Goal: Transaction & Acquisition: Purchase product/service

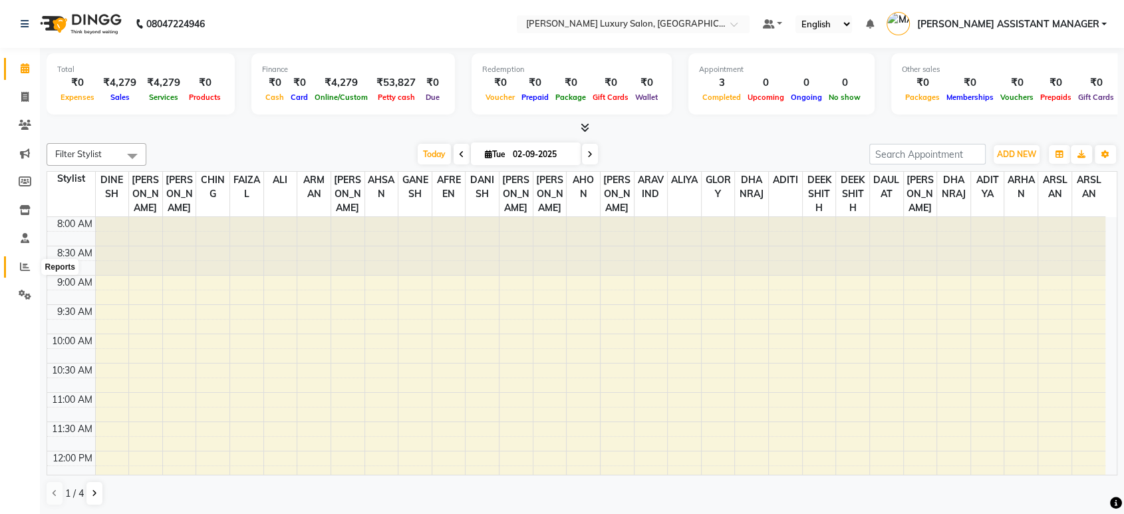
click at [20, 265] on icon at bounding box center [25, 266] width 10 height 10
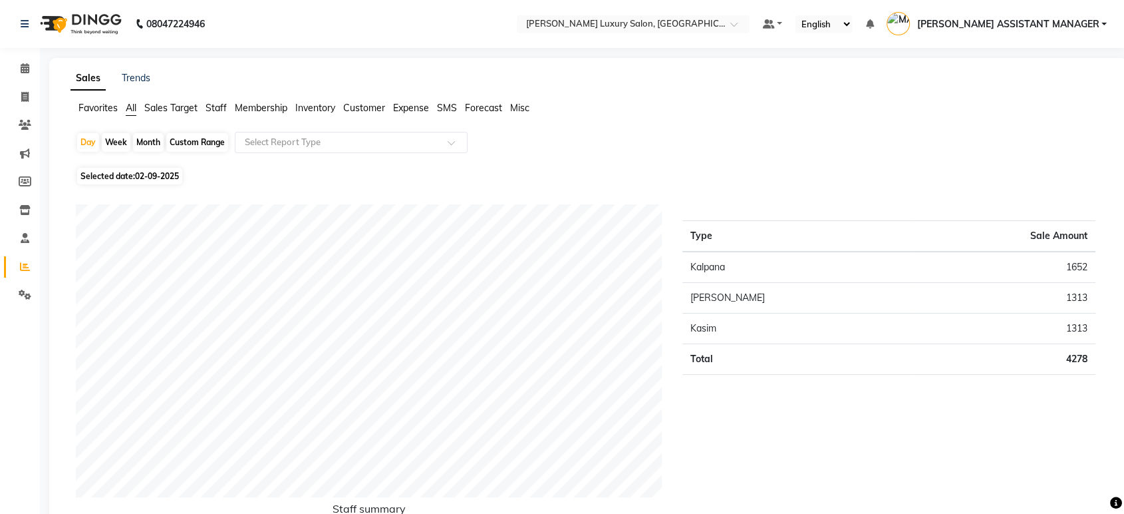
click at [155, 140] on div "Month" at bounding box center [148, 142] width 31 height 19
select select "9"
select select "2025"
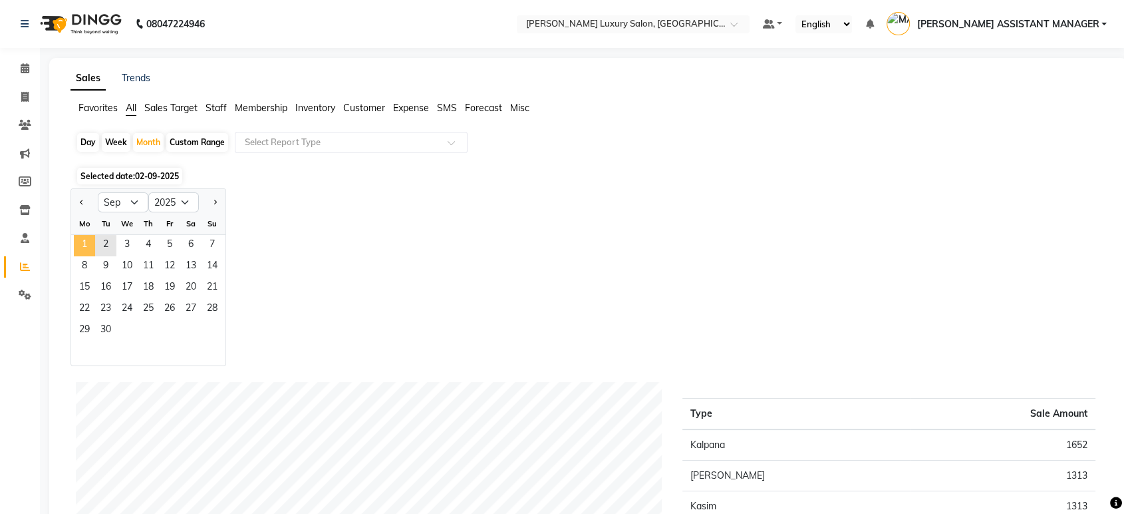
click at [90, 244] on span "1" at bounding box center [84, 245] width 21 height 21
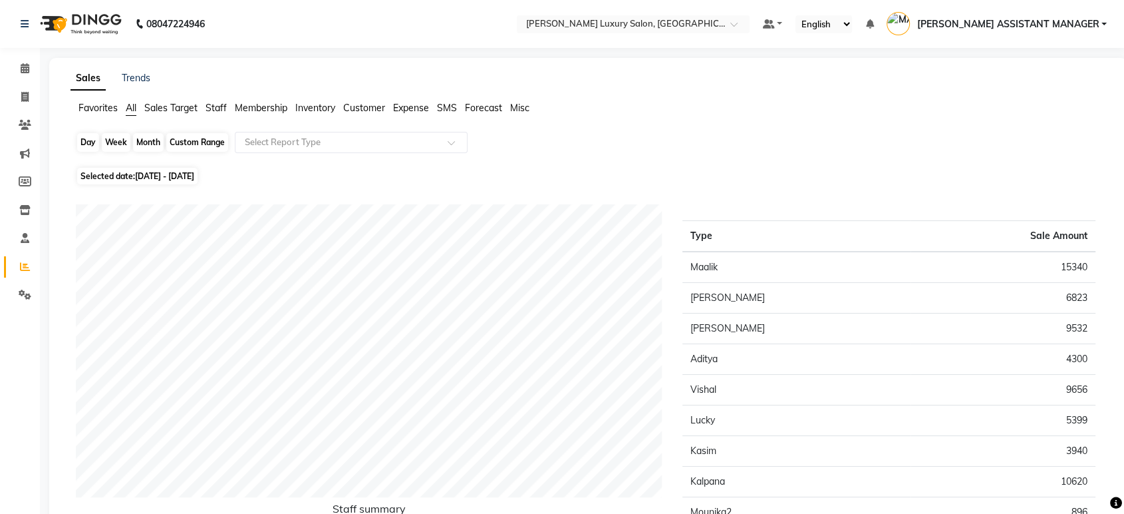
click at [155, 144] on div "Month" at bounding box center [148, 142] width 31 height 19
select select "9"
select select "2025"
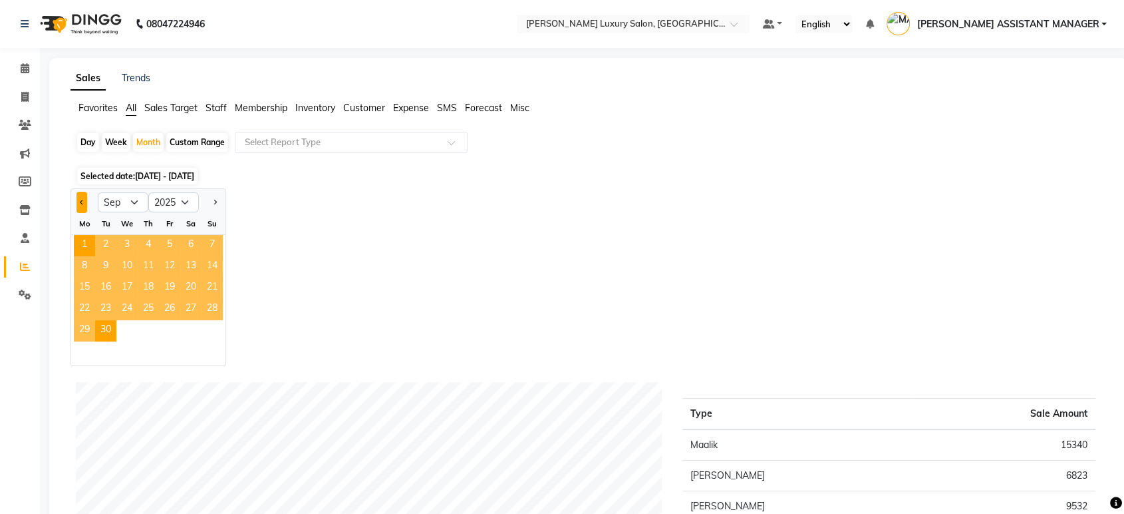
click at [78, 206] on button "Previous month" at bounding box center [81, 202] width 11 height 21
select select "8"
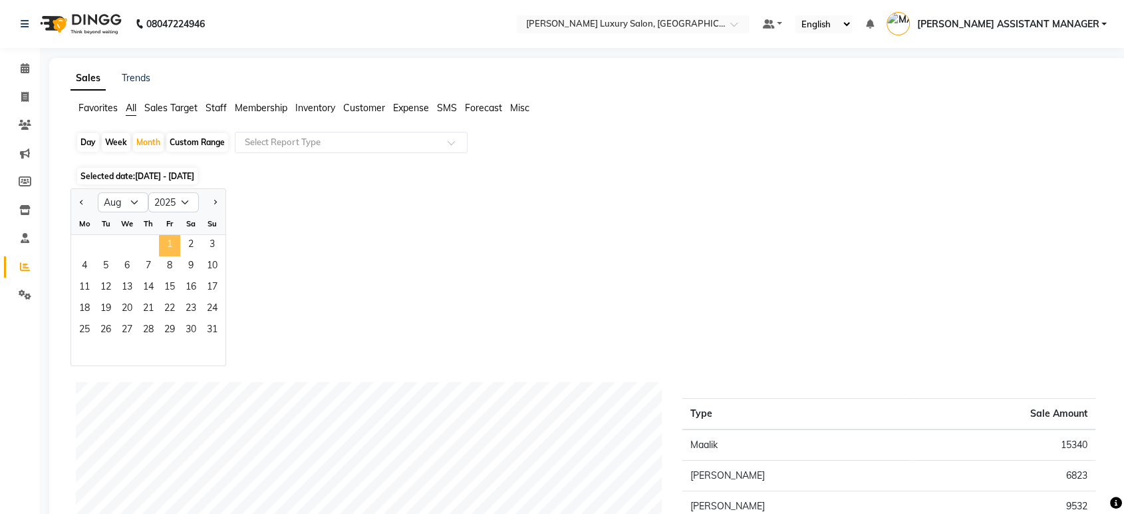
click at [175, 241] on span "1" at bounding box center [169, 245] width 21 height 21
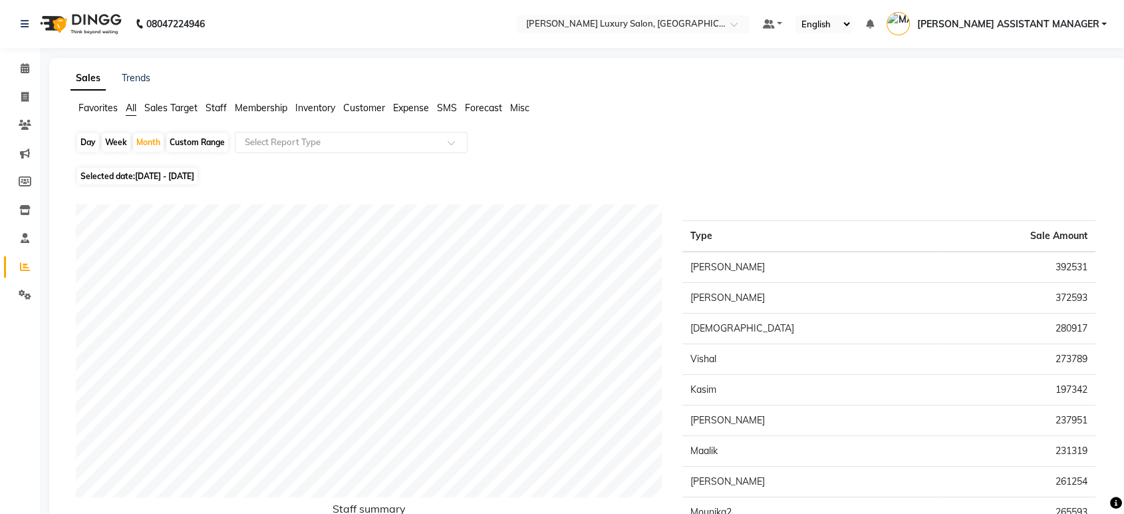
click at [216, 109] on span "Staff" at bounding box center [216, 108] width 21 height 12
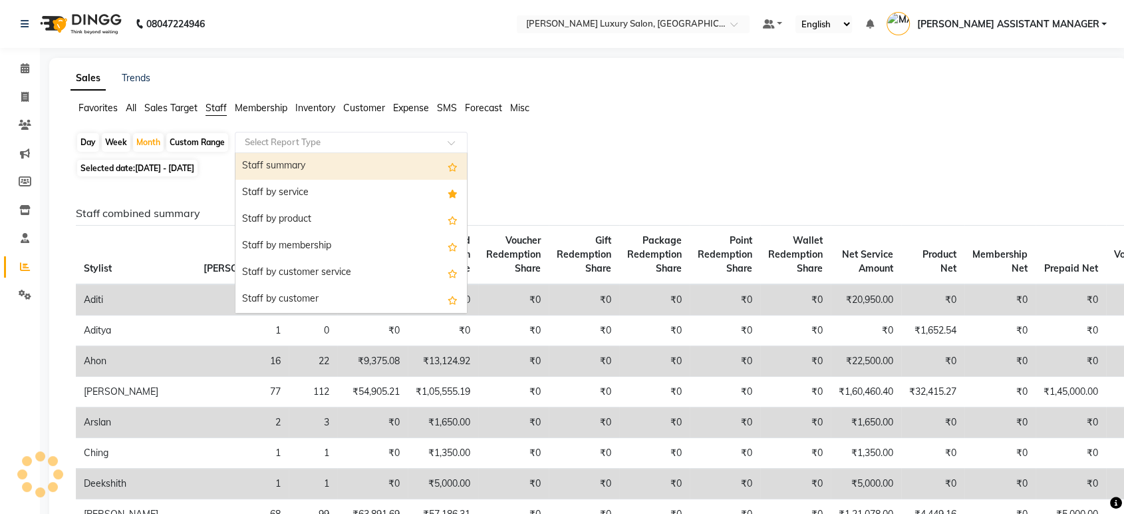
click at [282, 150] on div "Select Report Type" at bounding box center [351, 142] width 233 height 21
click at [285, 164] on div "Staff summary" at bounding box center [350, 166] width 231 height 27
select select "csv"
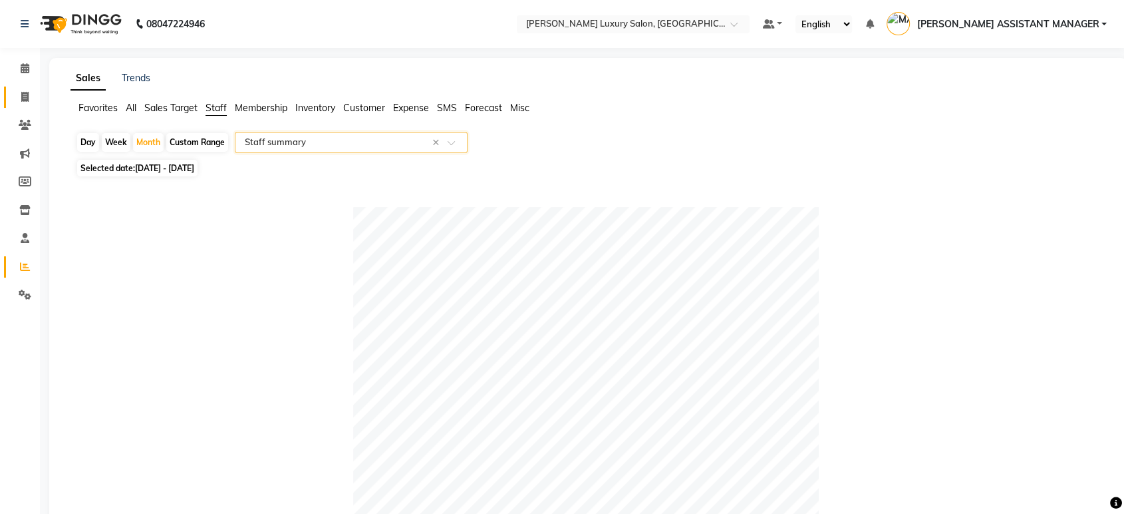
click at [33, 97] on span at bounding box center [24, 97] width 23 height 15
select select "service"
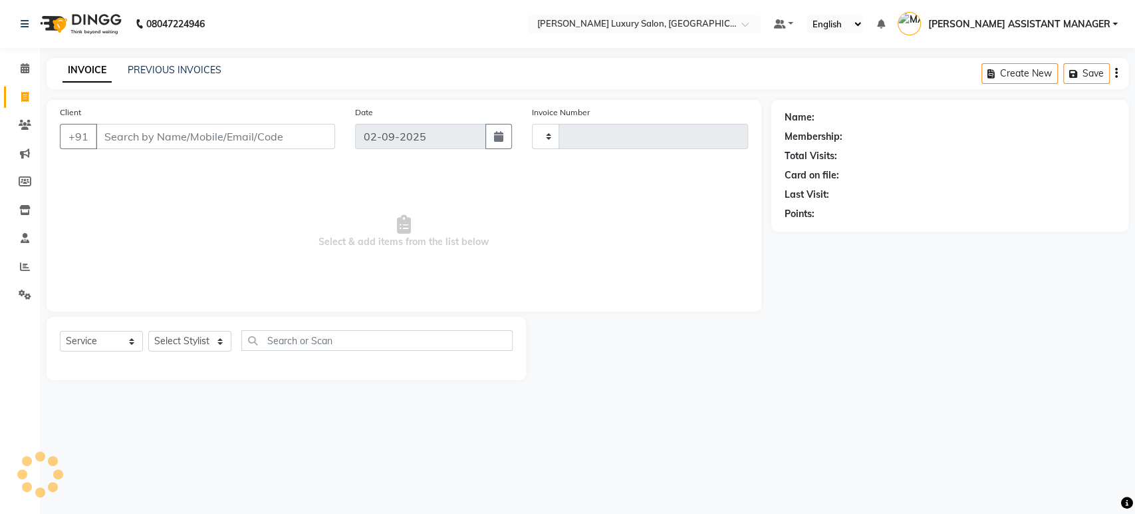
type input "4379"
select select "4712"
click at [169, 133] on input "Client" at bounding box center [215, 136] width 239 height 25
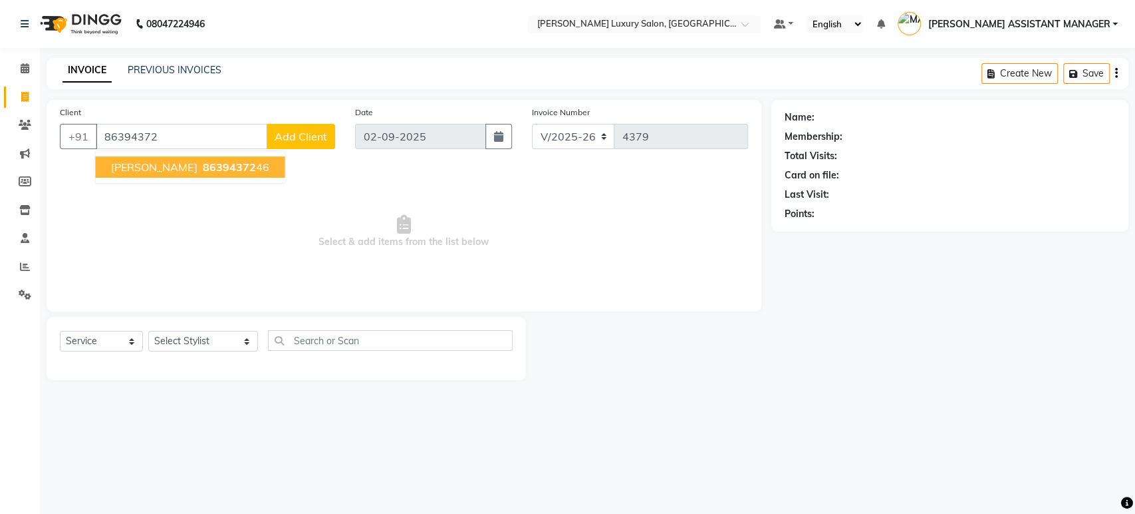
click at [202, 165] on span "86394372" at bounding box center [228, 166] width 53 height 13
type input "8639437246"
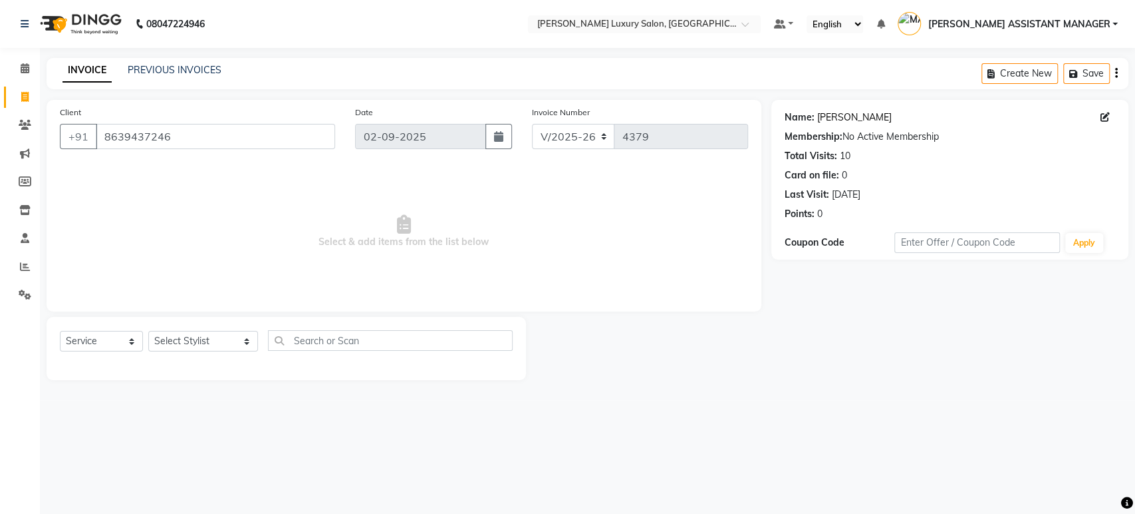
click at [832, 116] on link "Satvik" at bounding box center [855, 117] width 75 height 14
click at [7, 62] on link "Calendar" at bounding box center [20, 69] width 32 height 22
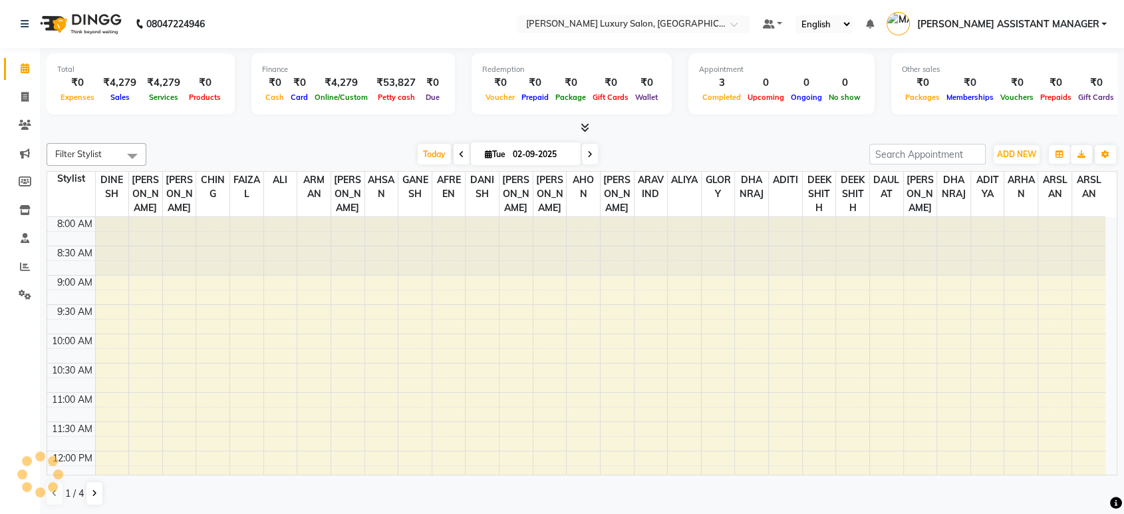
scroll to position [466, 0]
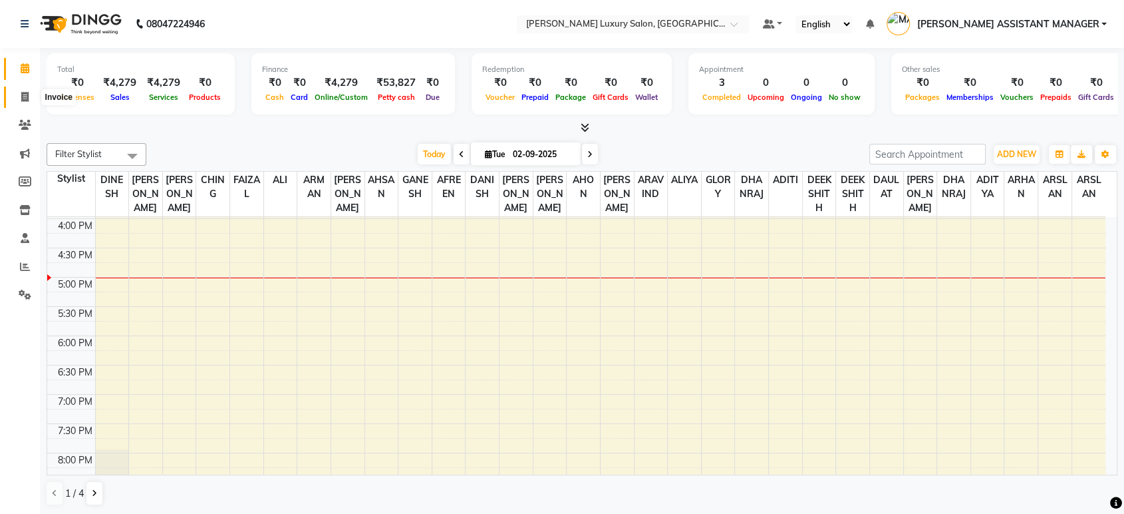
click at [29, 92] on span at bounding box center [24, 97] width 23 height 15
select select "4712"
select select "service"
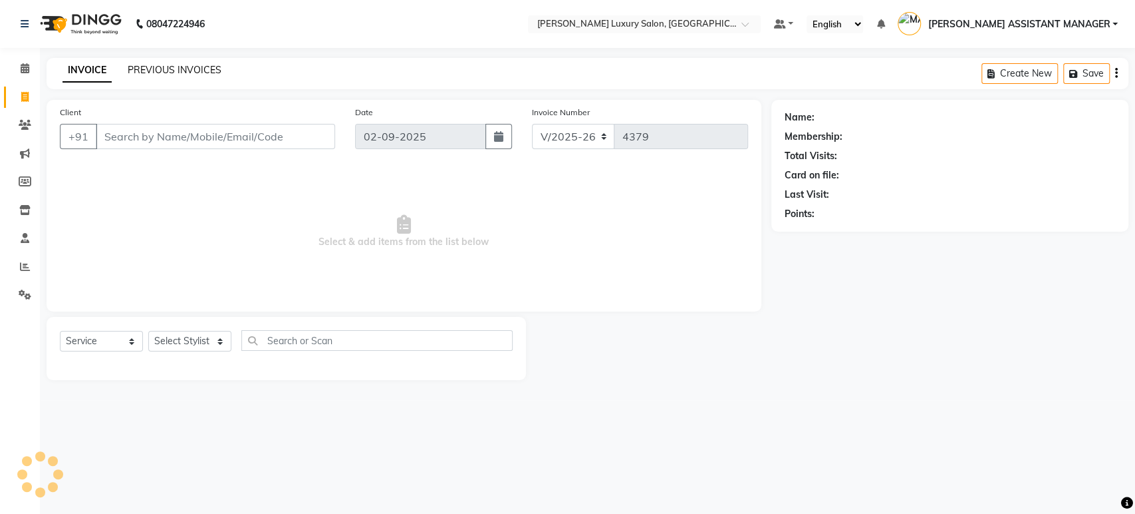
click at [155, 73] on link "PREVIOUS INVOICES" at bounding box center [175, 70] width 94 height 12
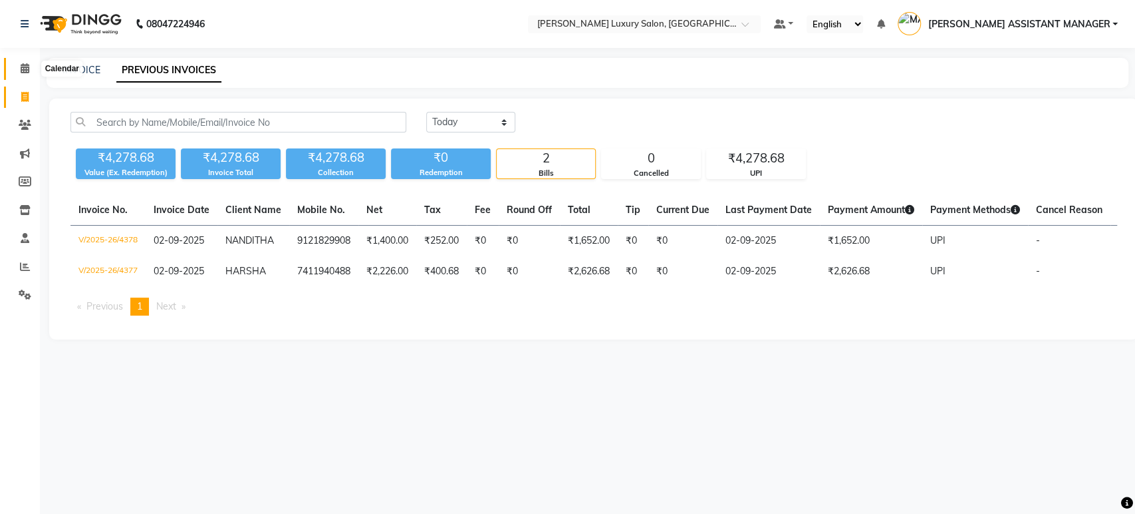
click at [27, 70] on icon at bounding box center [25, 68] width 9 height 10
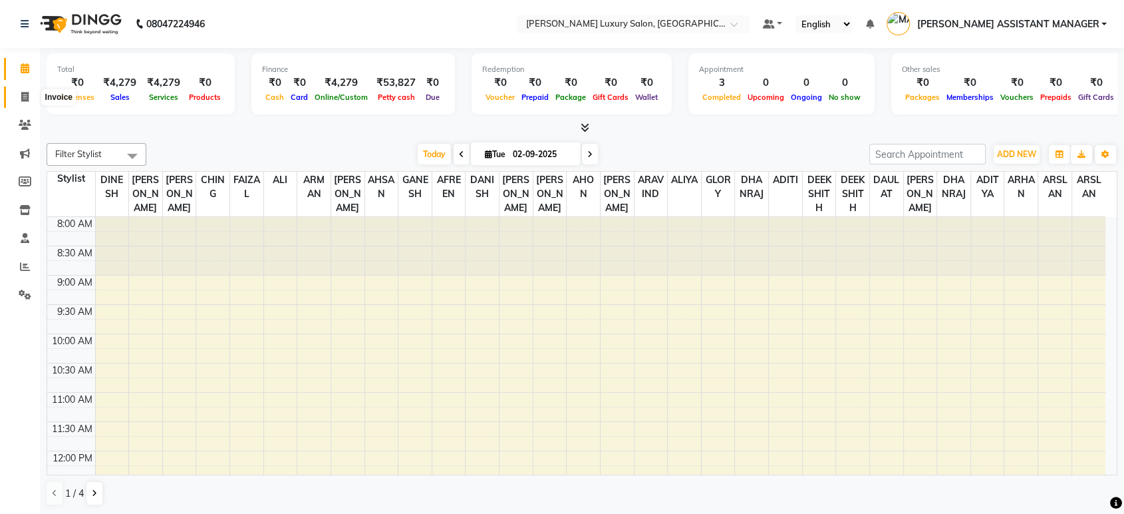
click at [21, 94] on icon at bounding box center [24, 97] width 7 height 10
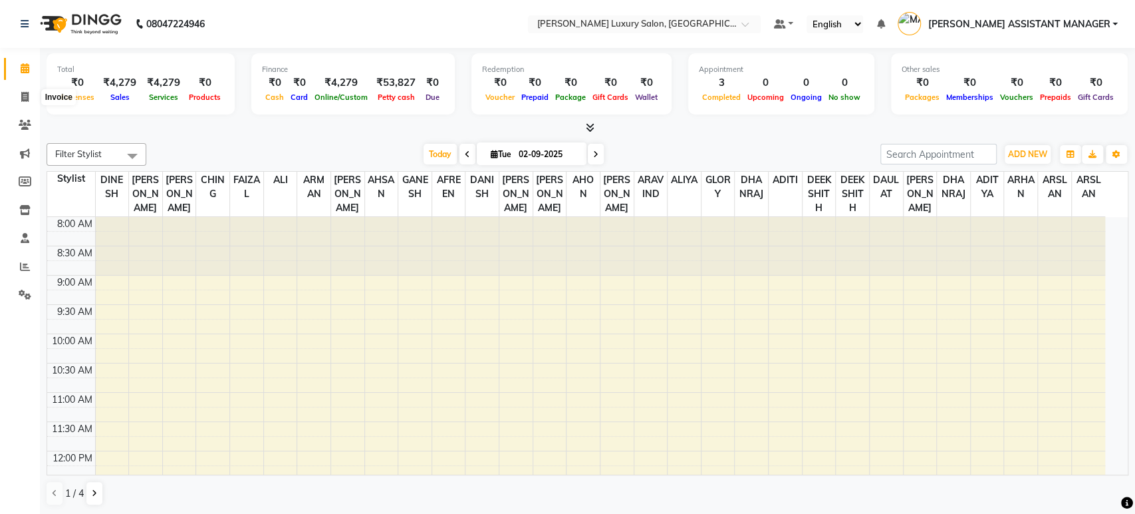
select select "4712"
select select "service"
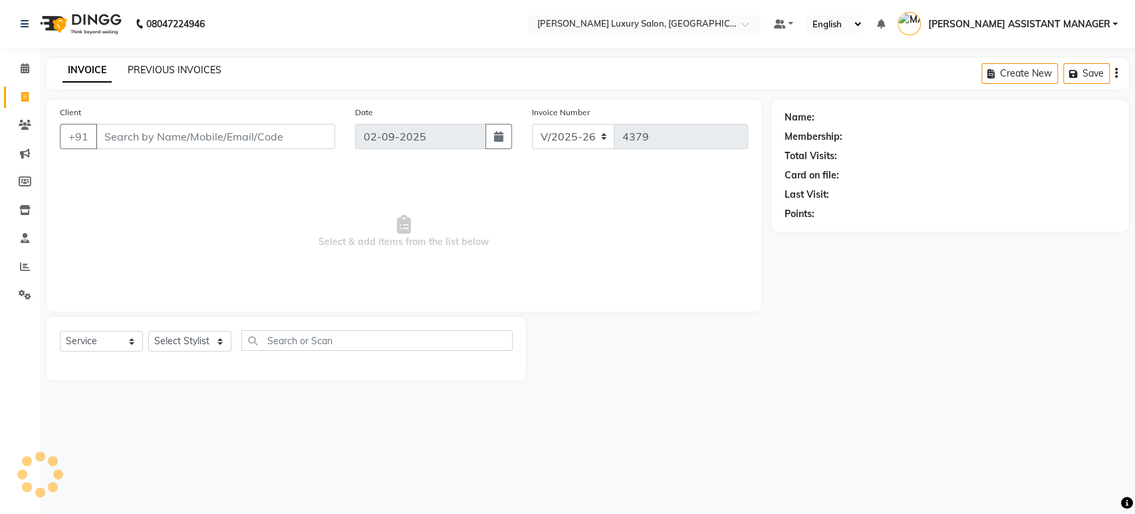
click at [147, 69] on link "PREVIOUS INVOICES" at bounding box center [175, 70] width 94 height 12
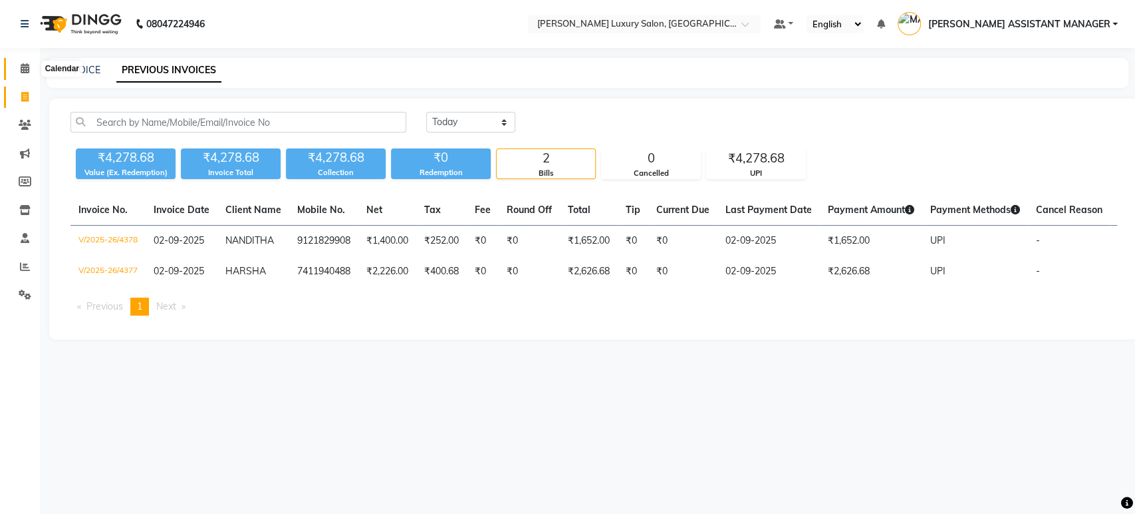
click at [24, 66] on icon at bounding box center [25, 68] width 9 height 10
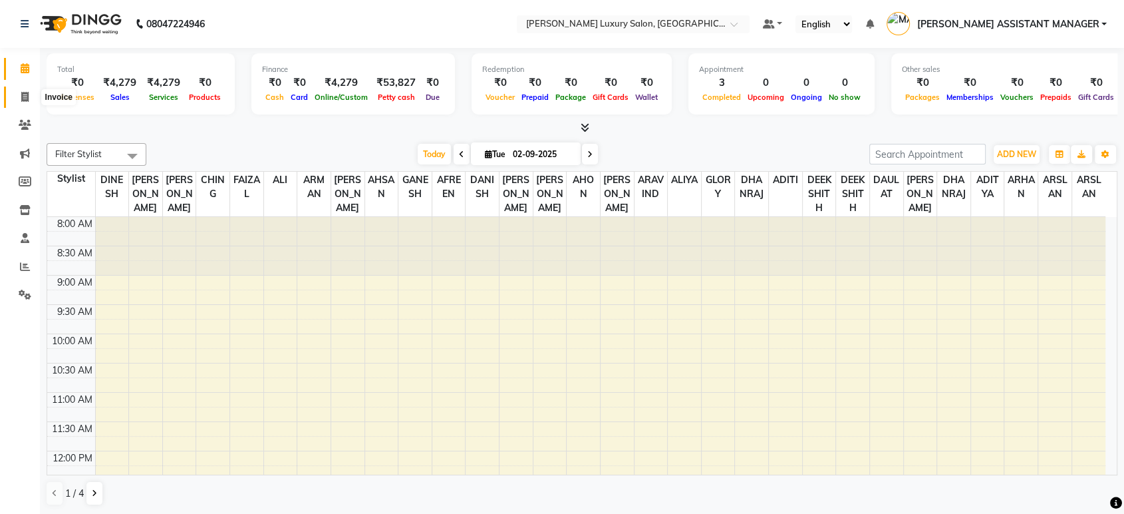
click at [21, 96] on icon at bounding box center [24, 97] width 7 height 10
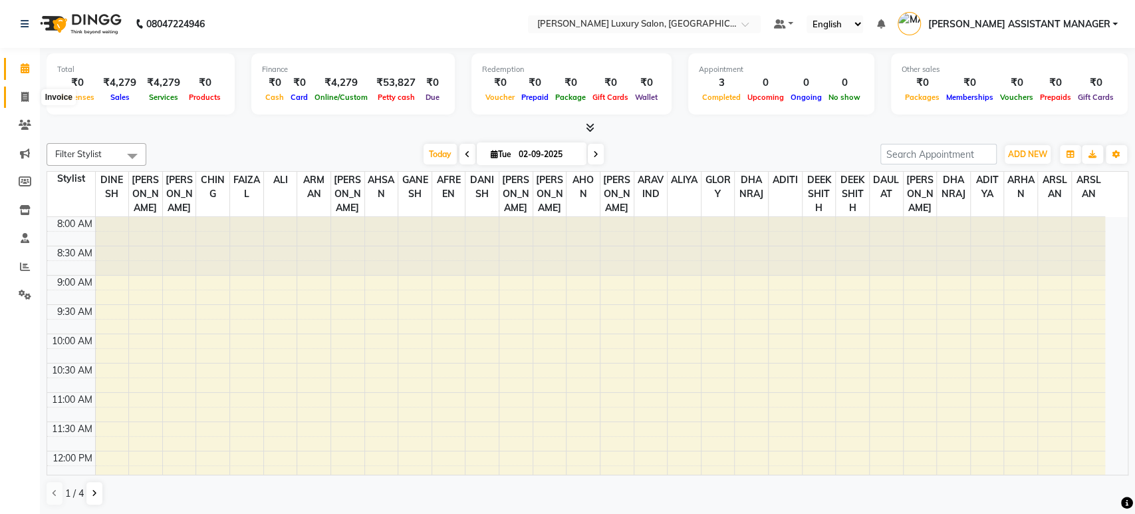
select select "4712"
select select "service"
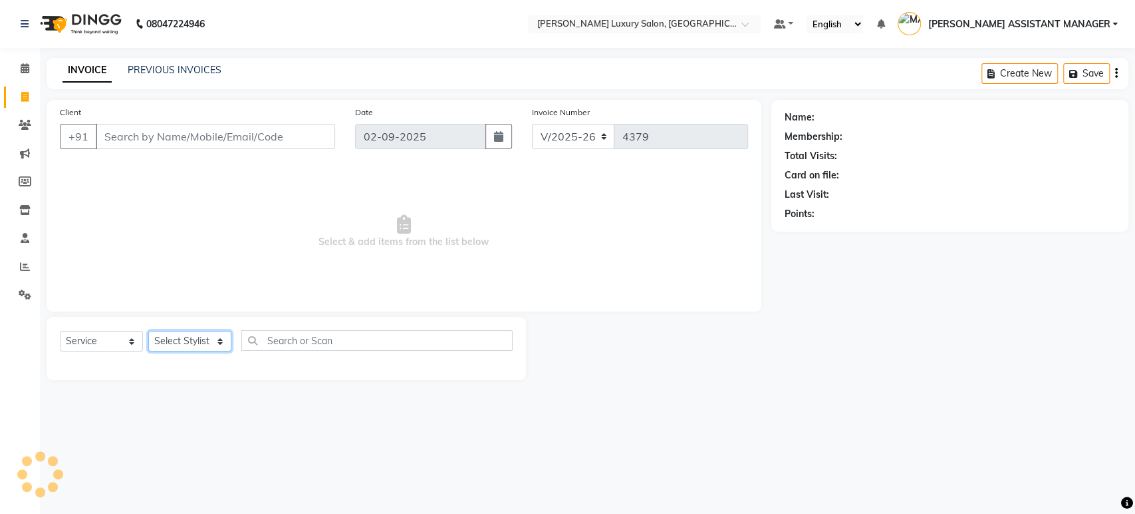
click at [172, 337] on select "Select Stylist" at bounding box center [189, 341] width 83 height 21
click at [174, 334] on select "Select Stylist" at bounding box center [189, 341] width 83 height 21
click at [181, 334] on select "Select Stylist ADITI ADITYA [PERSON_NAME] AHON [PERSON_NAME] [PERSON_NAME] [PER…" at bounding box center [203, 341] width 110 height 21
select select "70780"
click at [148, 331] on select "Select Stylist ADITI ADITYA [PERSON_NAME] AHON [PERSON_NAME] [PERSON_NAME] [PER…" at bounding box center [203, 341] width 110 height 21
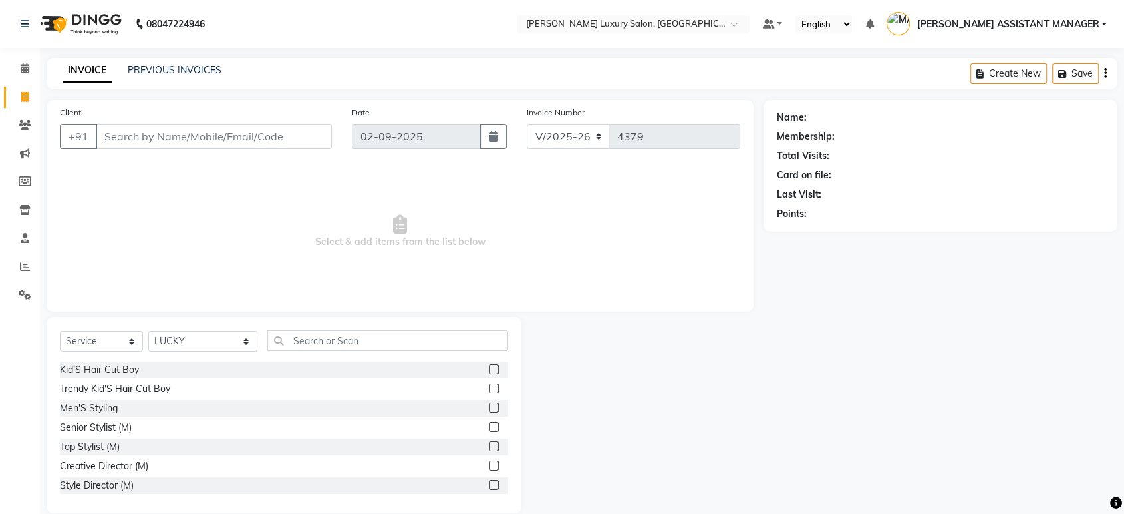
click at [489, 426] on label at bounding box center [494, 427] width 10 height 10
click at [489, 426] on input "checkbox" at bounding box center [493, 427] width 9 height 9
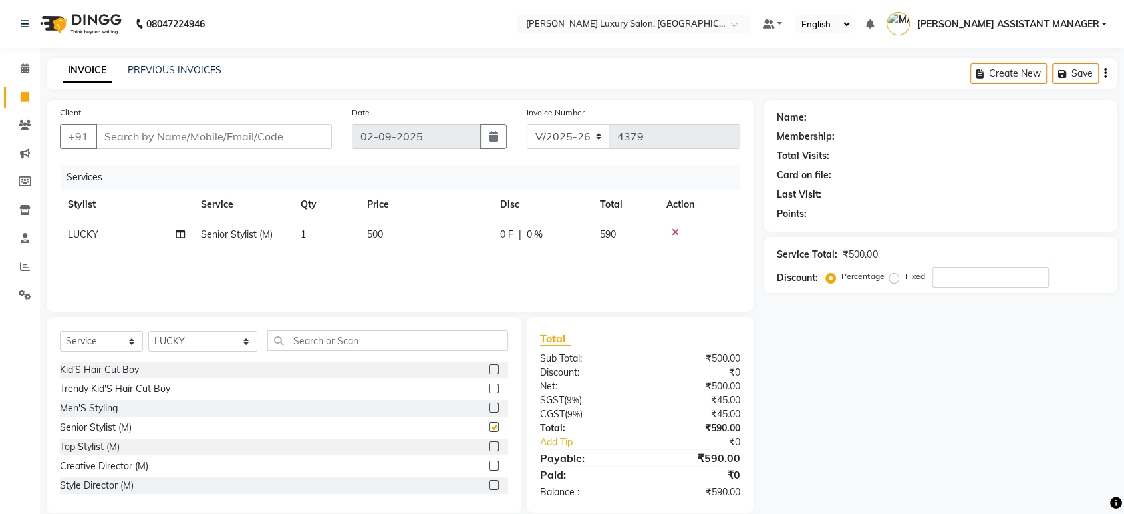
checkbox input "false"
click at [395, 230] on td "500" at bounding box center [425, 235] width 133 height 30
select select "70780"
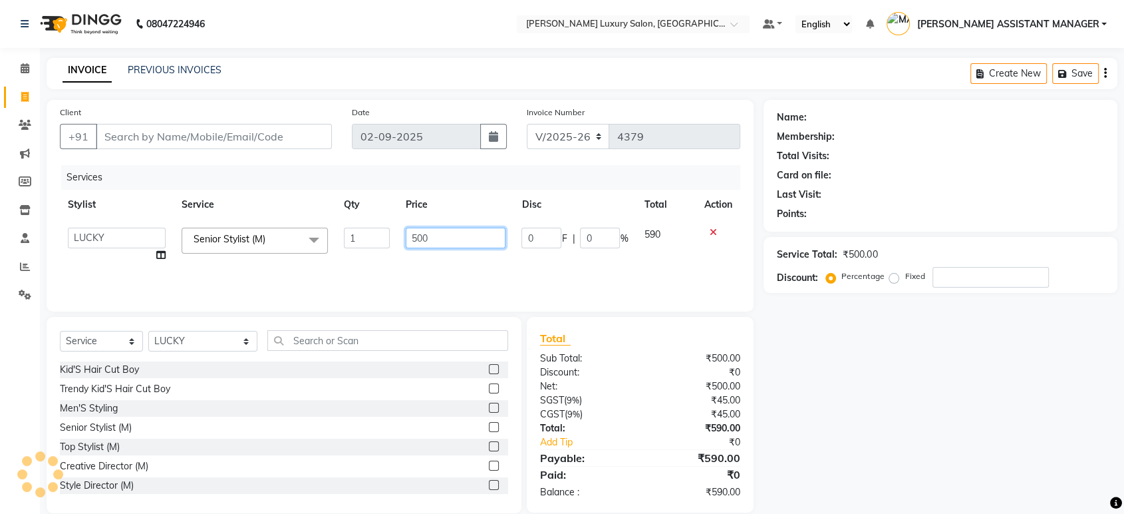
drag, startPoint x: 402, startPoint y: 233, endPoint x: 341, endPoint y: 245, distance: 61.7
click at [341, 245] on tr "ADITI ADITYA AFREEN AHON AHSAN ALI ALIYA ANKITH ARAVIND ARHAN ARIF ARMAN ARSLAN…" at bounding box center [400, 245] width 680 height 51
type input "763"
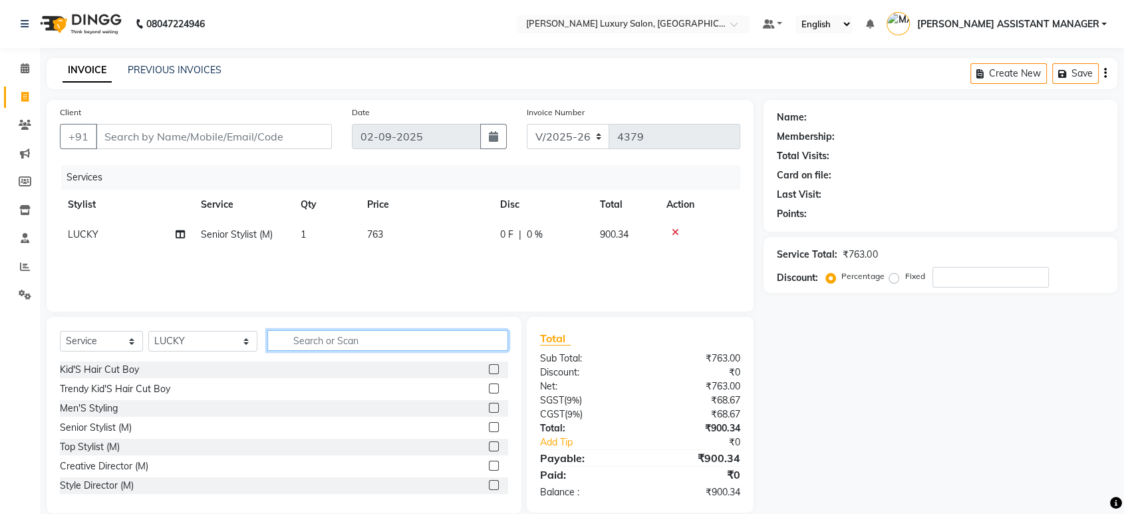
click at [337, 347] on input "text" at bounding box center [387, 340] width 241 height 21
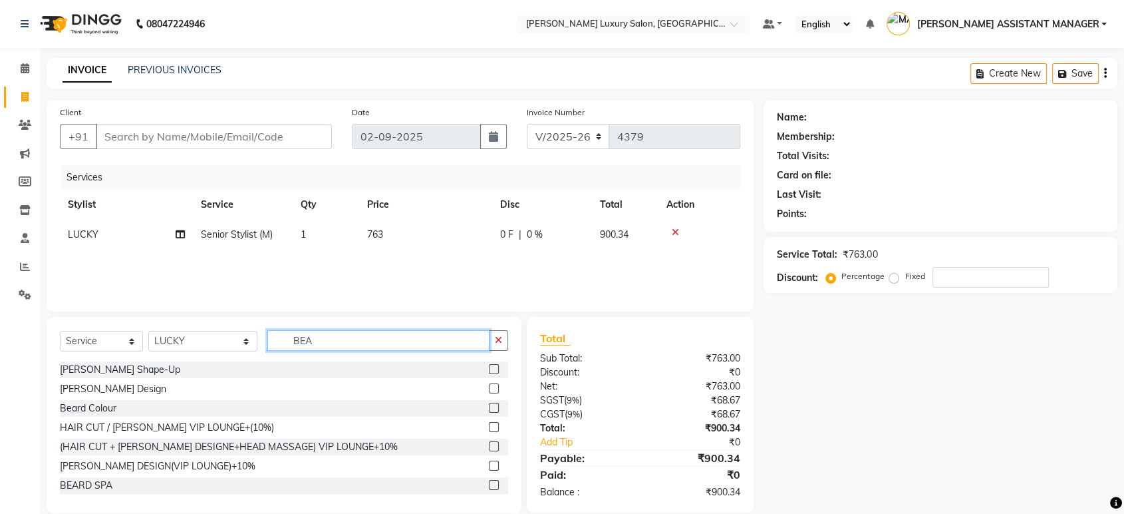
type input "BEA"
click at [489, 367] on label at bounding box center [494, 369] width 10 height 10
click at [489, 367] on input "checkbox" at bounding box center [493, 369] width 9 height 9
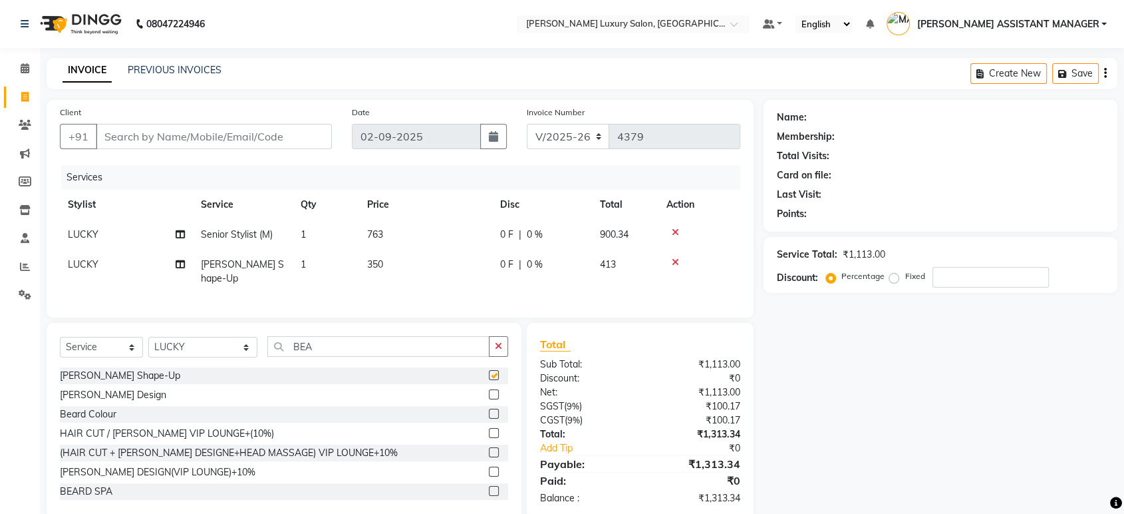
checkbox input "false"
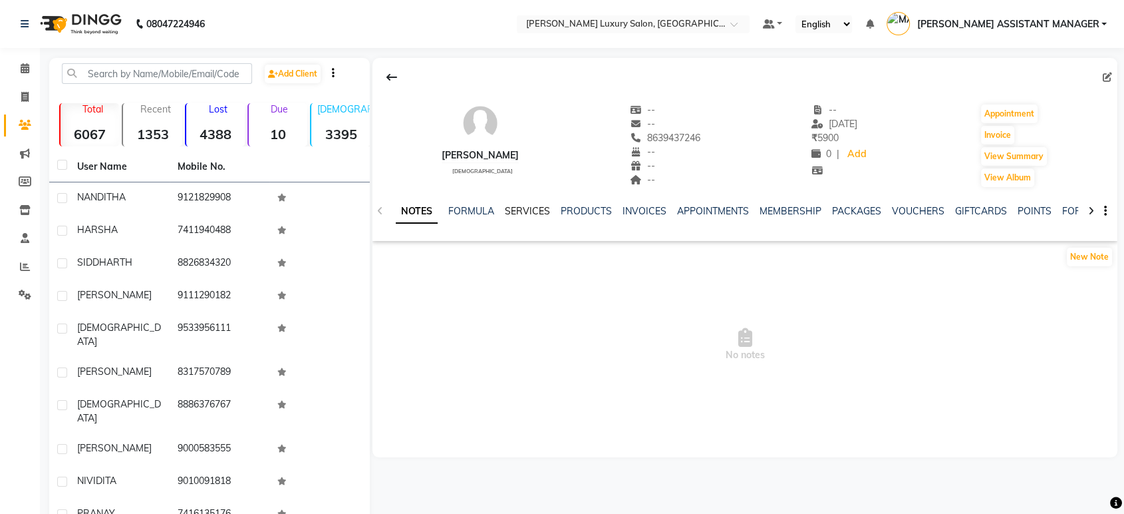
click at [520, 211] on link "SERVICES" at bounding box center [527, 211] width 45 height 12
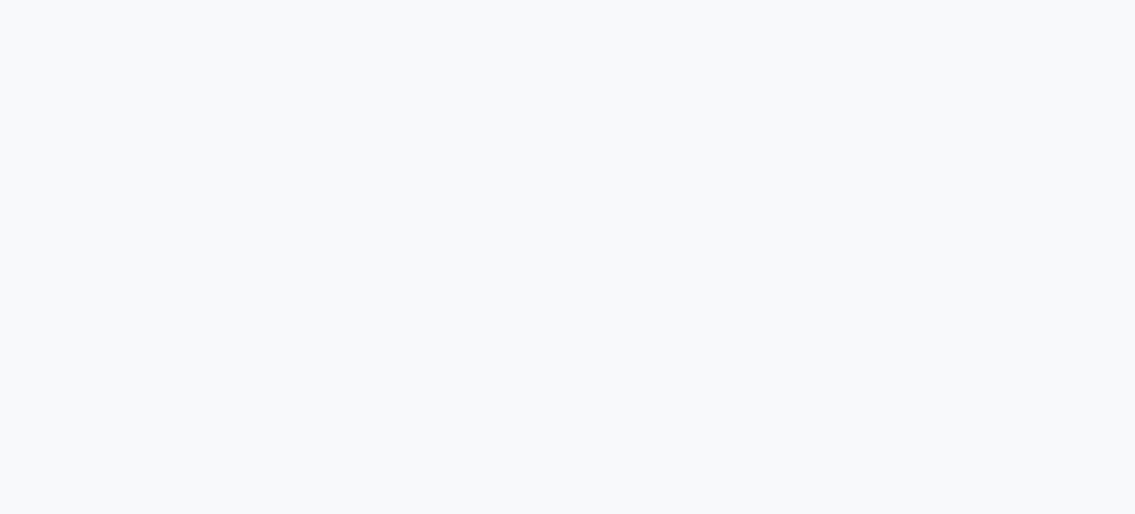
select select "4712"
select select "service"
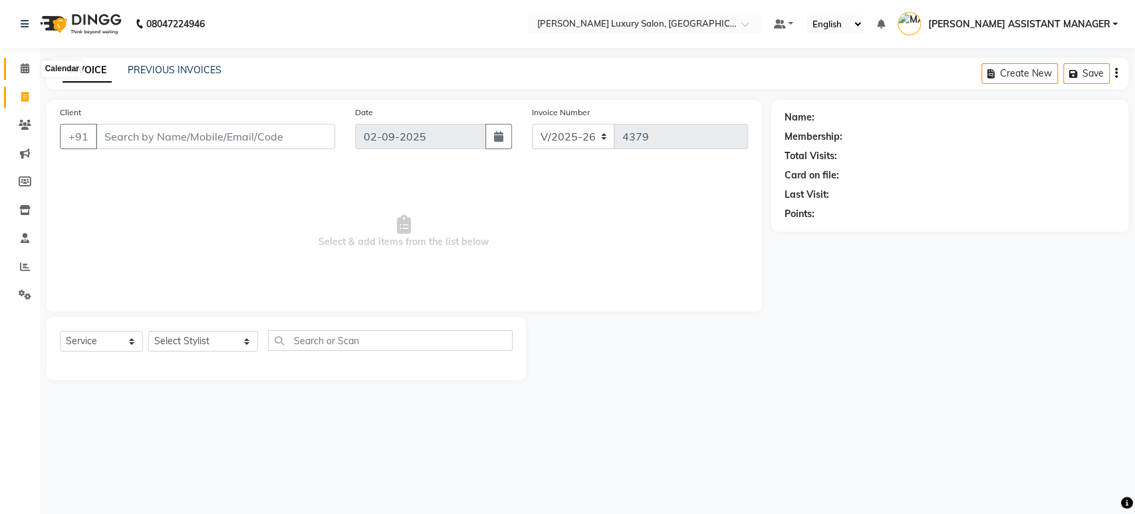
click at [15, 72] on span at bounding box center [24, 68] width 23 height 15
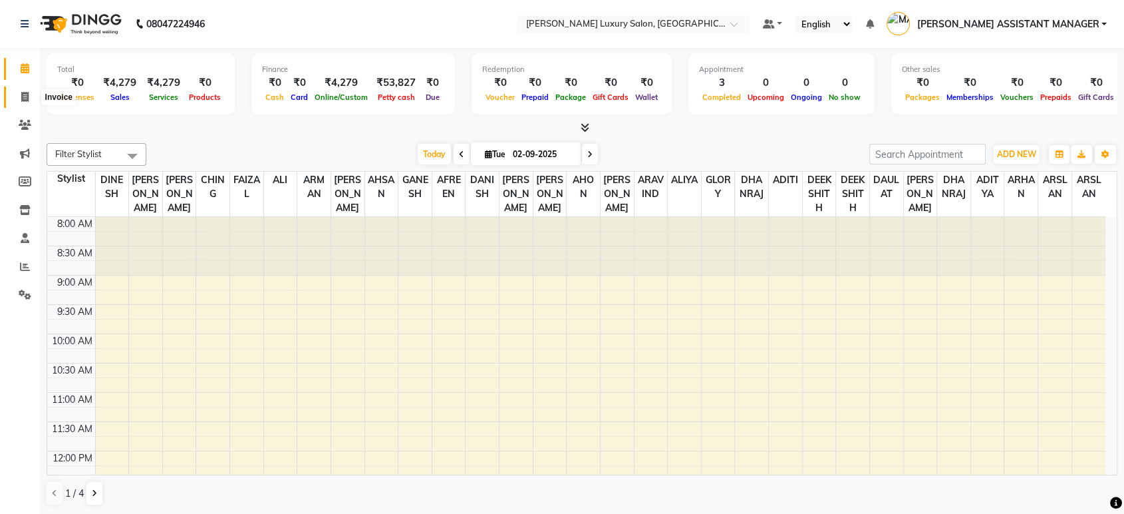
drag, startPoint x: 25, startPoint y: 96, endPoint x: 51, endPoint y: 102, distance: 27.3
click at [25, 96] on icon at bounding box center [24, 97] width 7 height 10
select select "service"
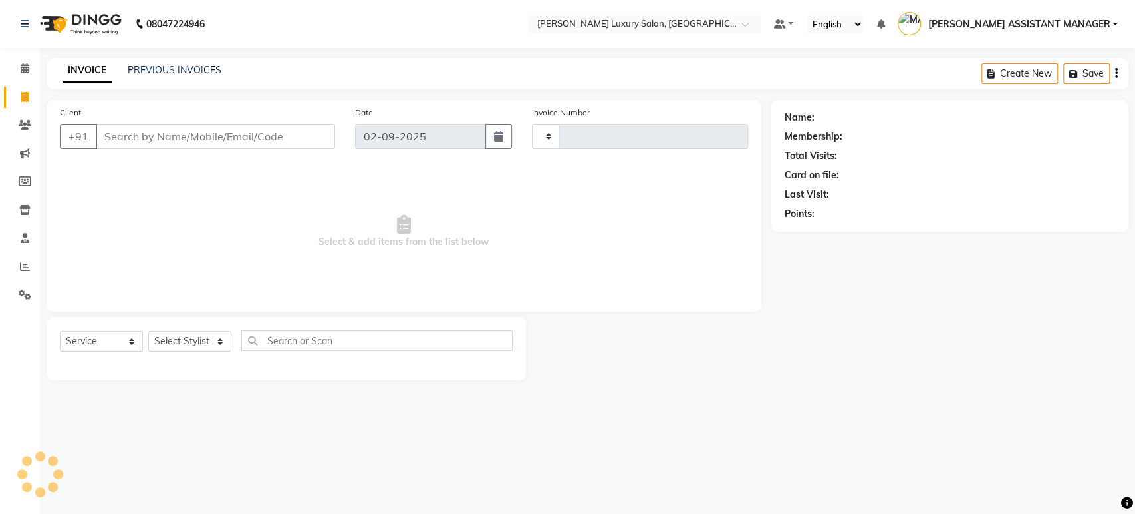
type input "4379"
select select "4712"
click at [134, 132] on input "Client" at bounding box center [215, 136] width 239 height 25
type input "9206044444"
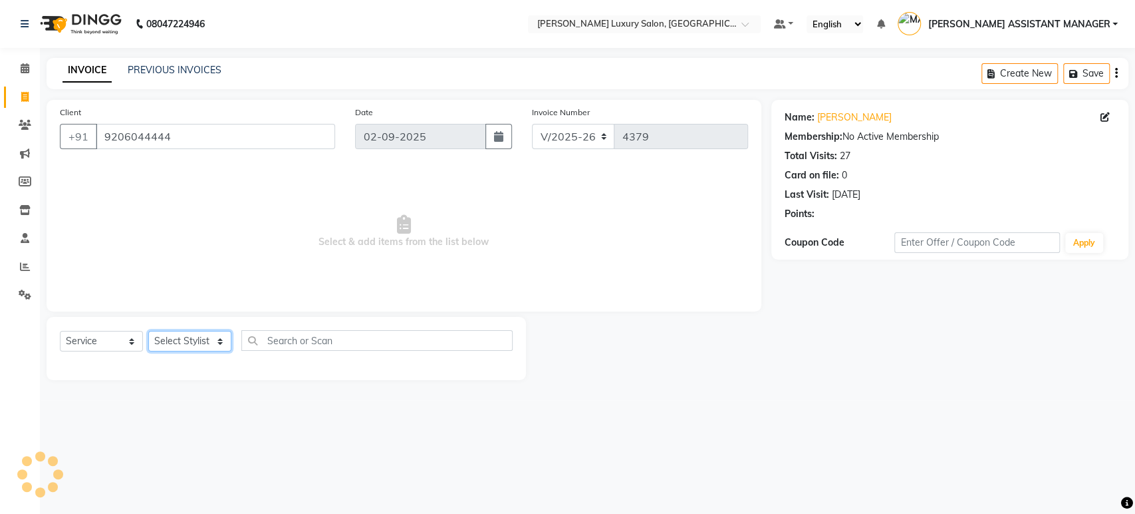
click at [198, 339] on select "Select Stylist" at bounding box center [189, 341] width 83 height 21
click at [198, 338] on select "Select Stylist" at bounding box center [189, 341] width 83 height 21
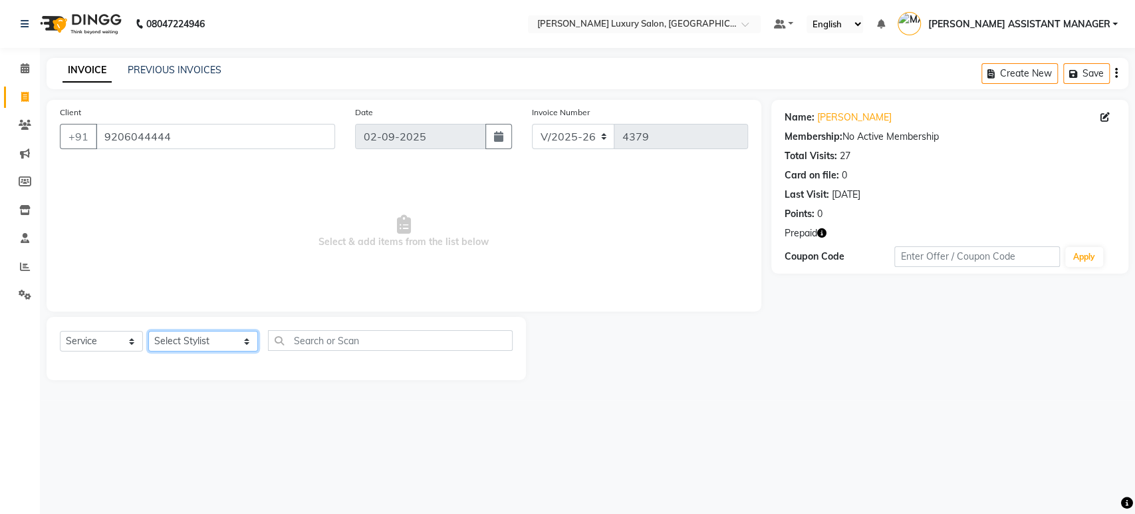
click at [194, 338] on select "Select Stylist ADITI ADITYA [PERSON_NAME] AHON [PERSON_NAME] [PERSON_NAME] [PER…" at bounding box center [203, 341] width 110 height 21
drag, startPoint x: 194, startPoint y: 338, endPoint x: 198, endPoint y: 332, distance: 7.6
click at [194, 338] on select "Select Stylist ADITI ADITYA [PERSON_NAME] AHON [PERSON_NAME] [PERSON_NAME] [PER…" at bounding box center [203, 341] width 110 height 21
select select "33229"
click at [148, 331] on select "Select Stylist ADITI ADITYA [PERSON_NAME] AHON [PERSON_NAME] [PERSON_NAME] [PER…" at bounding box center [203, 341] width 110 height 21
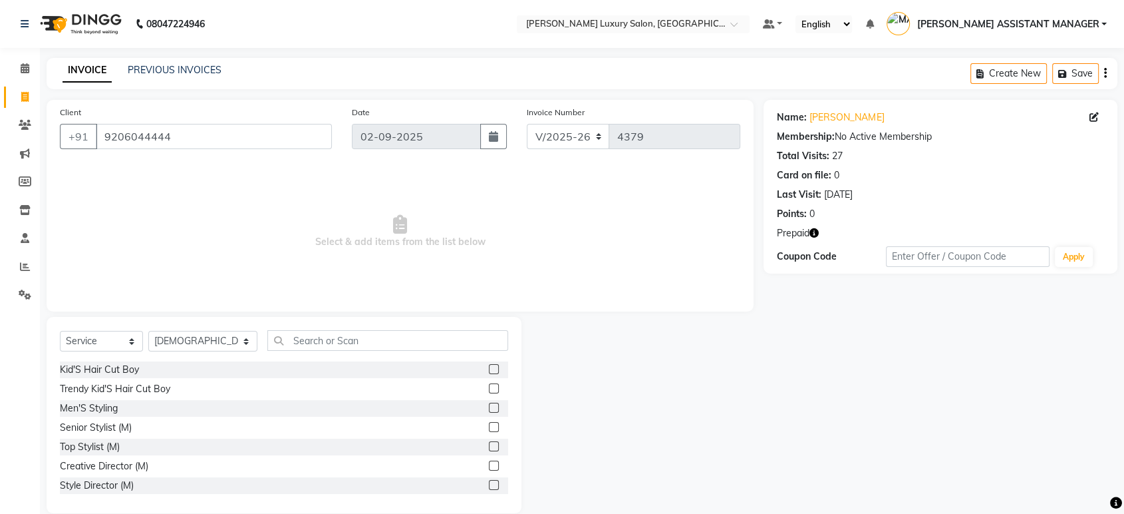
click at [320, 355] on div "Select Service Product Membership Package Voucher Prepaid Gift Card Select Styl…" at bounding box center [284, 345] width 448 height 31
click at [313, 340] on input "text" at bounding box center [387, 340] width 241 height 21
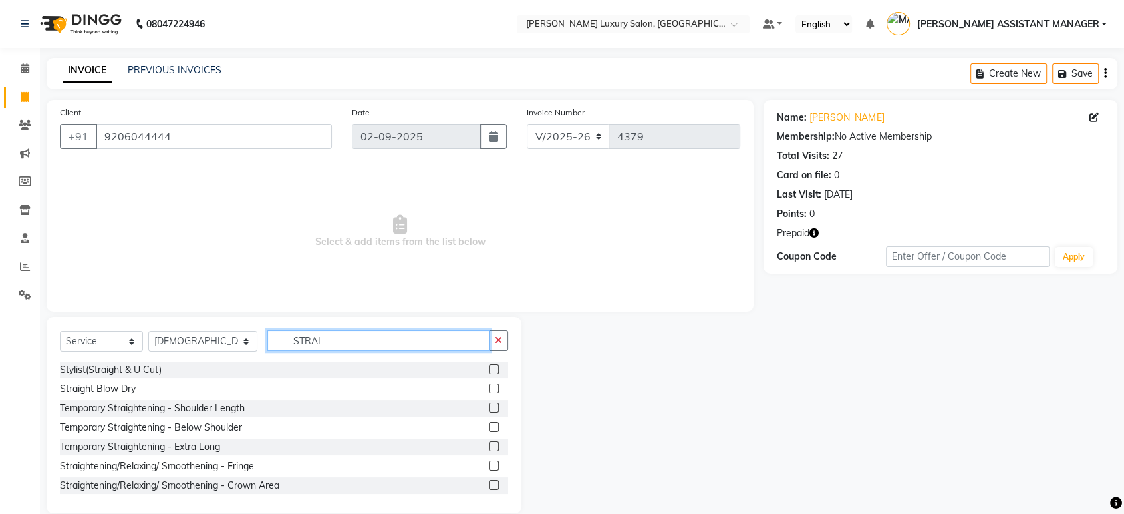
type input "STRAI"
click at [489, 385] on label at bounding box center [494, 388] width 10 height 10
click at [489, 385] on input "checkbox" at bounding box center [493, 388] width 9 height 9
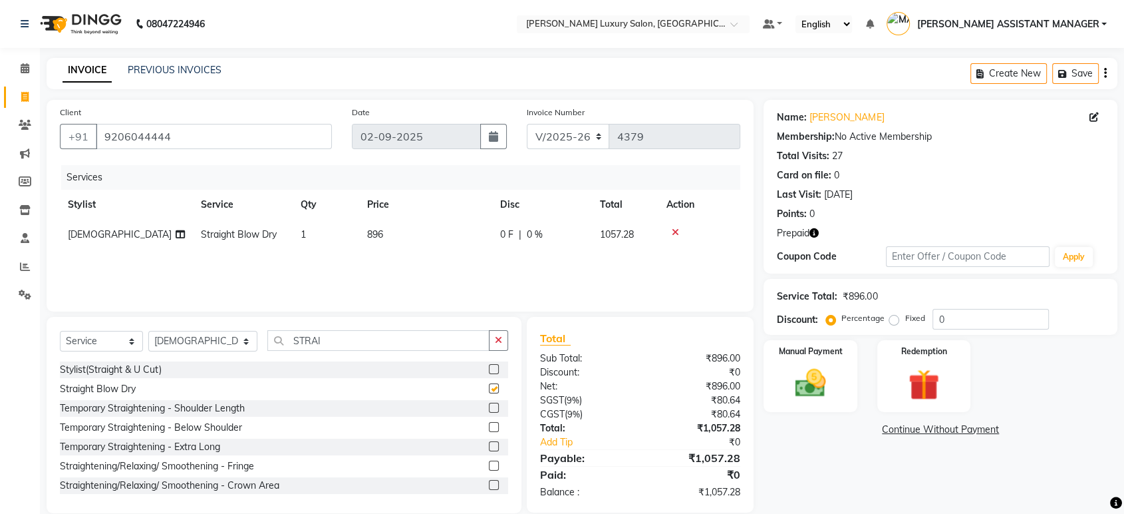
checkbox input "false"
click at [378, 243] on td "896" at bounding box center [425, 235] width 133 height 30
select select "33229"
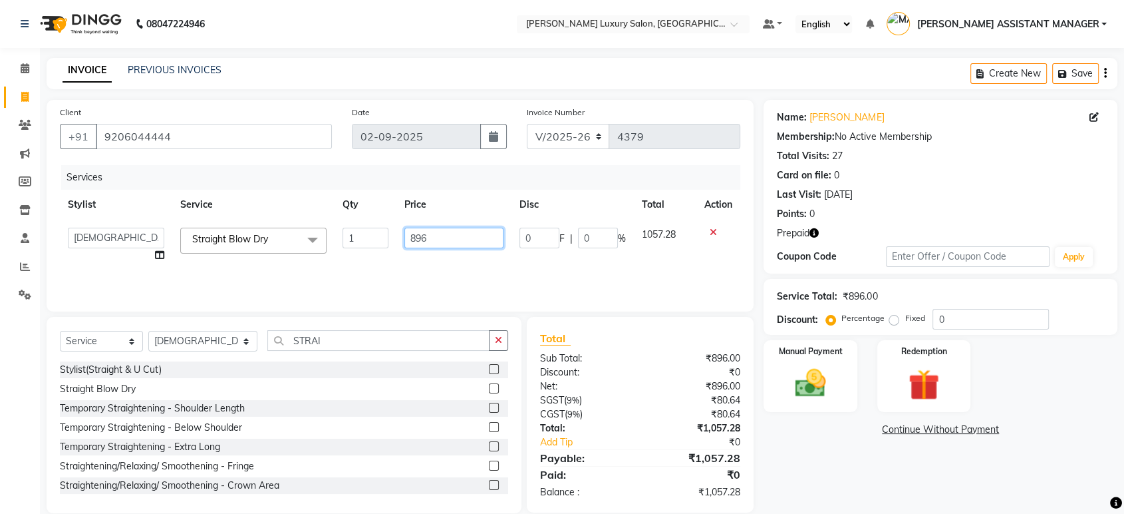
drag, startPoint x: 432, startPoint y: 235, endPoint x: 362, endPoint y: 235, distance: 70.5
click at [362, 235] on tr "ADITI ADITYA AFREEN AHON AHSAN ALI ALIYA ANKITH ARAVIND ARHAN ARIF ARMAN ARSLAN…" at bounding box center [400, 245] width 680 height 51
type input "900"
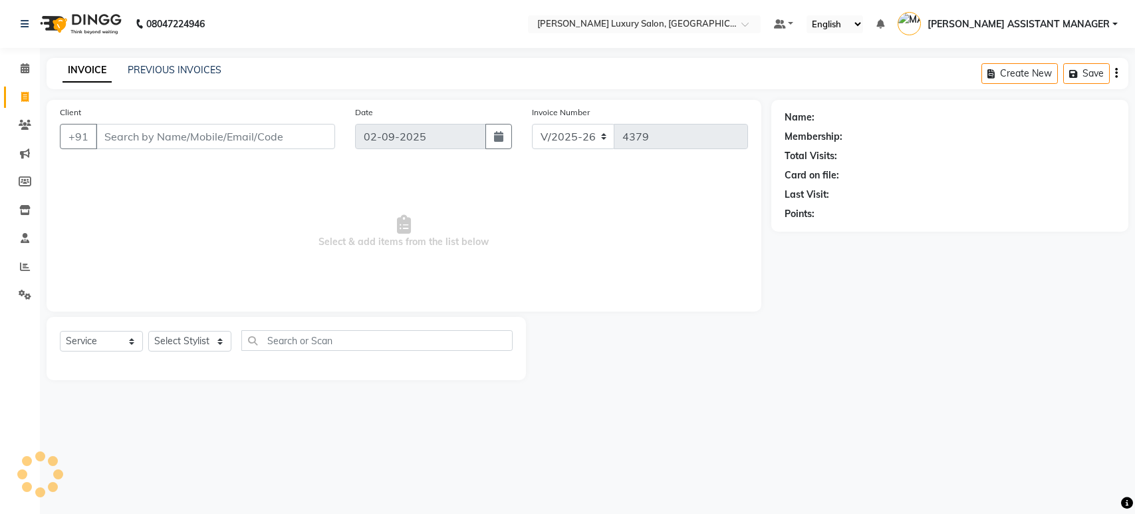
select select "4712"
select select "service"
click at [21, 73] on icon at bounding box center [25, 68] width 9 height 10
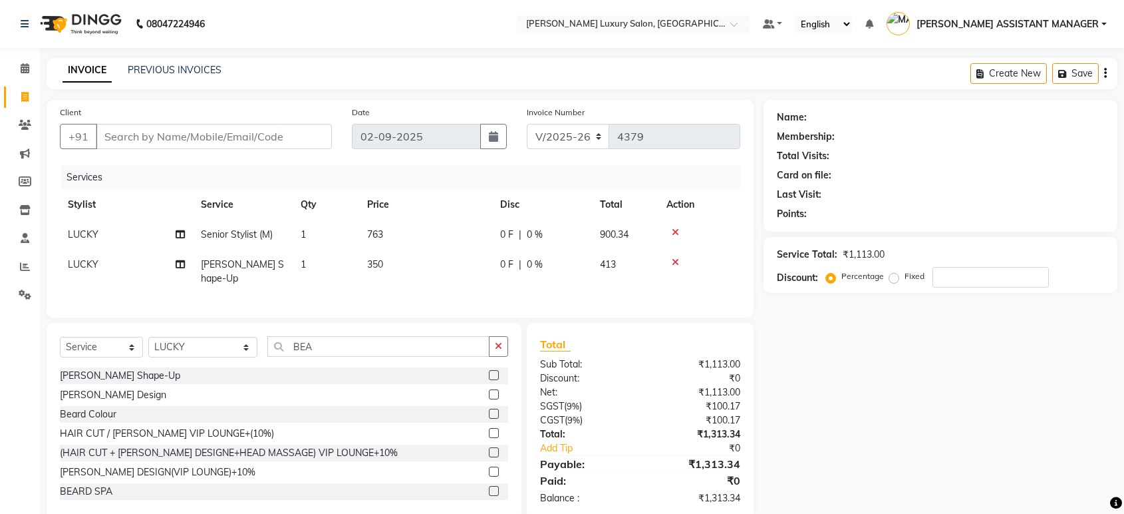
select select "4712"
select select "service"
select select "70780"
click at [303, 138] on input "Client" at bounding box center [214, 136] width 236 height 25
type input "7"
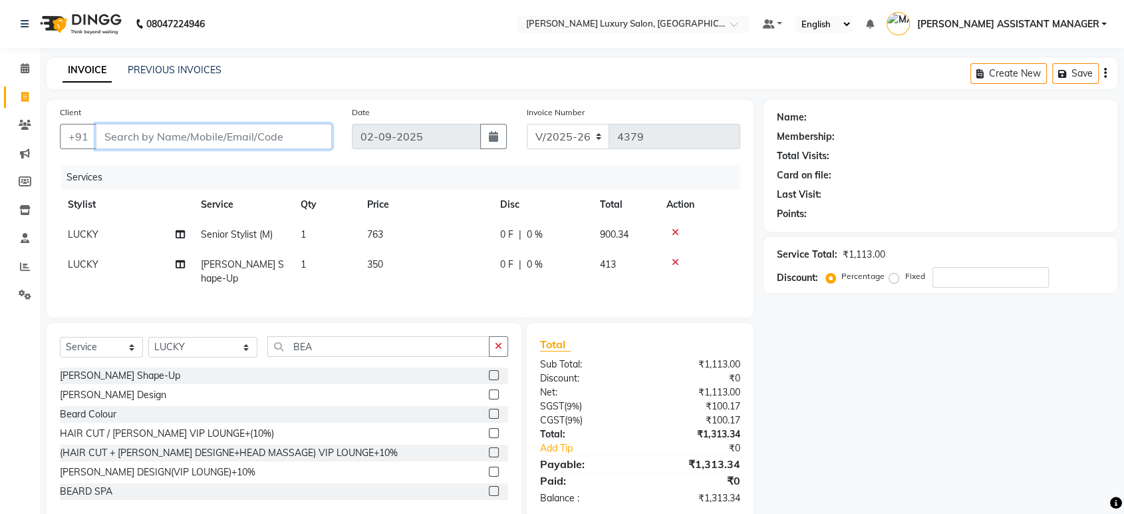
type input "0"
type input "7993838599"
click at [303, 138] on span "Add Client" at bounding box center [297, 136] width 53 height 13
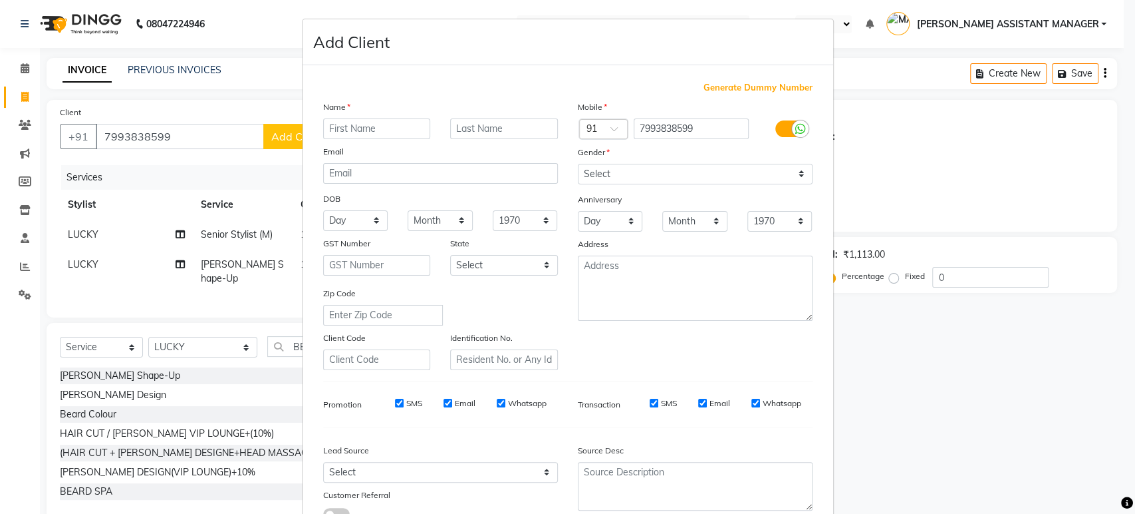
click at [380, 130] on input "text" at bounding box center [377, 128] width 108 height 21
type input "SURYA PRASAD"
drag, startPoint x: 596, startPoint y: 166, endPoint x: 598, endPoint y: 180, distance: 14.8
click at [596, 166] on select "Select Male Female Other Prefer Not To Say" at bounding box center [695, 174] width 235 height 21
select select "male"
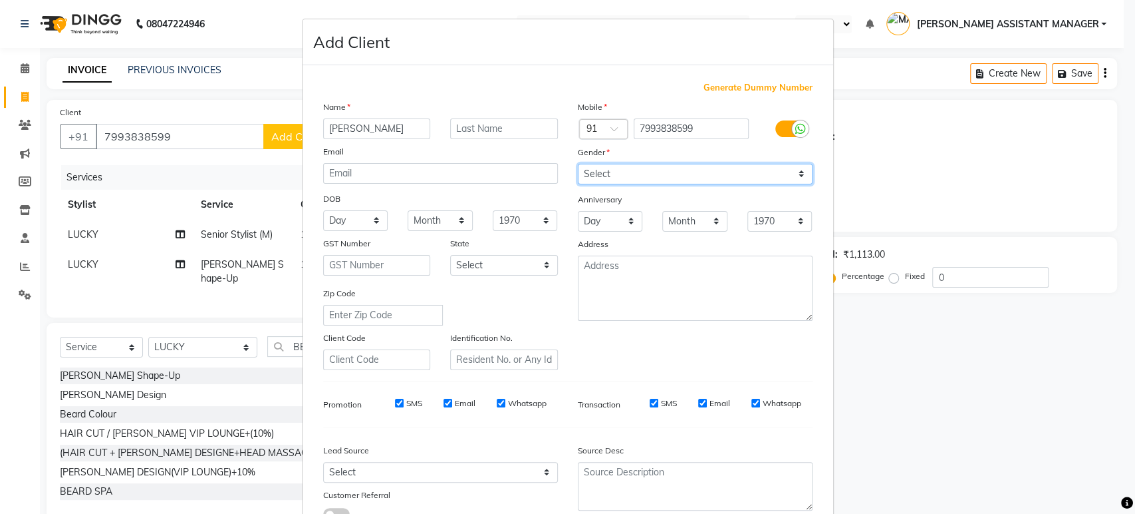
click at [578, 164] on select "Select Male Female Other Prefer Not To Say" at bounding box center [695, 174] width 235 height 21
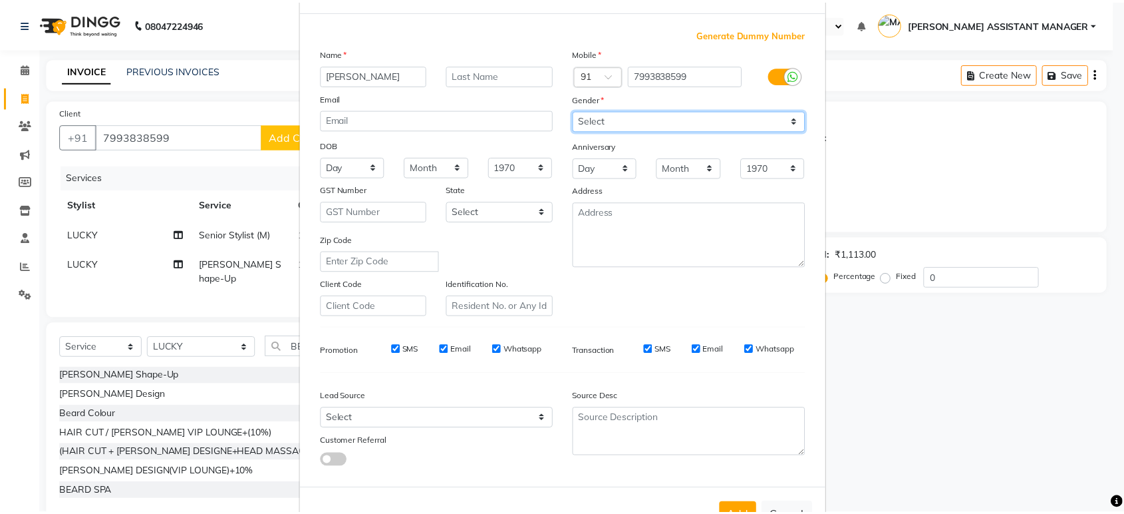
scroll to position [97, 0]
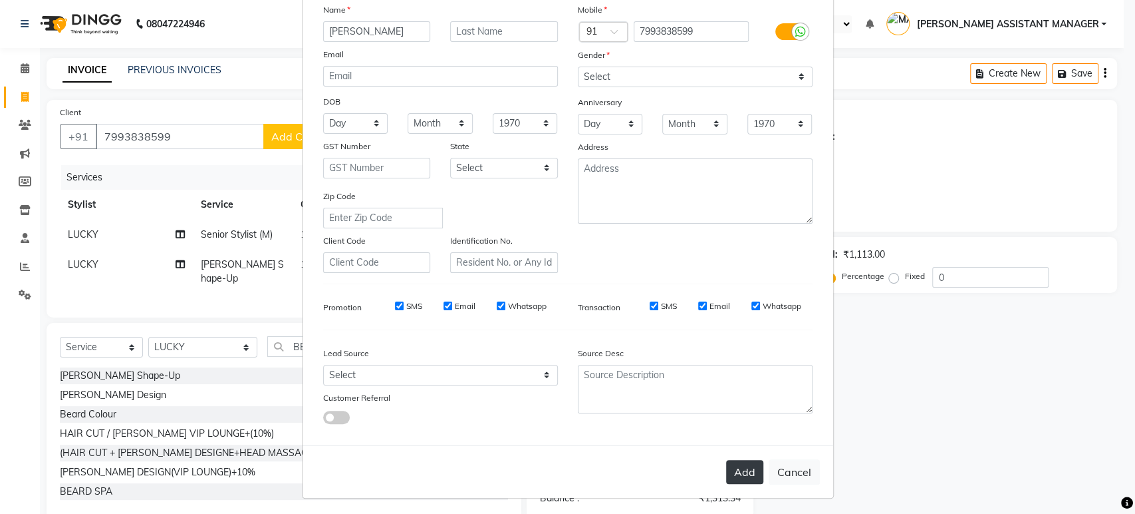
click at [735, 461] on button "Add" at bounding box center [744, 472] width 37 height 24
select select
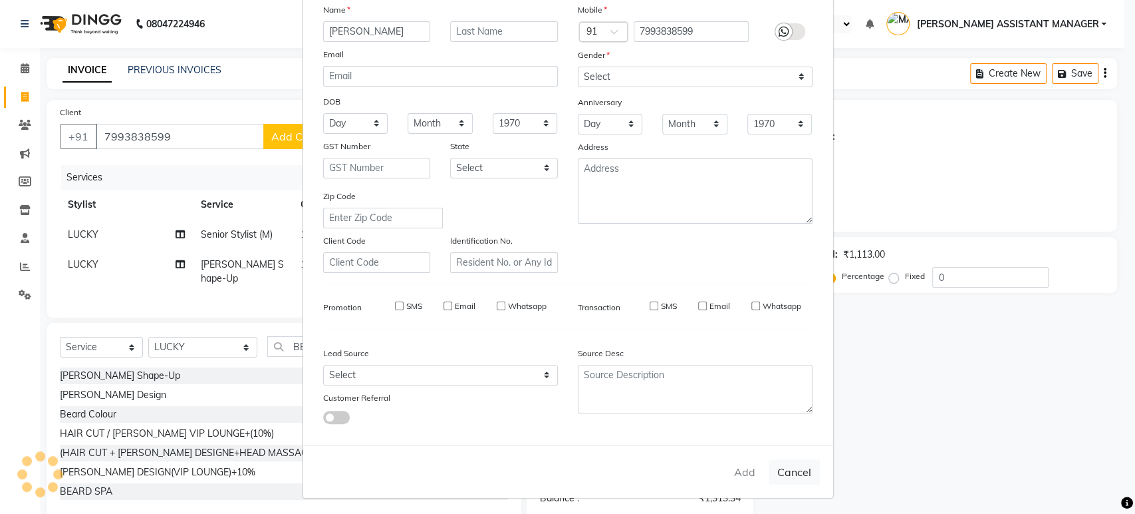
select select
checkbox input "false"
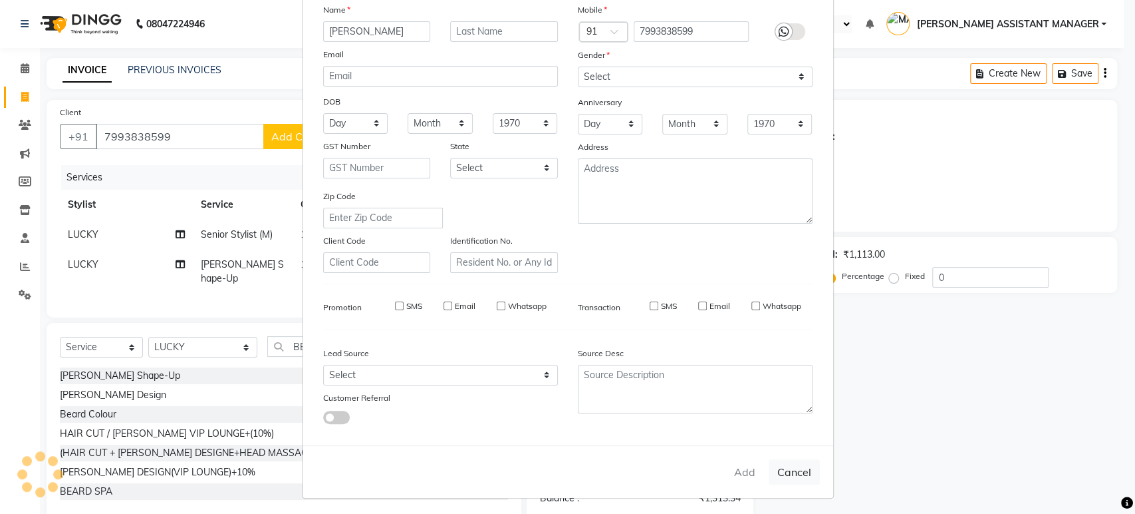
checkbox input "false"
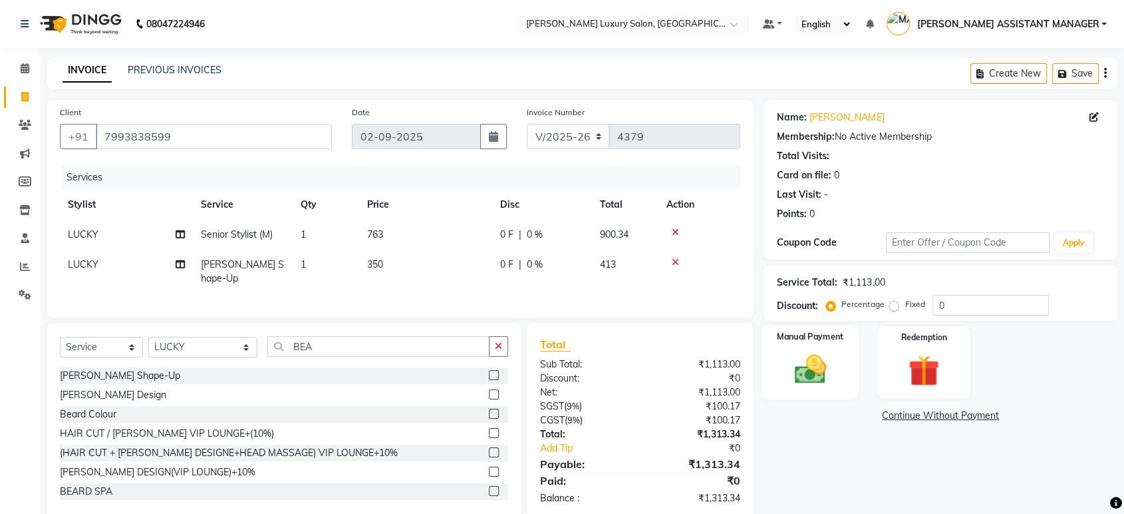
click at [788, 336] on label "Manual Payment" at bounding box center [811, 336] width 67 height 13
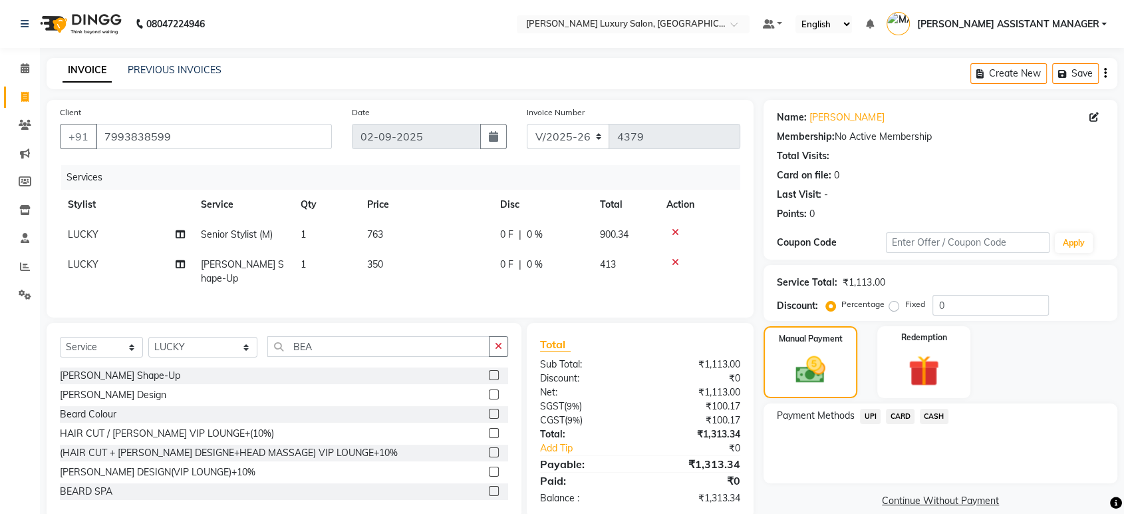
click at [864, 412] on span "UPI" at bounding box center [870, 415] width 21 height 15
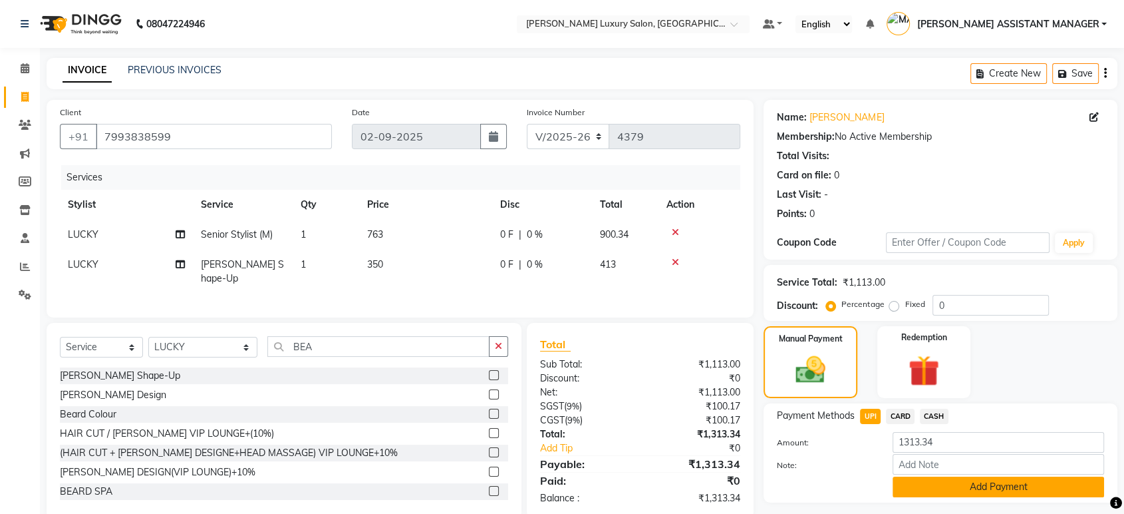
click at [957, 476] on button "Add Payment" at bounding box center [999, 486] width 212 height 21
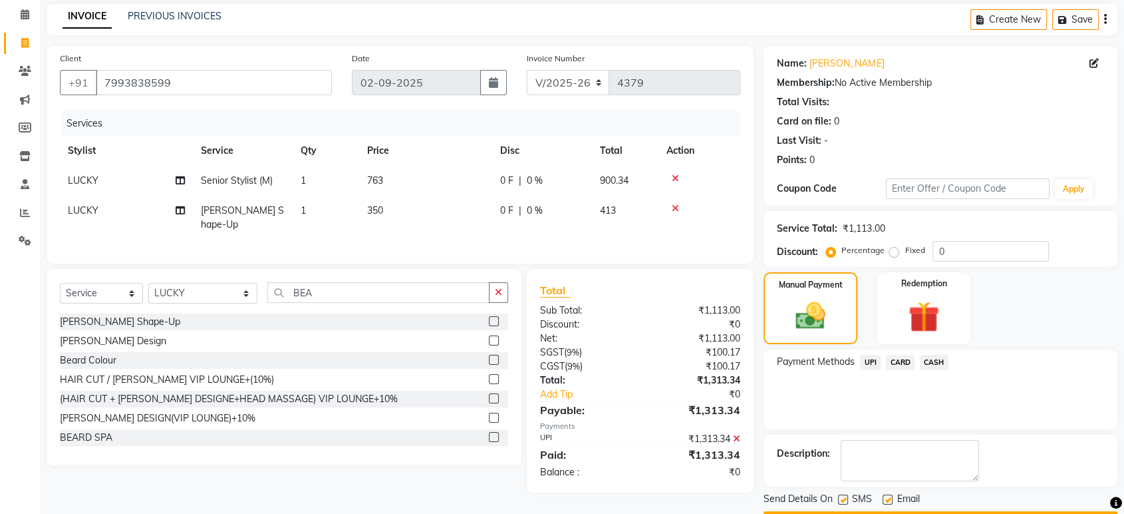
scroll to position [90, 0]
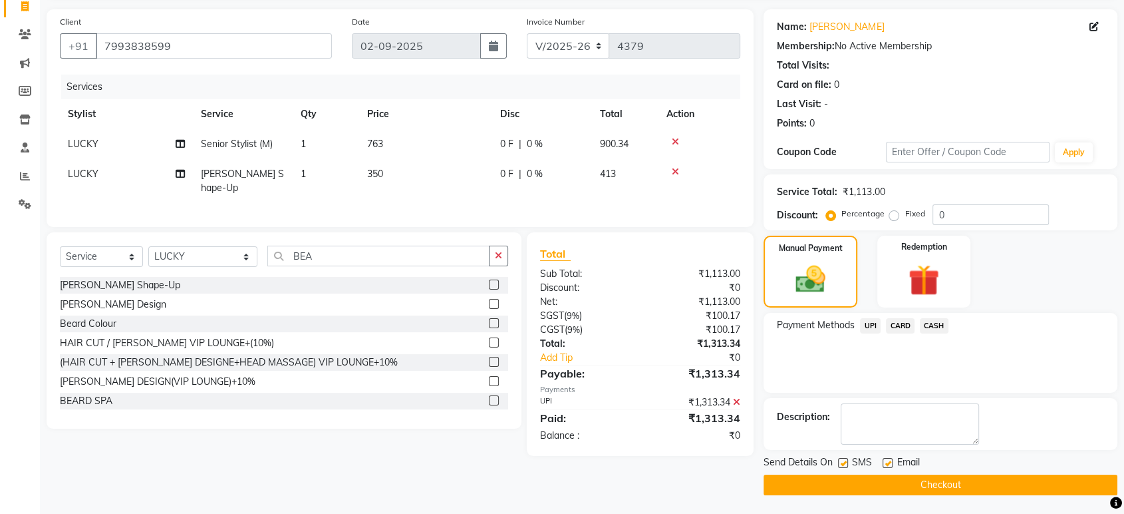
click at [962, 488] on button "Checkout" at bounding box center [941, 484] width 354 height 21
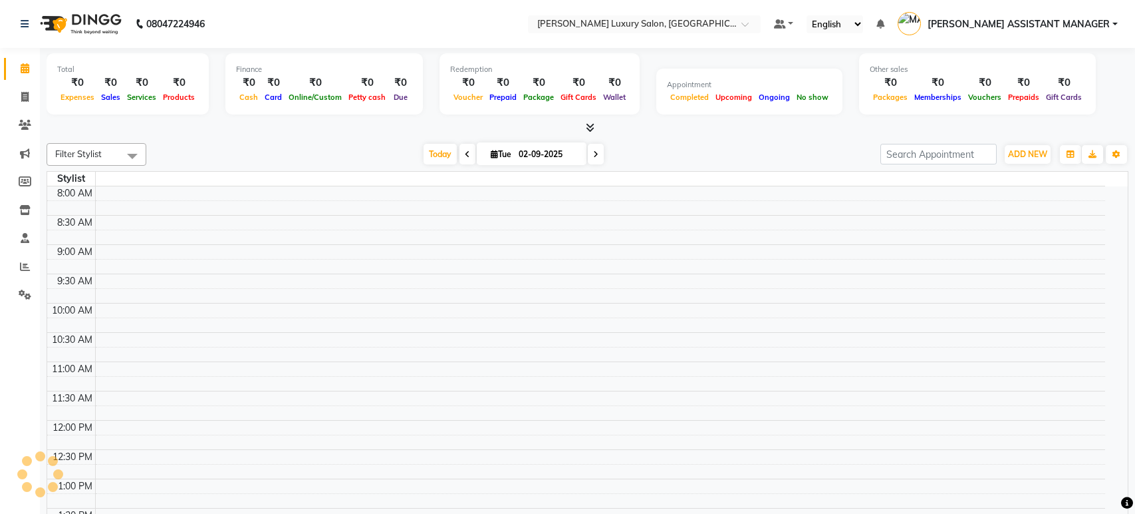
select select "en"
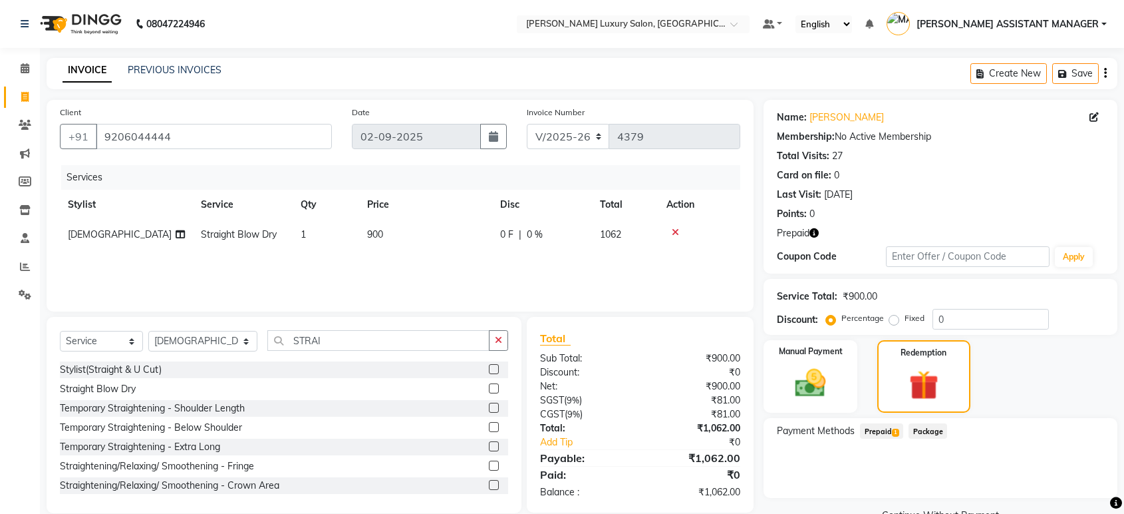
select select "4712"
select select "service"
select select "33229"
click at [882, 422] on div "Payment Methods Prepaid 1 Package" at bounding box center [941, 458] width 354 height 80
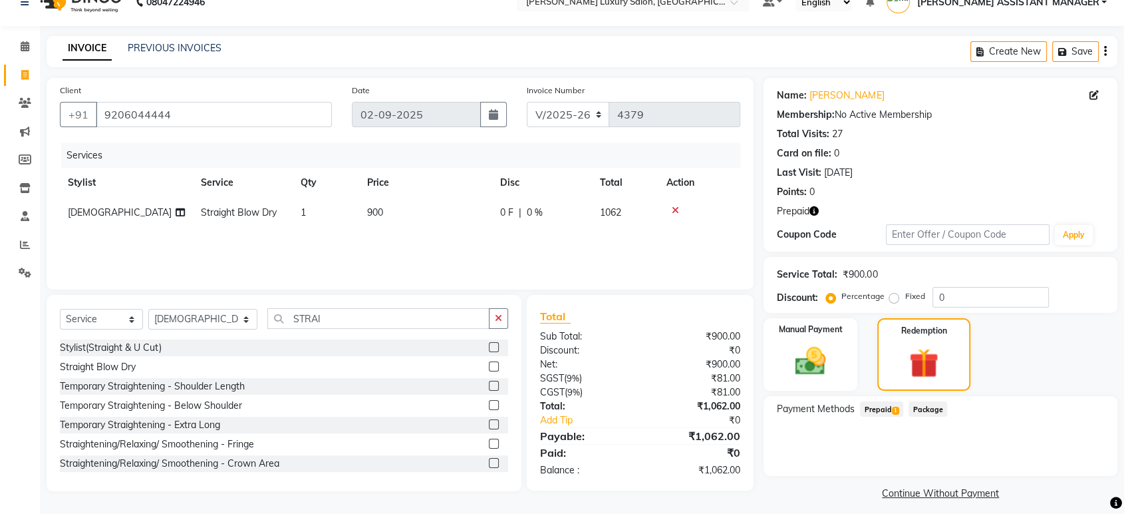
scroll to position [31, 0]
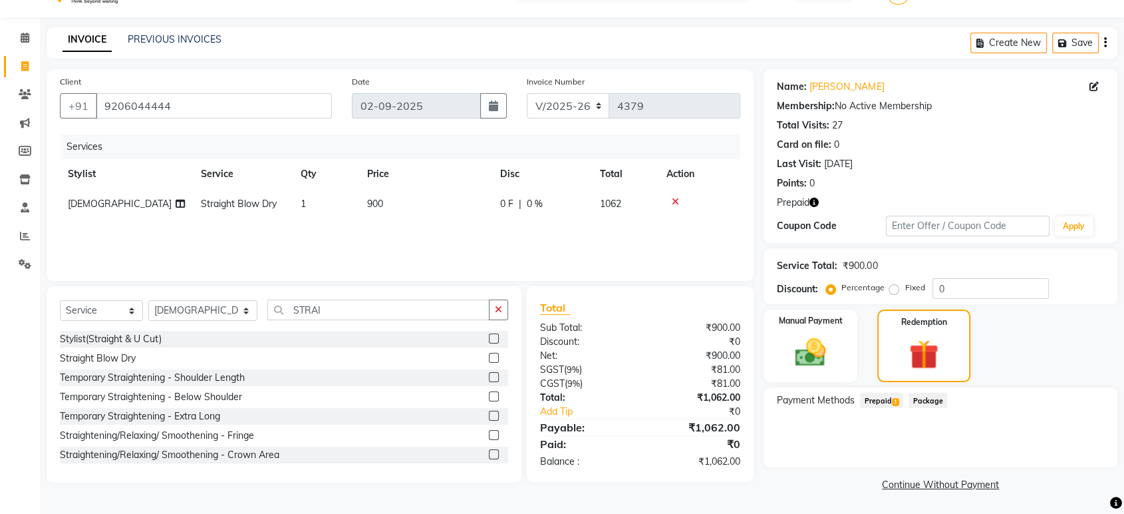
click at [893, 398] on span "1" at bounding box center [895, 402] width 7 height 8
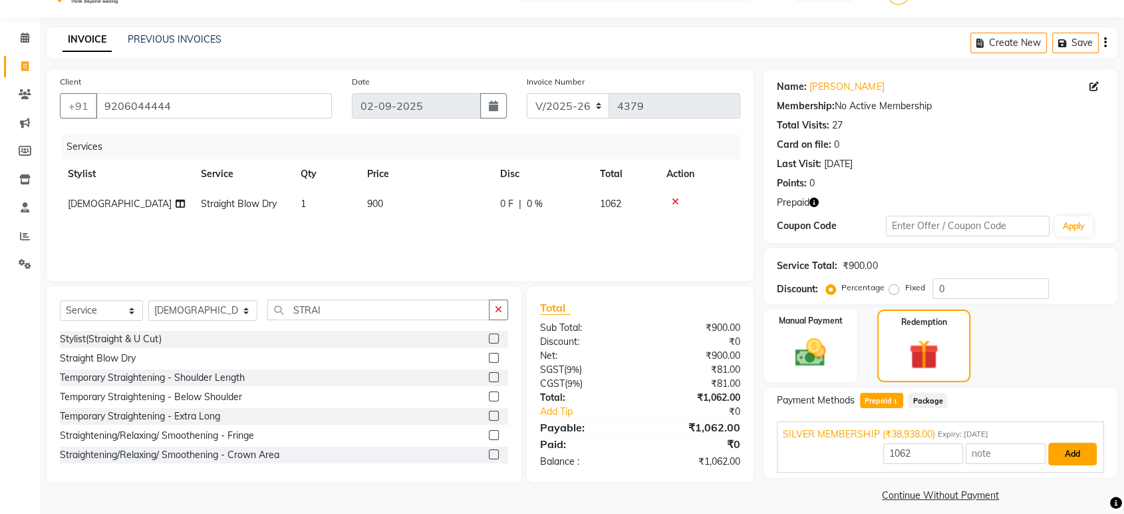
click at [1082, 450] on button "Add" at bounding box center [1072, 453] width 49 height 23
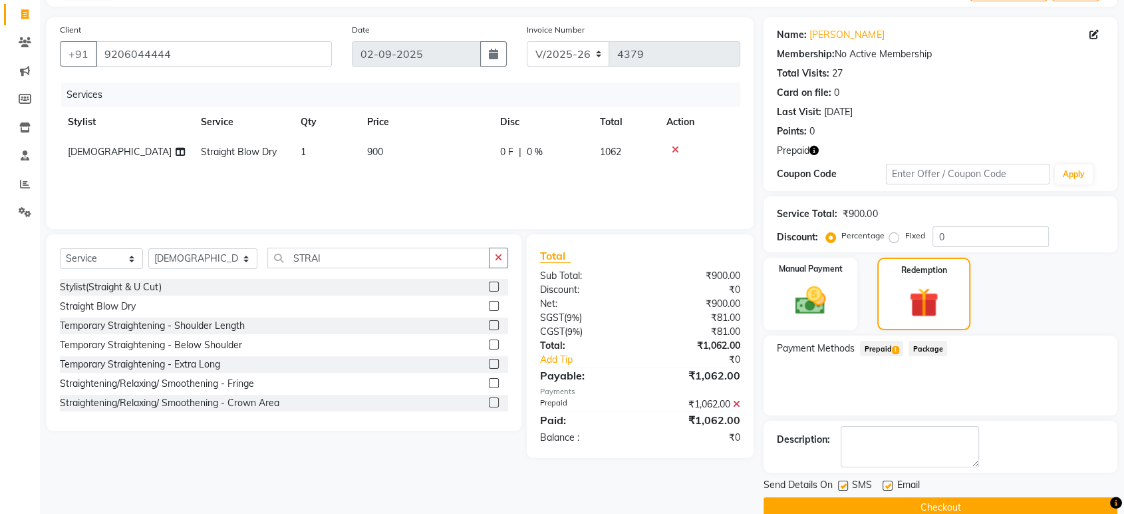
scroll to position [106, 0]
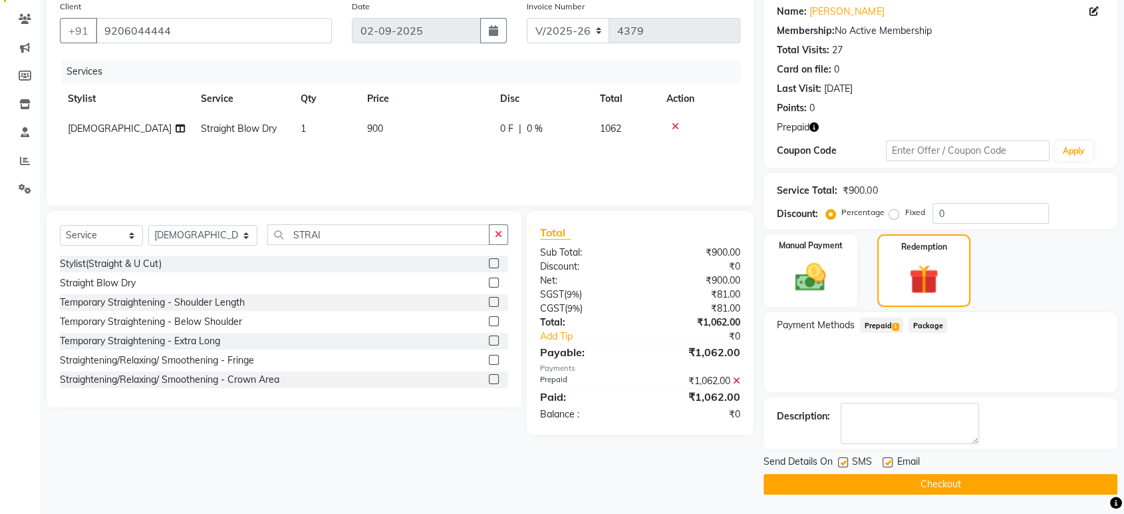
click at [1028, 487] on button "Checkout" at bounding box center [941, 484] width 354 height 21
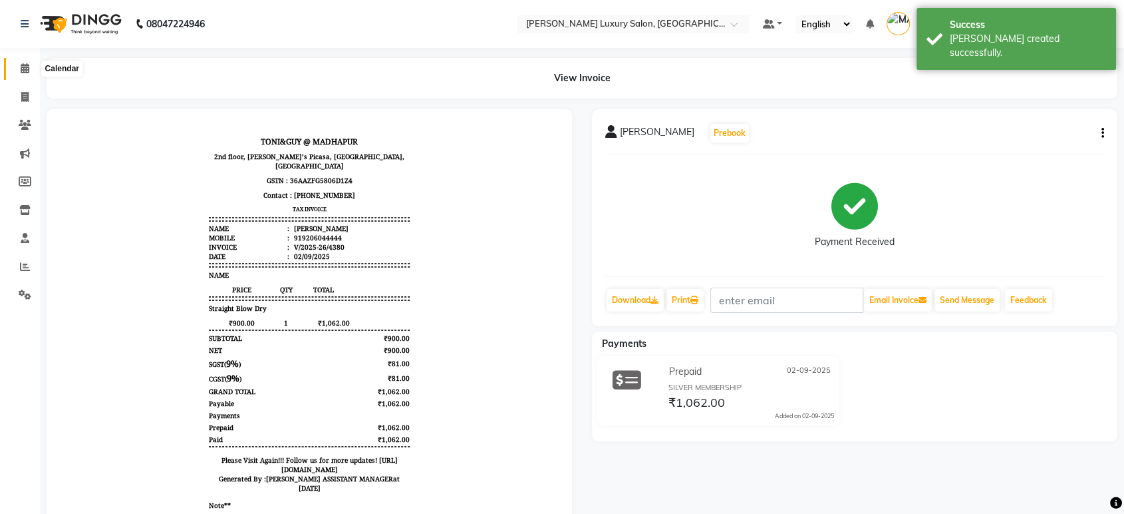
click at [23, 72] on icon at bounding box center [25, 68] width 9 height 10
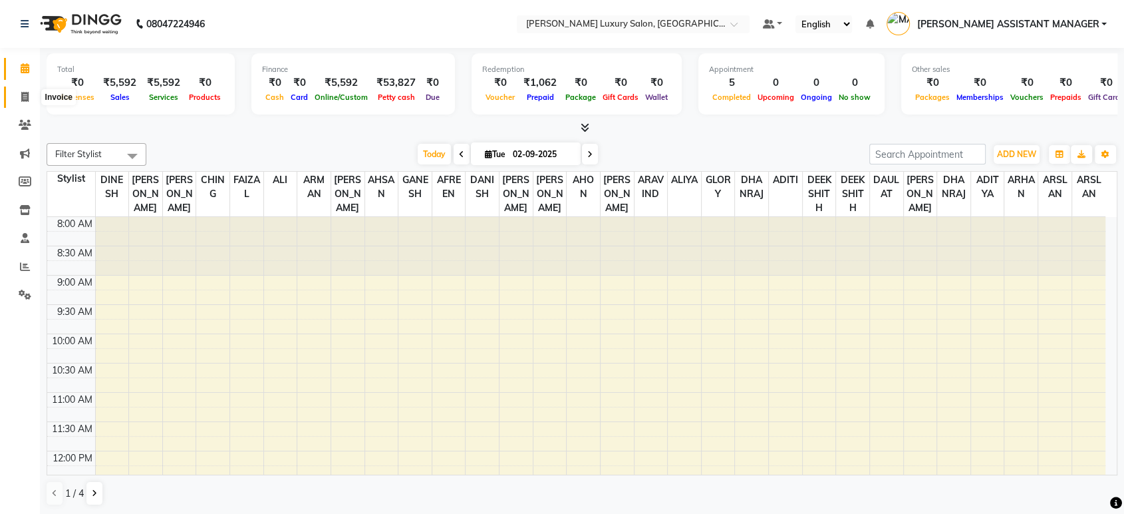
drag, startPoint x: 19, startPoint y: 92, endPoint x: 53, endPoint y: 106, distance: 36.9
click at [19, 92] on span at bounding box center [24, 97] width 23 height 15
select select "service"
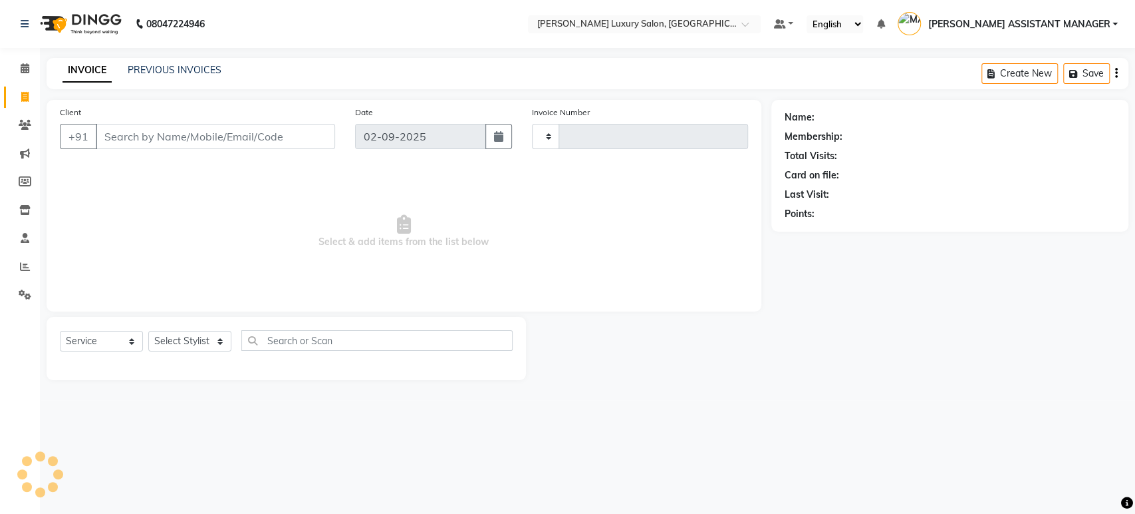
type input "4381"
select select "4712"
click at [148, 143] on input "Client" at bounding box center [215, 136] width 239 height 25
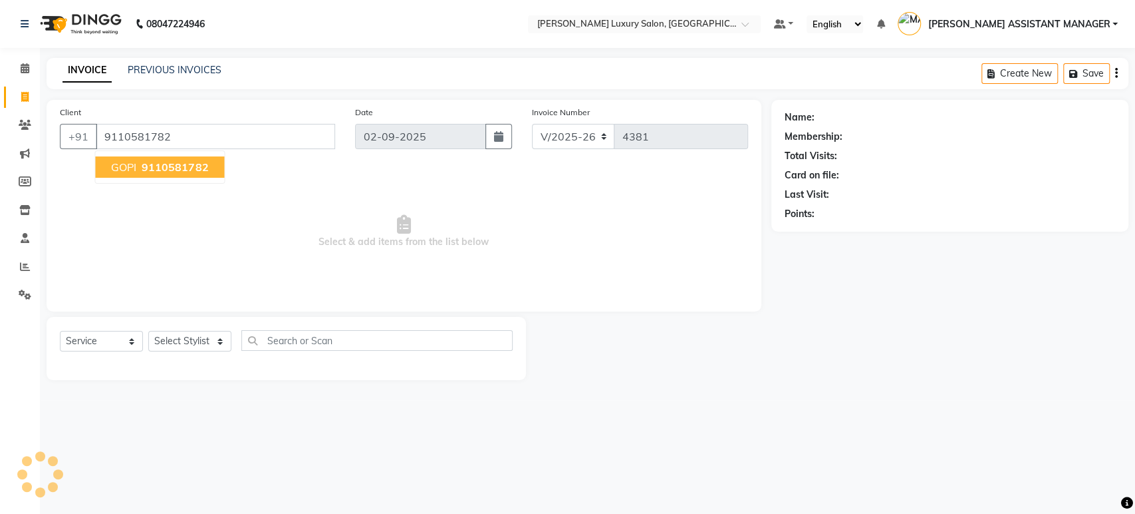
click at [165, 163] on span "9110581782" at bounding box center [175, 166] width 67 height 13
type input "9110581782"
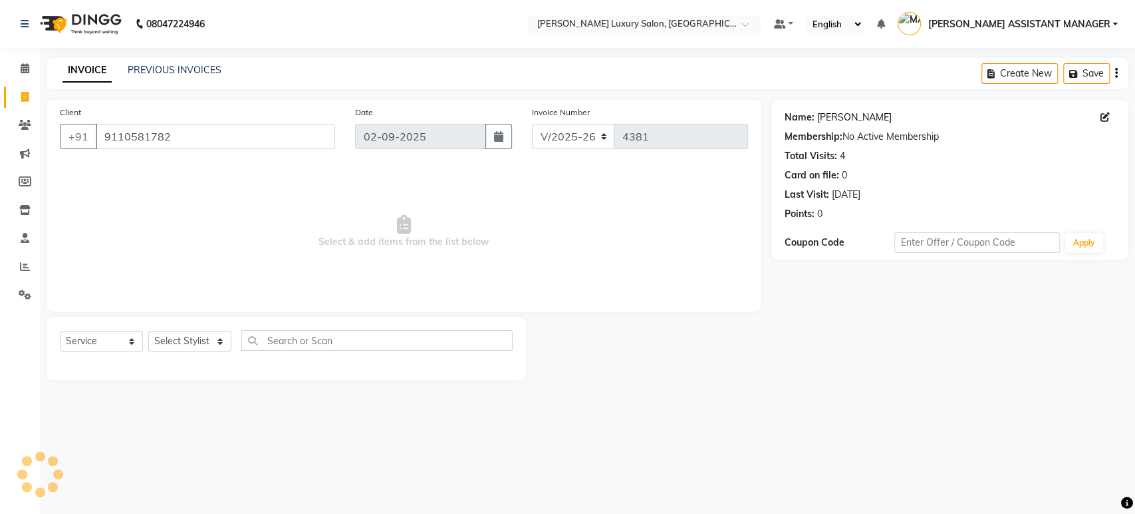
click at [833, 118] on link "Gopi" at bounding box center [855, 117] width 75 height 14
click at [11, 59] on link "Calendar" at bounding box center [20, 69] width 32 height 22
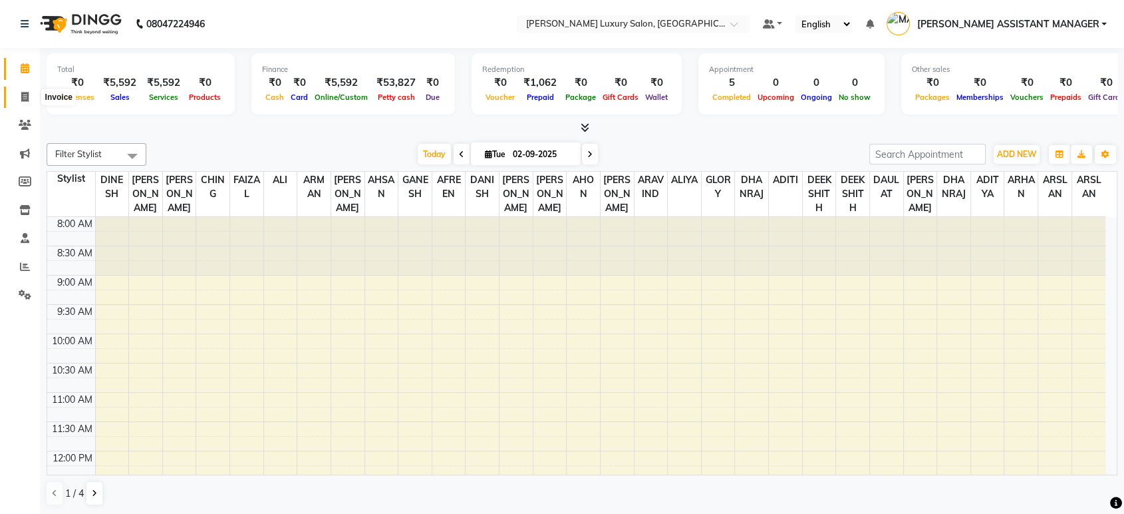
click at [25, 102] on icon at bounding box center [24, 97] width 7 height 10
select select "4712"
select select "service"
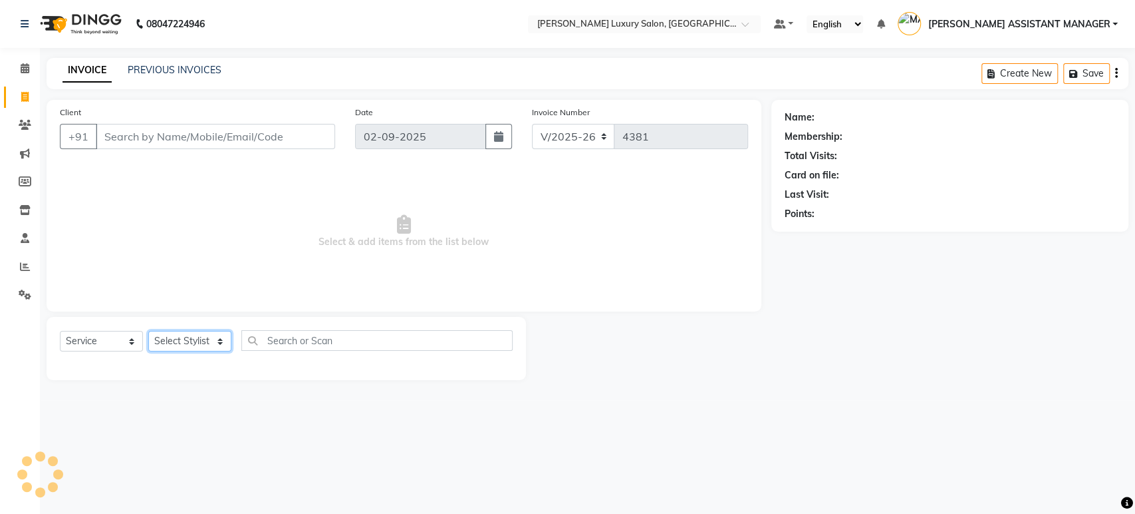
click at [187, 344] on select "Select Stylist" at bounding box center [189, 341] width 83 height 21
click at [187, 344] on select "Select Stylist ADITI ADITYA AFREEN AHON AHSAN ALI ALIYA ANKITH ARAVIND ARHAN AR…" at bounding box center [203, 341] width 110 height 21
click at [186, 343] on select "Select Stylist ADITI ADITYA AFREEN AHON AHSAN ALI ALIYA ANKITH ARAVIND ARHAN AR…" at bounding box center [203, 341] width 110 height 21
select select "82526"
click at [148, 331] on select "Select Stylist ADITI ADITYA AFREEN AHON AHSAN ALI ALIYA ANKITH ARAVIND ARHAN AR…" at bounding box center [203, 341] width 110 height 21
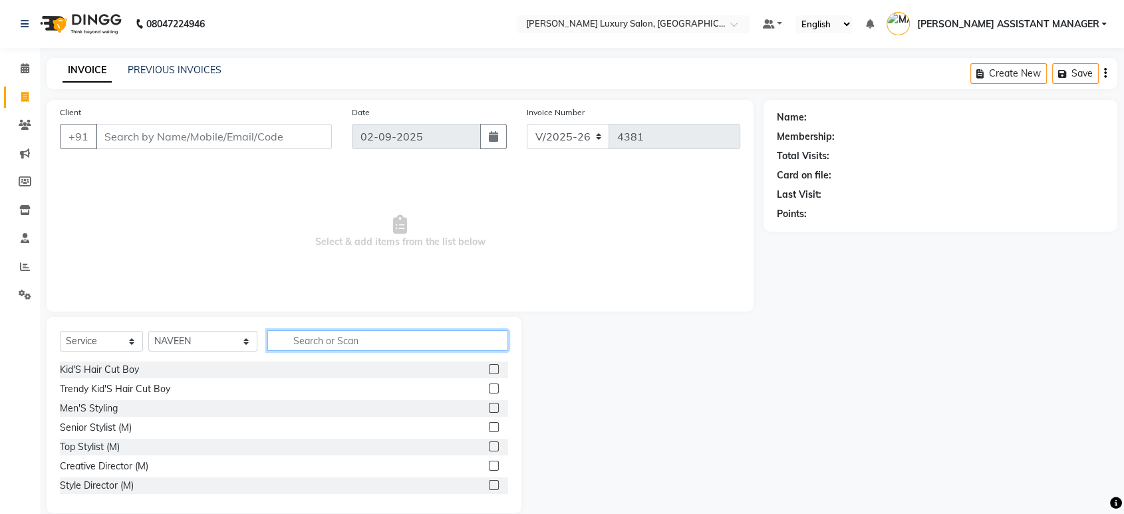
click at [309, 339] on input "text" at bounding box center [387, 340] width 241 height 21
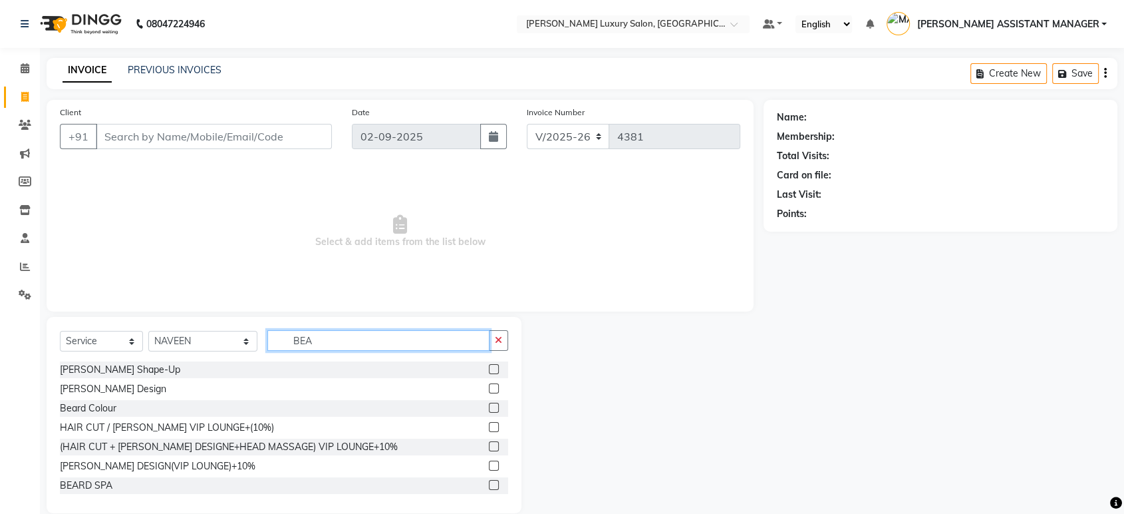
type input "BEA"
click at [489, 365] on label at bounding box center [494, 369] width 10 height 10
click at [489, 365] on input "checkbox" at bounding box center [493, 369] width 9 height 9
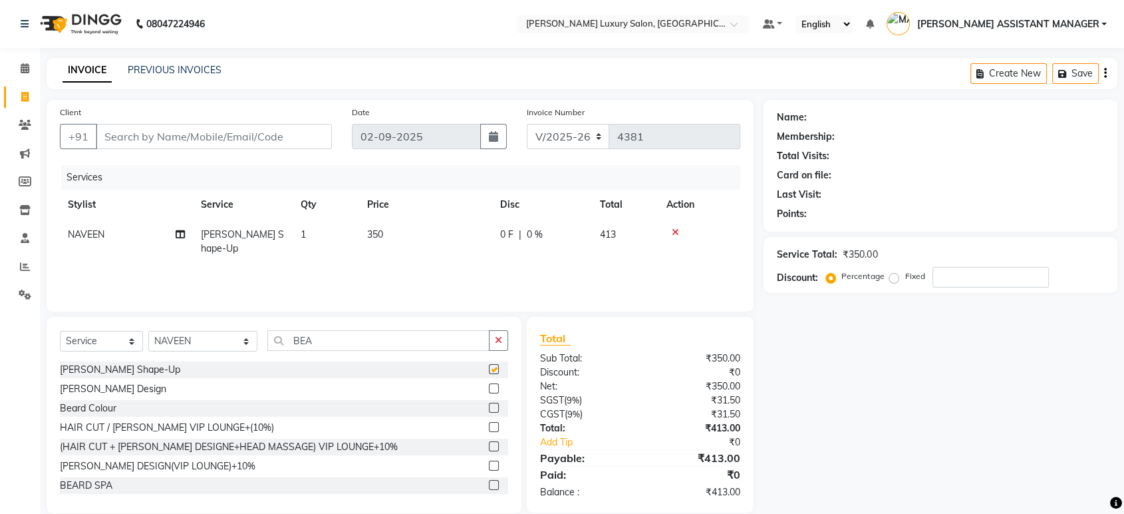
checkbox input "false"
click at [239, 129] on input "Client" at bounding box center [214, 136] width 236 height 25
drag, startPoint x: 287, startPoint y: 341, endPoint x: 247, endPoint y: 341, distance: 40.6
click at [247, 341] on div "Select Service Product Membership Package Voucher Prepaid Gift Card Select Styl…" at bounding box center [284, 345] width 448 height 31
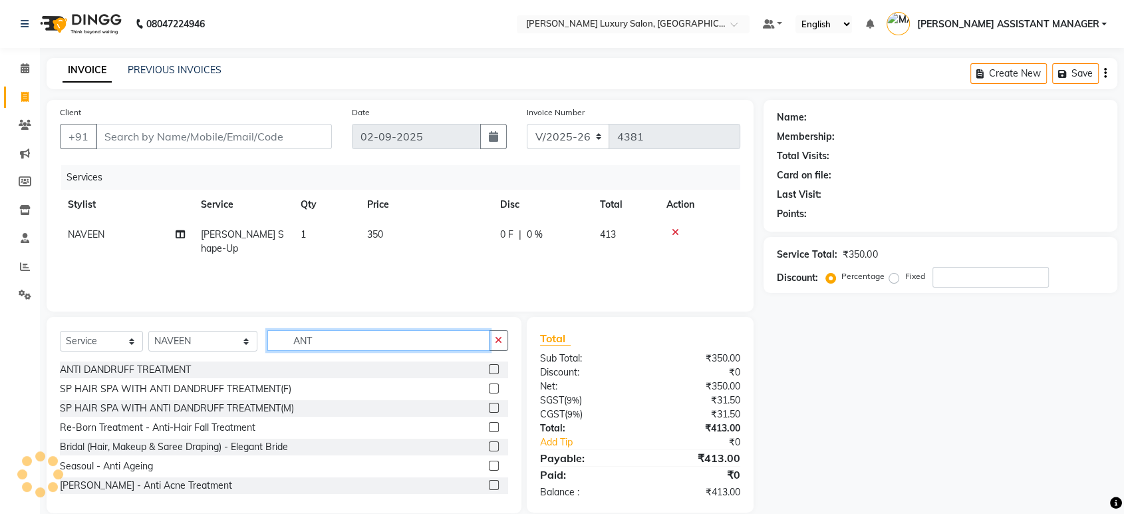
type input "ANT"
click at [489, 368] on label at bounding box center [494, 369] width 10 height 10
click at [489, 368] on input "checkbox" at bounding box center [493, 369] width 9 height 9
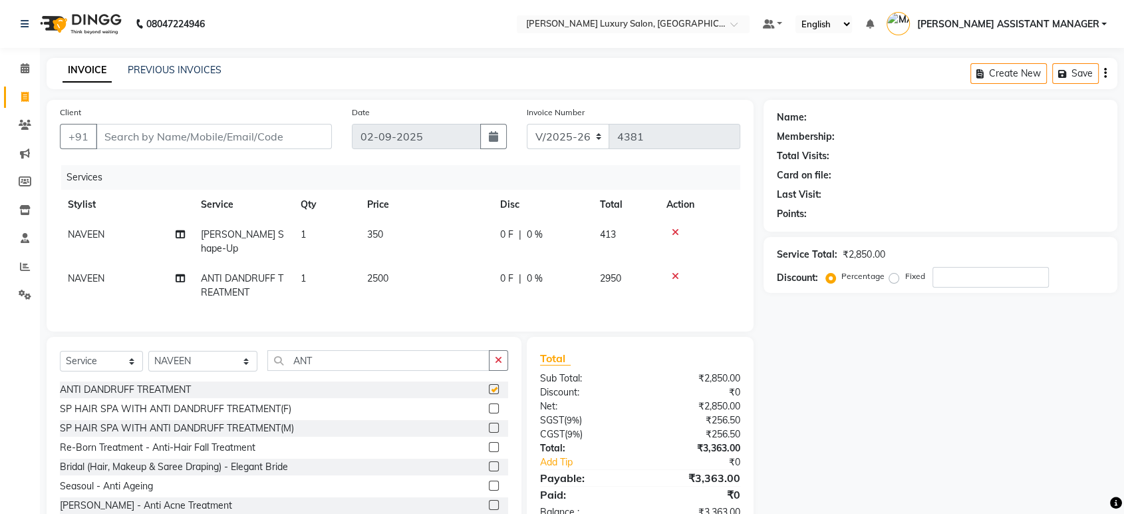
checkbox input "false"
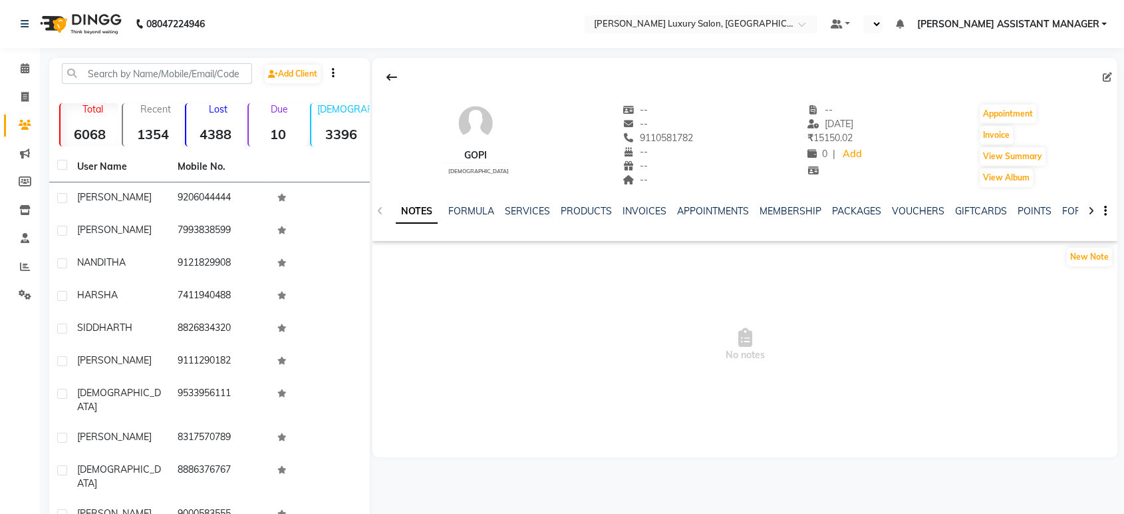
select select "en"
click at [529, 212] on link "SERVICES" at bounding box center [527, 211] width 45 height 12
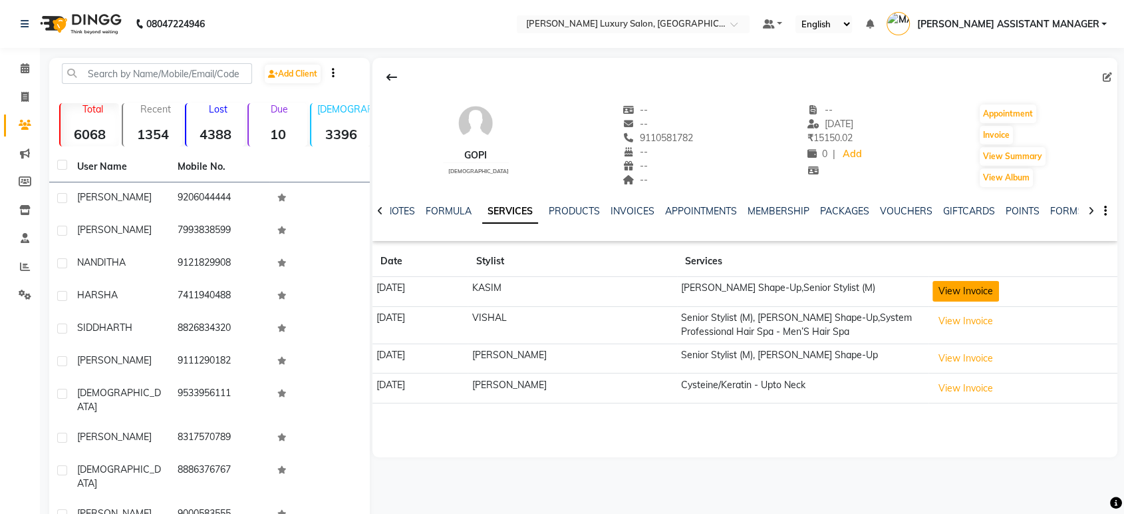
click at [973, 287] on button "View Invoice" at bounding box center [966, 291] width 67 height 21
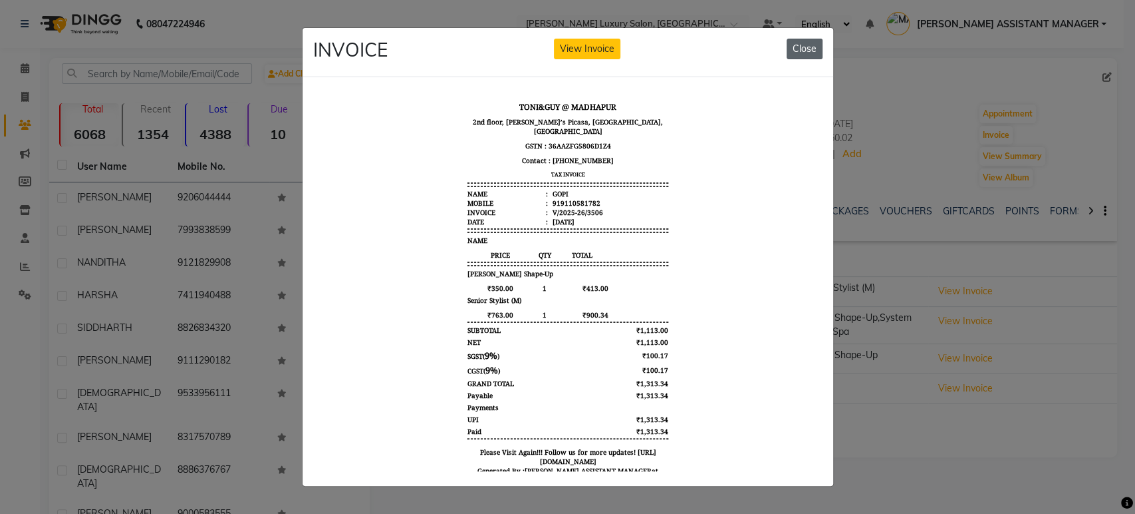
click at [802, 39] on button "Close" at bounding box center [805, 49] width 36 height 21
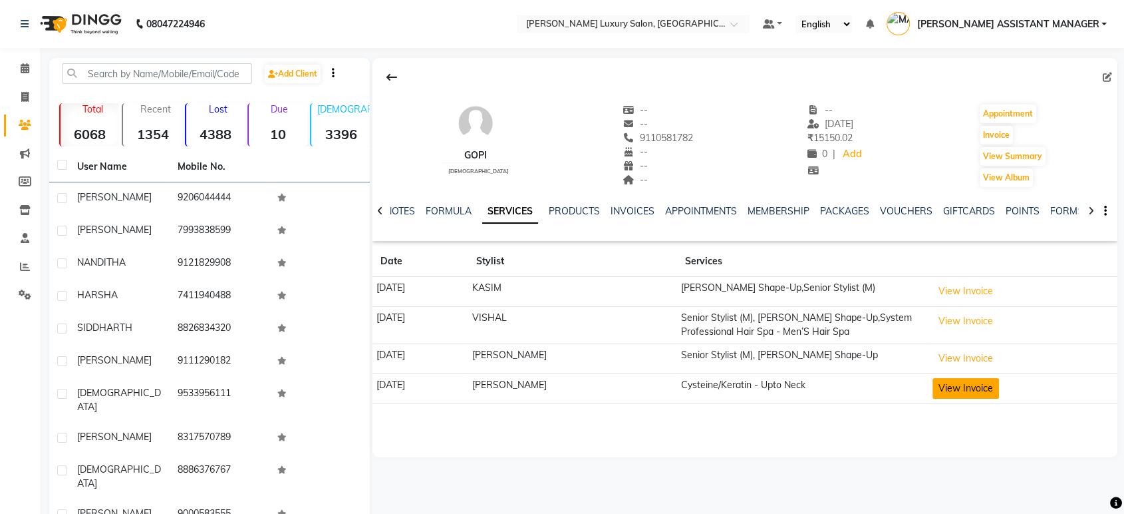
click at [945, 390] on button "View Invoice" at bounding box center [966, 388] width 67 height 21
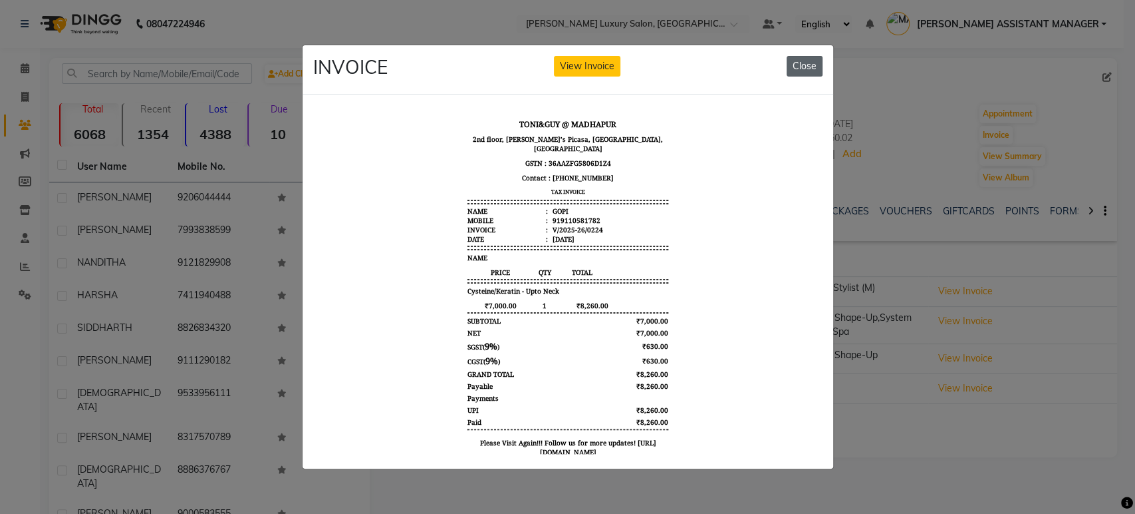
click at [806, 63] on button "Close" at bounding box center [805, 66] width 36 height 21
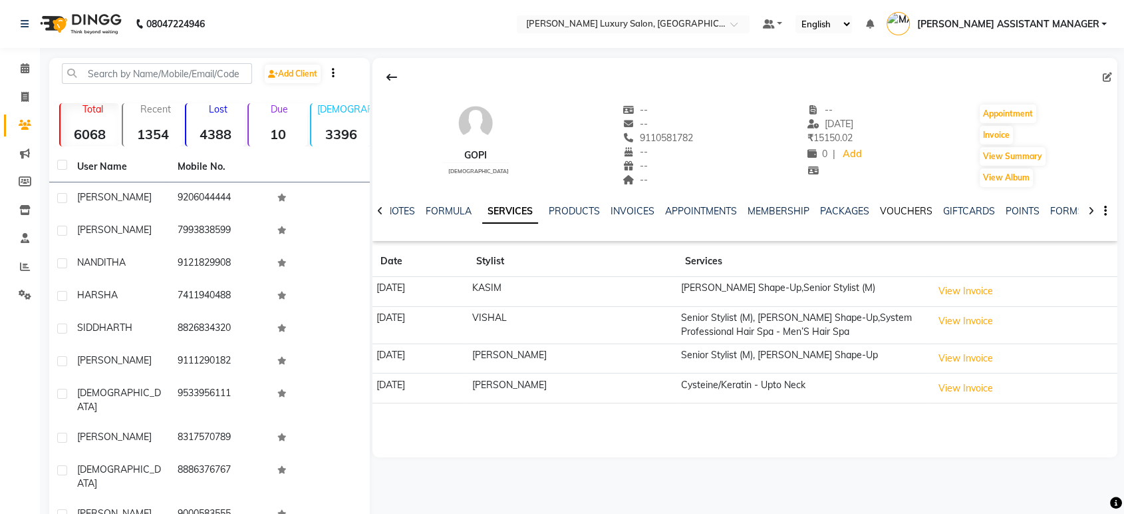
click at [914, 210] on link "VOUCHERS" at bounding box center [906, 211] width 53 height 12
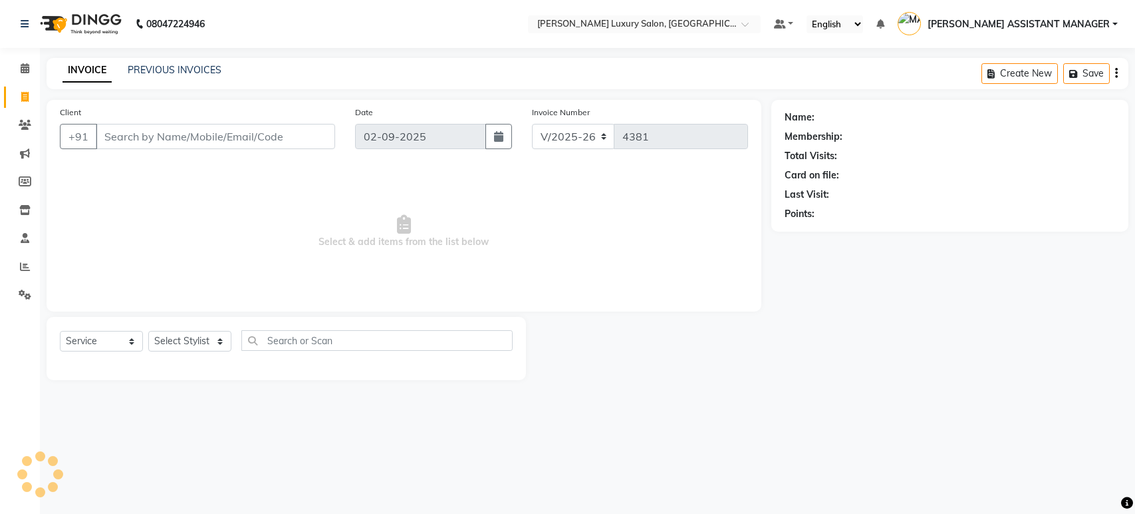
select select "4712"
select select "service"
click at [24, 69] on icon at bounding box center [25, 68] width 9 height 10
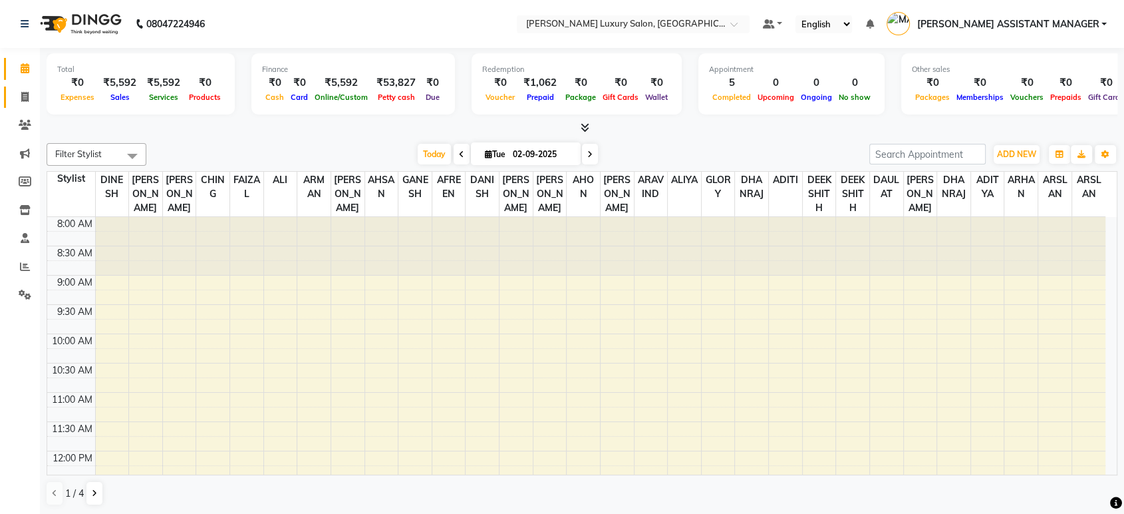
click at [27, 98] on icon at bounding box center [24, 97] width 7 height 10
select select "service"
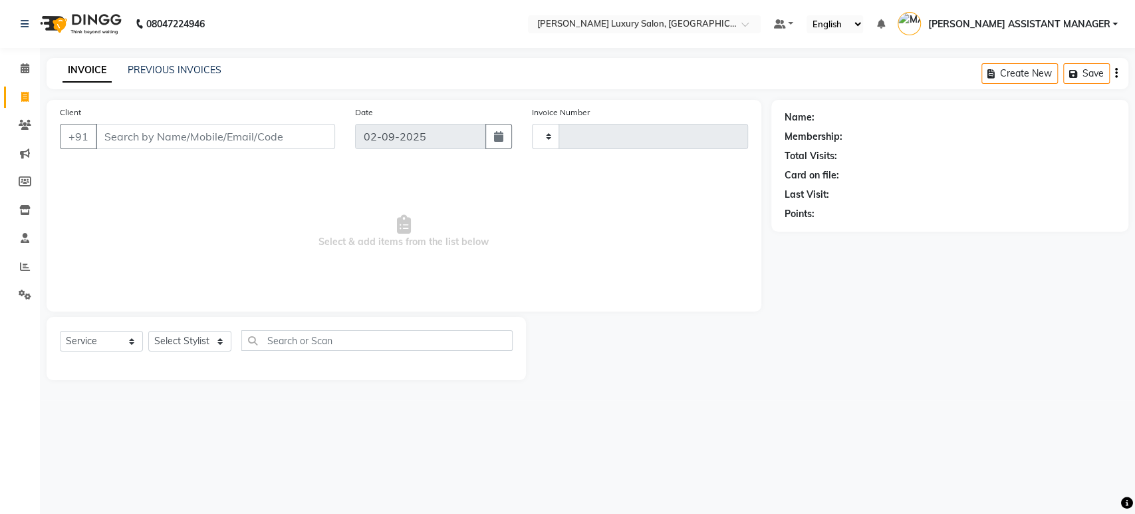
type input "4381"
select select "4712"
click at [235, 140] on input "Client" at bounding box center [215, 136] width 239 height 25
type input "9604550114"
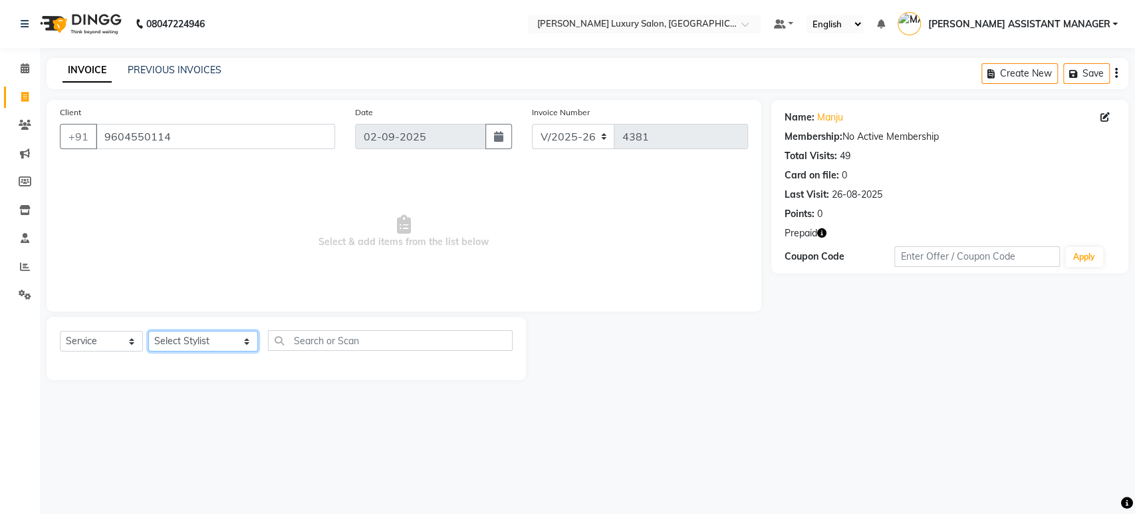
click at [208, 345] on select "Select Stylist ADITI ADITYA AFREEN AHON AHSAN ALI ALIYA ANKITH ARAVIND ARHAN AR…" at bounding box center [203, 341] width 110 height 21
select select "71200"
click at [148, 331] on select "Select Stylist ADITI ADITYA AFREEN AHON AHSAN ALI ALIYA ANKITH ARAVIND ARHAN AR…" at bounding box center [203, 341] width 110 height 21
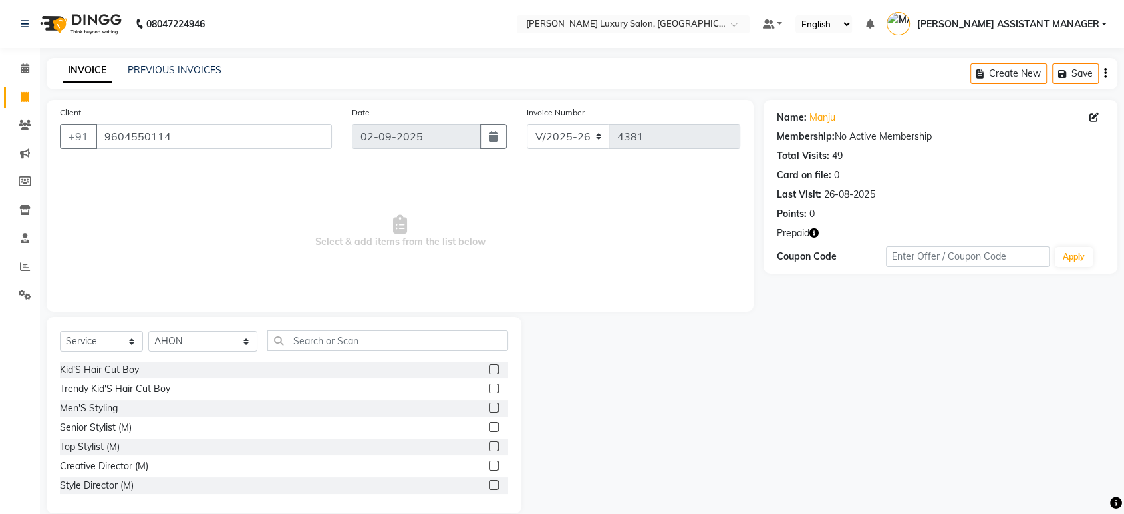
click at [335, 351] on div "Select Service Product Membership Package Voucher Prepaid Gift Card Select Styl…" at bounding box center [284, 345] width 448 height 31
click at [309, 329] on div "Select Service Product Membership Package Voucher Prepaid Gift Card Select Styl…" at bounding box center [284, 415] width 475 height 196
click at [303, 339] on input "text" at bounding box center [387, 340] width 241 height 21
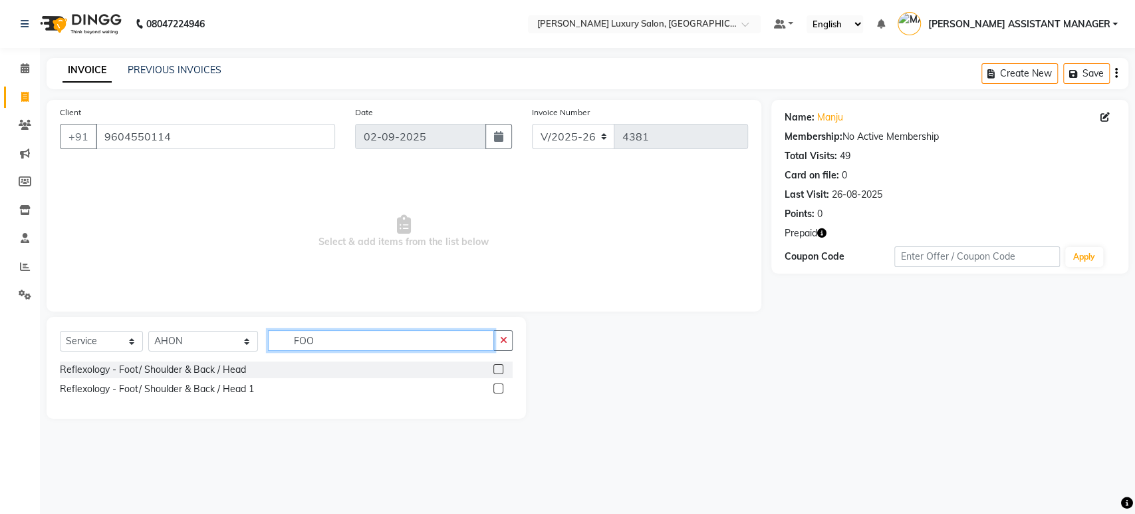
type input "FOO"
click at [495, 368] on label at bounding box center [499, 369] width 10 height 10
click at [495, 368] on input "checkbox" at bounding box center [498, 369] width 9 height 9
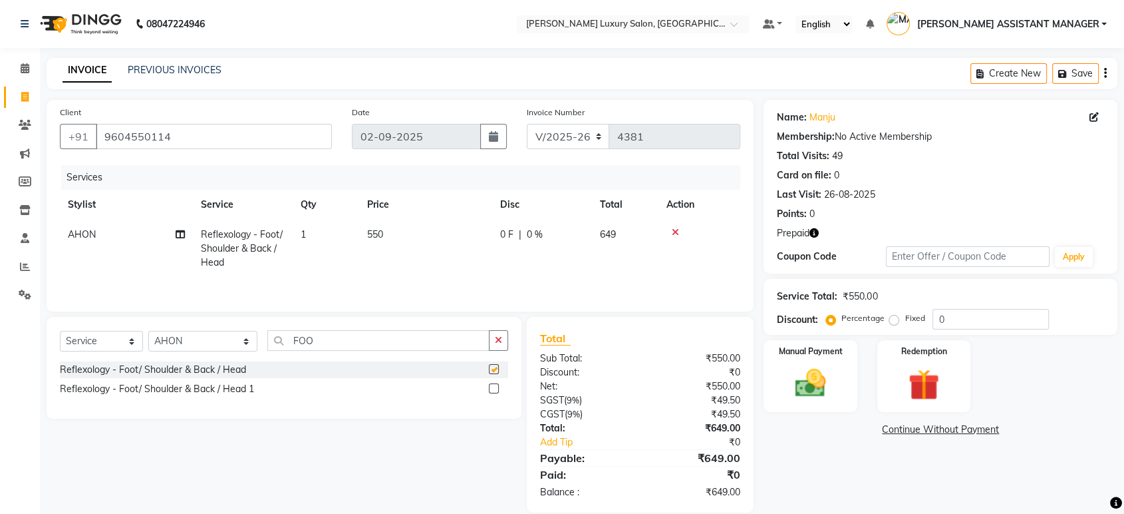
checkbox input "false"
click at [178, 329] on div "Select Service Product Membership Package Voucher Prepaid Gift Card Select Styl…" at bounding box center [284, 368] width 475 height 102
click at [179, 337] on select "Select Stylist ADITI ADITYA AFREEN AHON AHSAN ALI ALIYA ANKITH ARAVIND ARHAN AR…" at bounding box center [202, 341] width 109 height 21
select select "33229"
click at [148, 332] on select "Select Stylist ADITI ADITYA AFREEN AHON AHSAN ALI ALIYA ANKITH ARAVIND ARHAN AR…" at bounding box center [202, 341] width 109 height 21
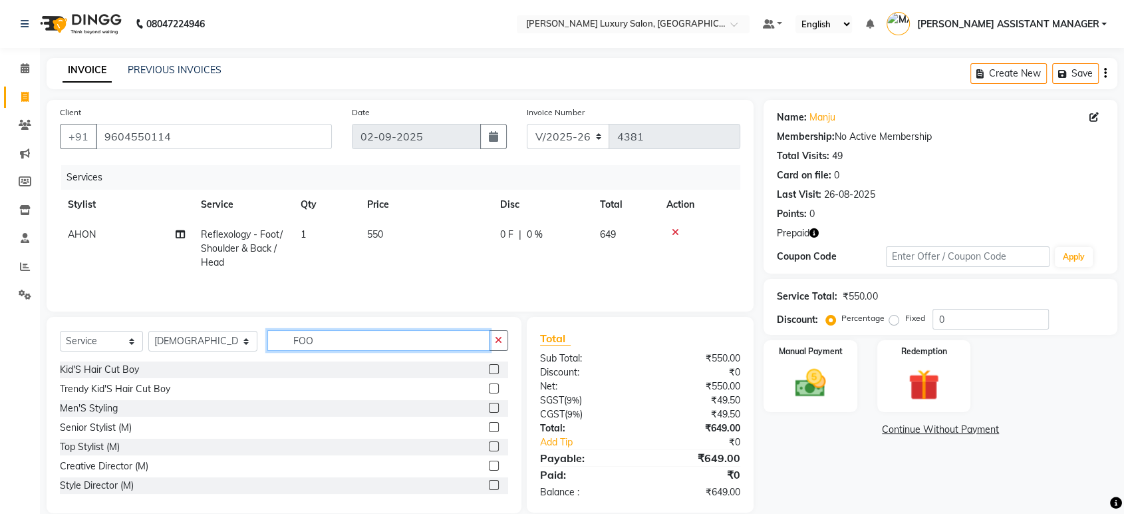
drag, startPoint x: 322, startPoint y: 337, endPoint x: 238, endPoint y: 342, distance: 84.0
click at [238, 342] on div "Select Service Product Membership Package Voucher Prepaid Gift Card Select Styl…" at bounding box center [284, 345] width 448 height 31
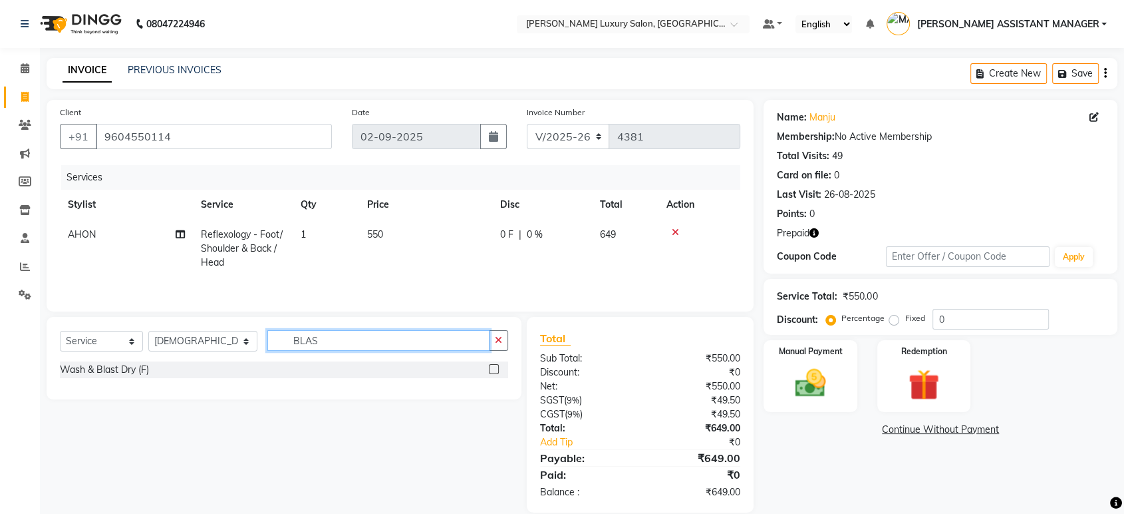
type input "BLAS"
click at [492, 372] on label at bounding box center [494, 369] width 10 height 10
click at [492, 372] on input "checkbox" at bounding box center [493, 369] width 9 height 9
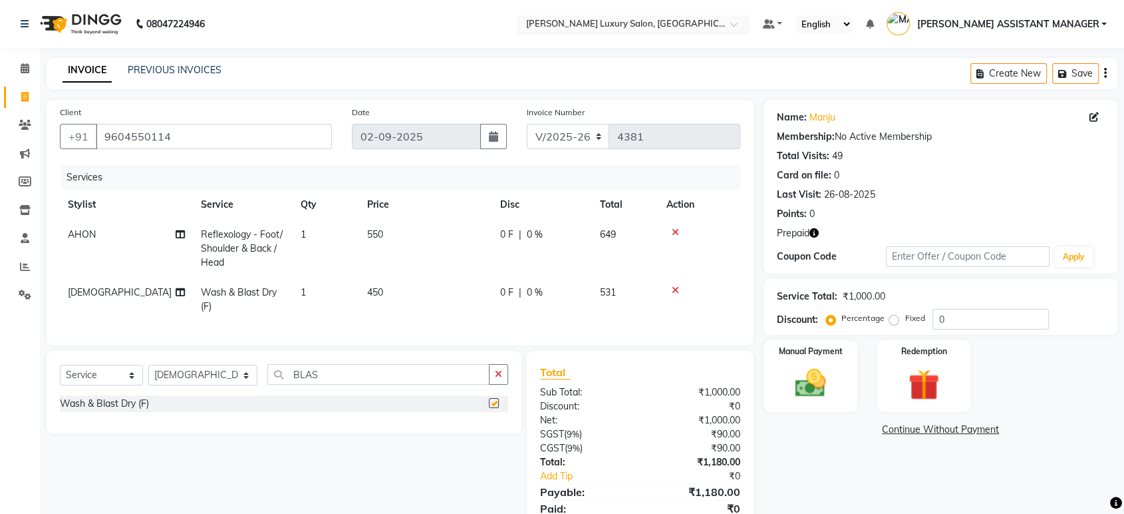
checkbox input "false"
click at [927, 395] on img at bounding box center [924, 385] width 52 height 40
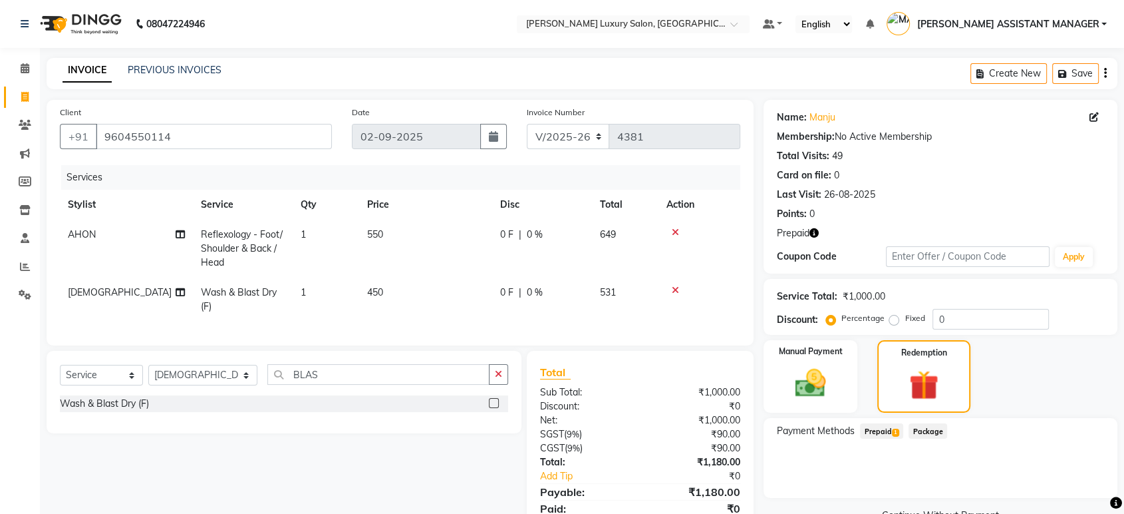
click at [891, 429] on span "Prepaid 1" at bounding box center [881, 430] width 43 height 15
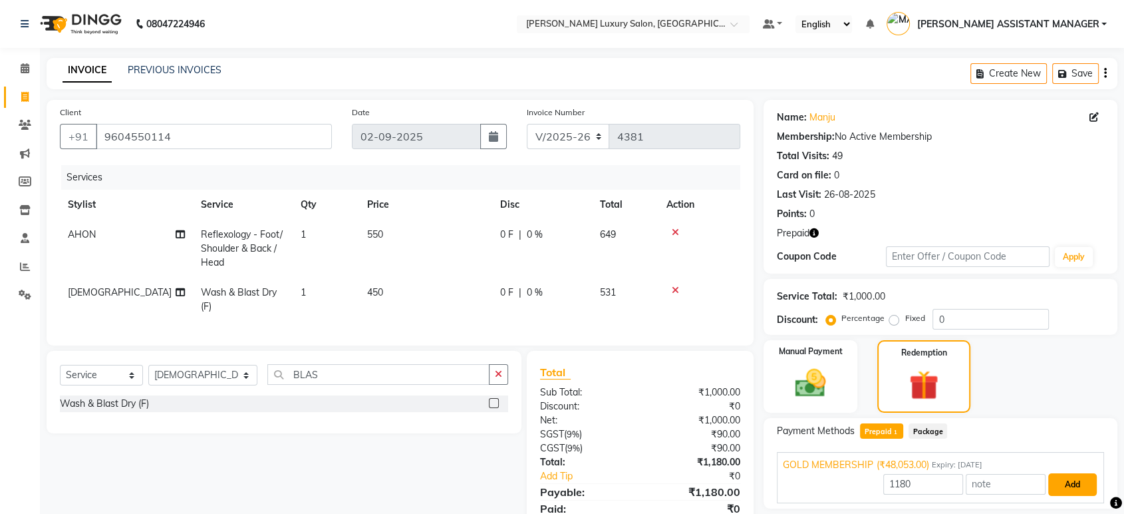
click at [1067, 474] on button "Add" at bounding box center [1072, 484] width 49 height 23
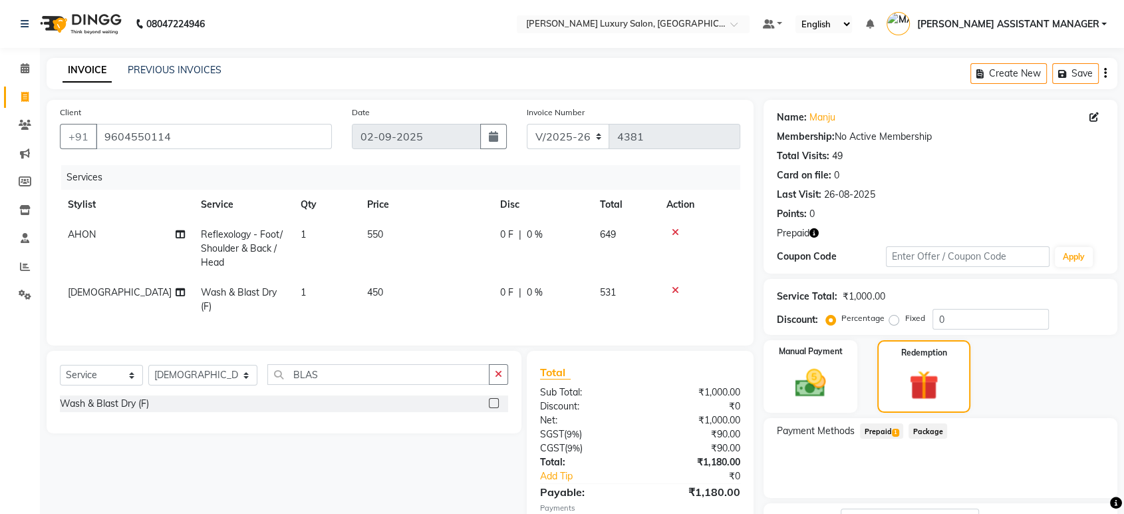
scroll to position [106, 0]
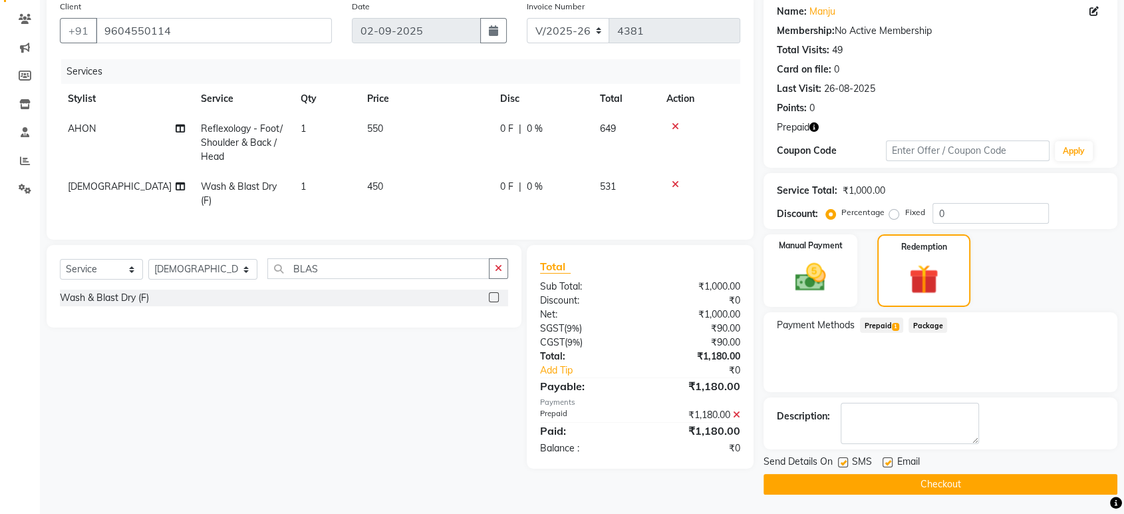
click at [1026, 488] on button "Checkout" at bounding box center [941, 484] width 354 height 21
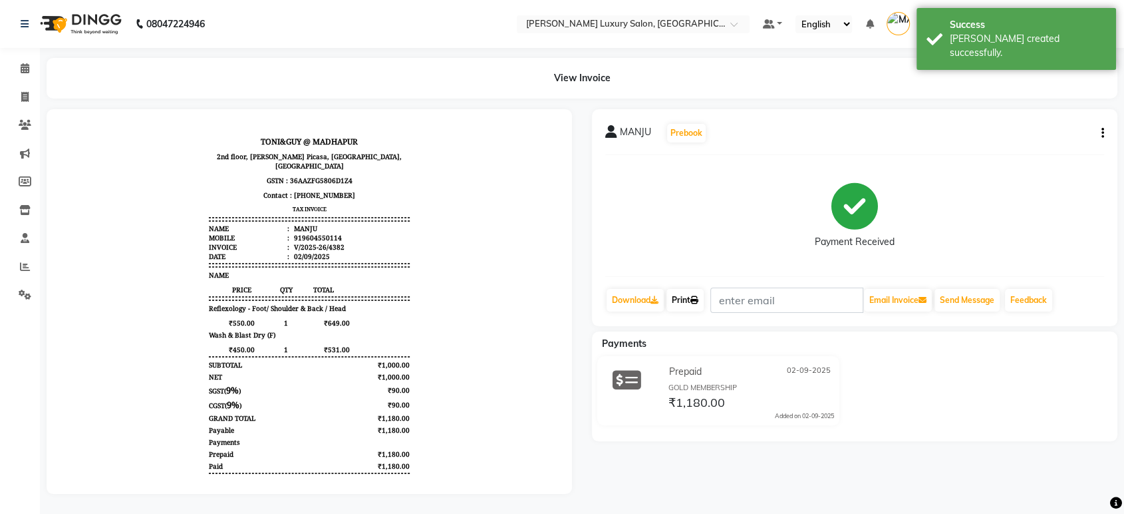
click at [696, 303] on icon at bounding box center [694, 300] width 8 height 8
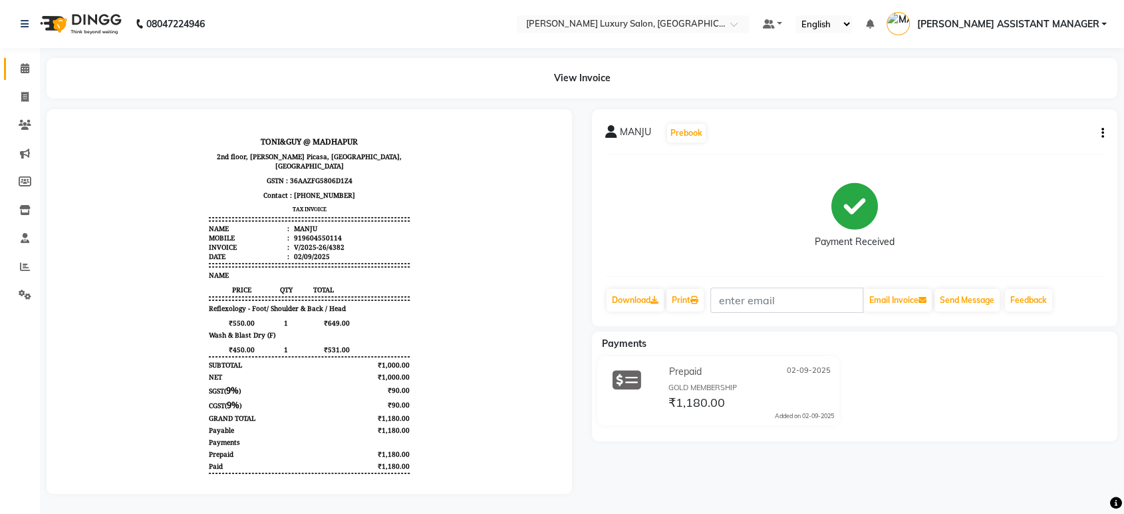
click at [11, 70] on link "Calendar" at bounding box center [20, 69] width 32 height 22
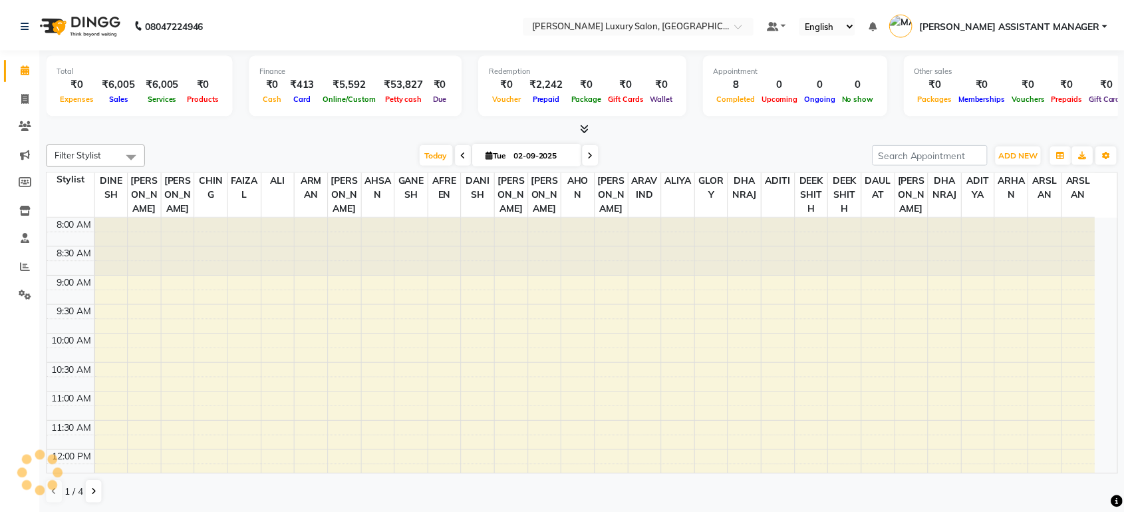
scroll to position [531, 0]
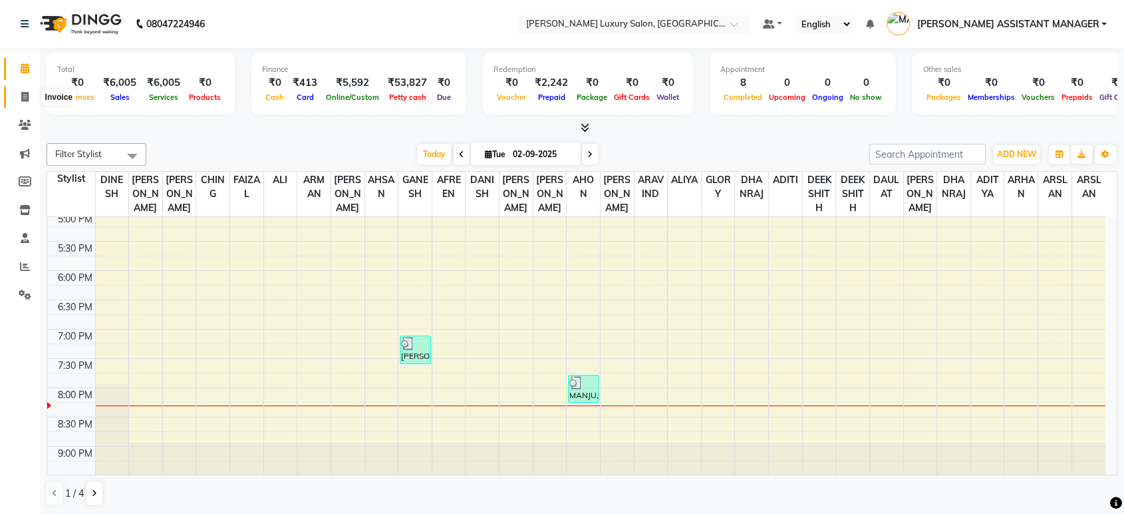
click at [25, 98] on icon at bounding box center [24, 97] width 7 height 10
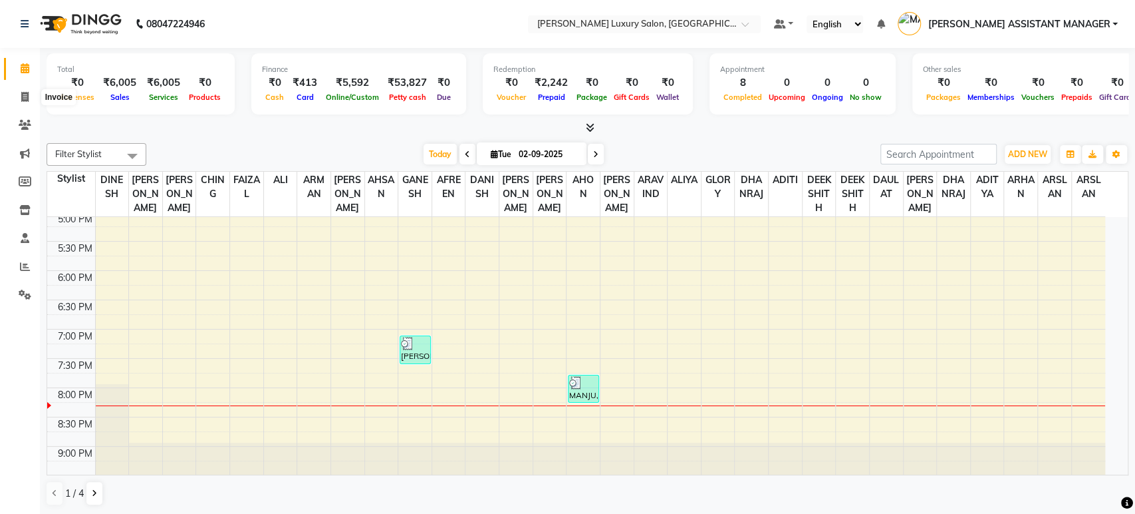
select select "4712"
select select "service"
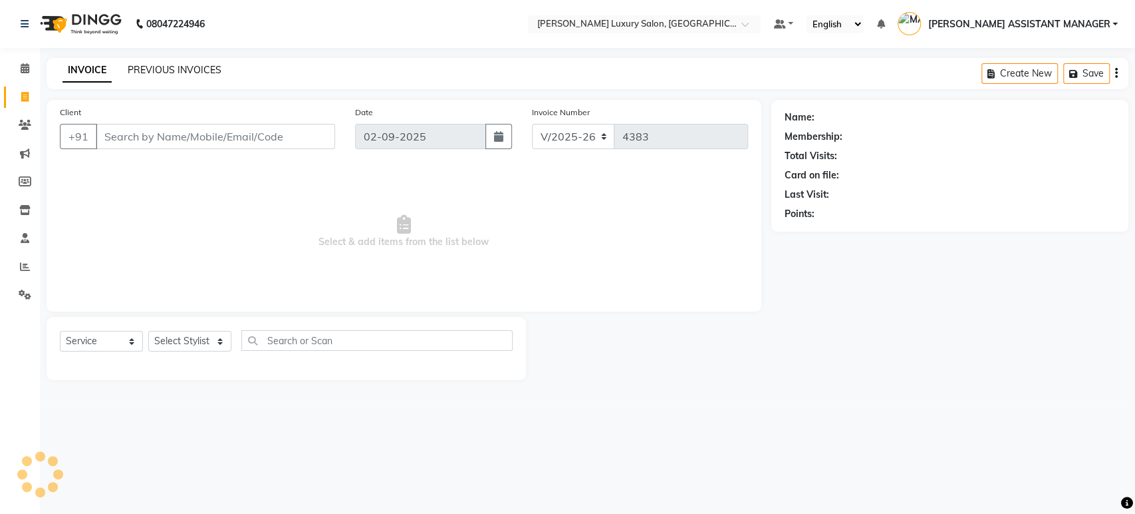
click at [162, 73] on link "PREVIOUS INVOICES" at bounding box center [175, 70] width 94 height 12
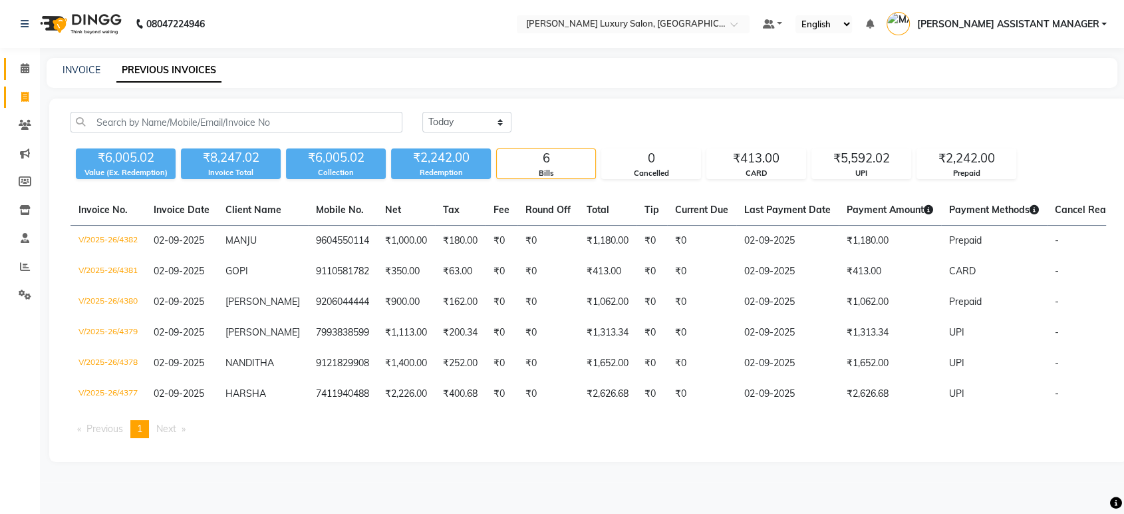
click at [19, 77] on link "Calendar" at bounding box center [20, 69] width 32 height 22
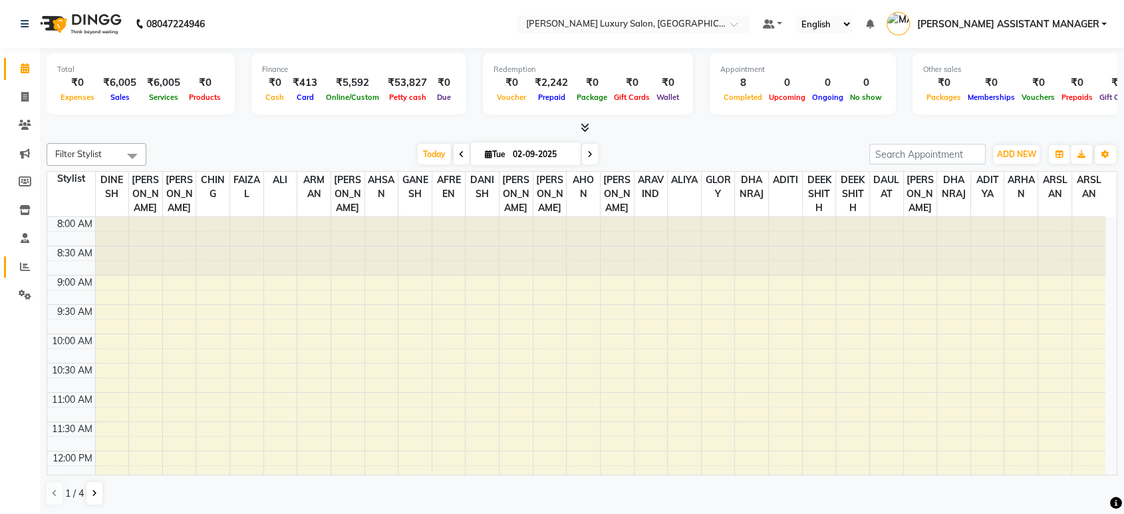
click at [27, 262] on icon at bounding box center [25, 266] width 10 height 10
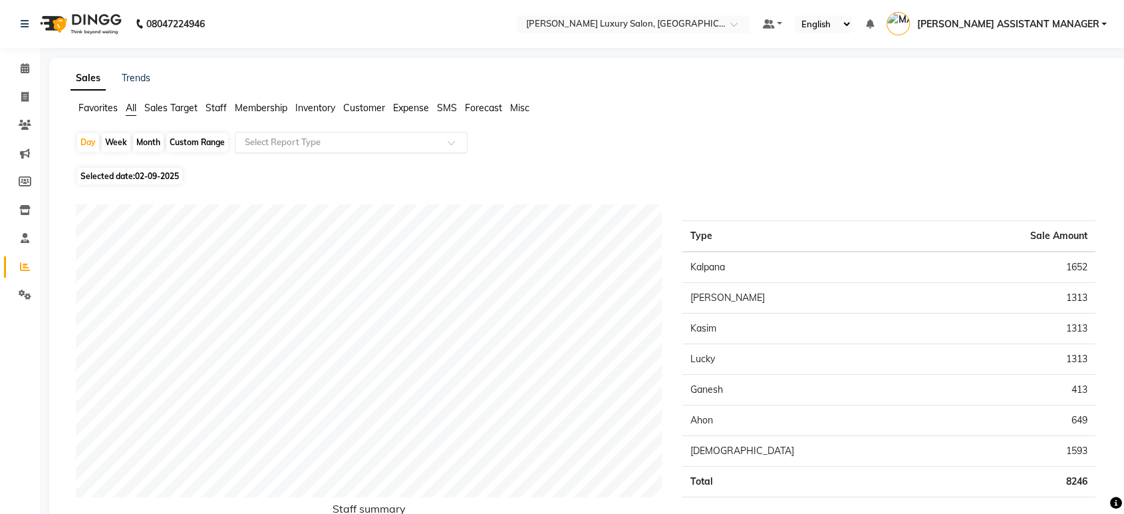
click at [287, 142] on input "text" at bounding box center [338, 142] width 192 height 13
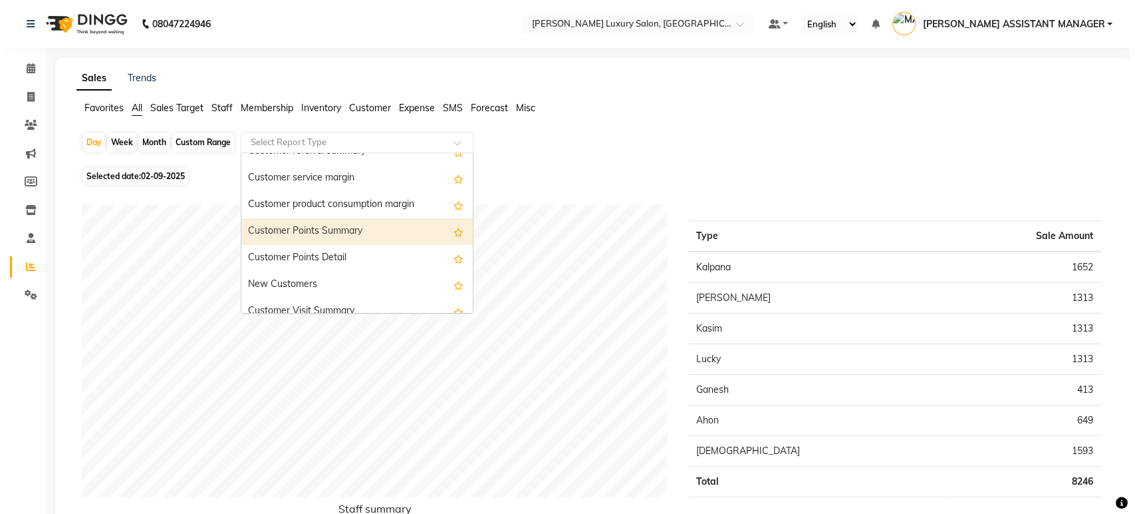
scroll to position [1182, 0]
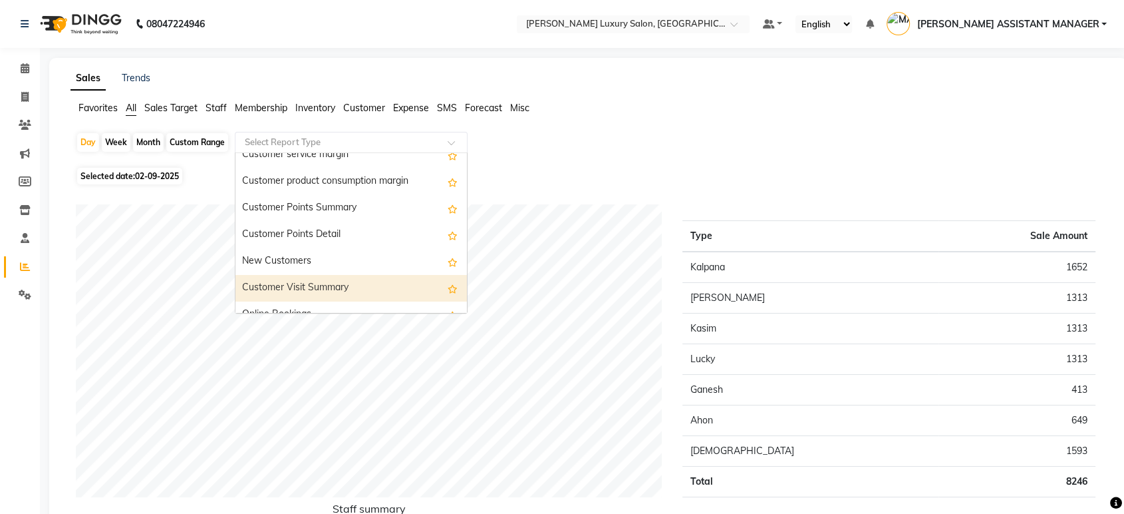
click at [320, 281] on div "Customer Visit Summary" at bounding box center [350, 288] width 231 height 27
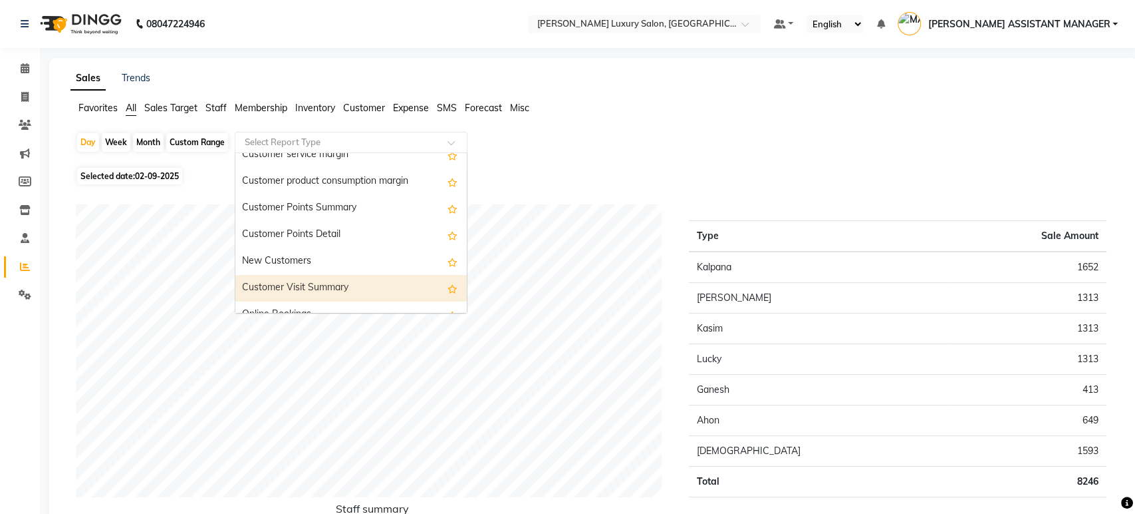
select select "csv"
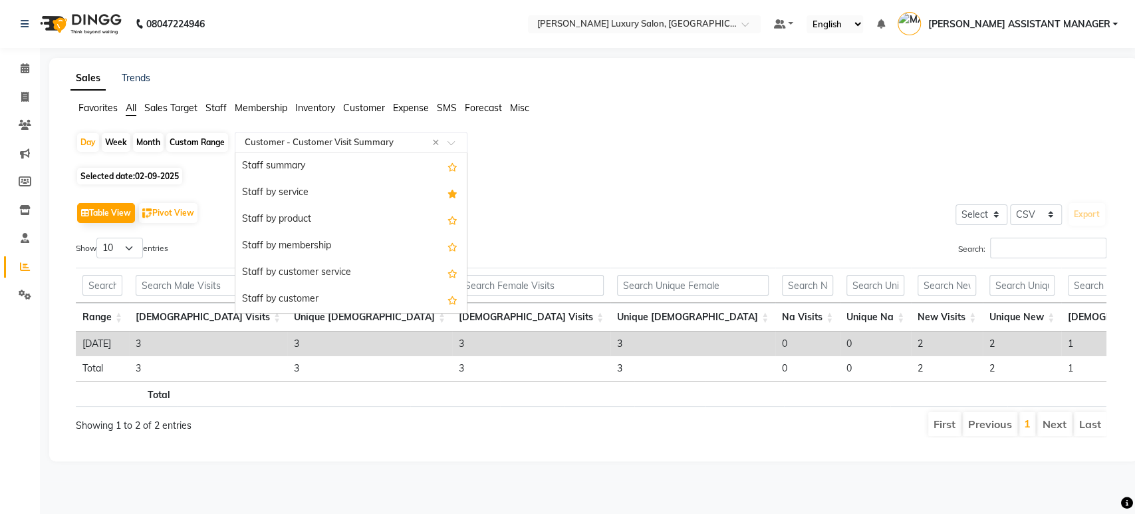
click at [259, 150] on div "Select Report Type × Customer - Customer Visit Summary ×" at bounding box center [351, 142] width 233 height 21
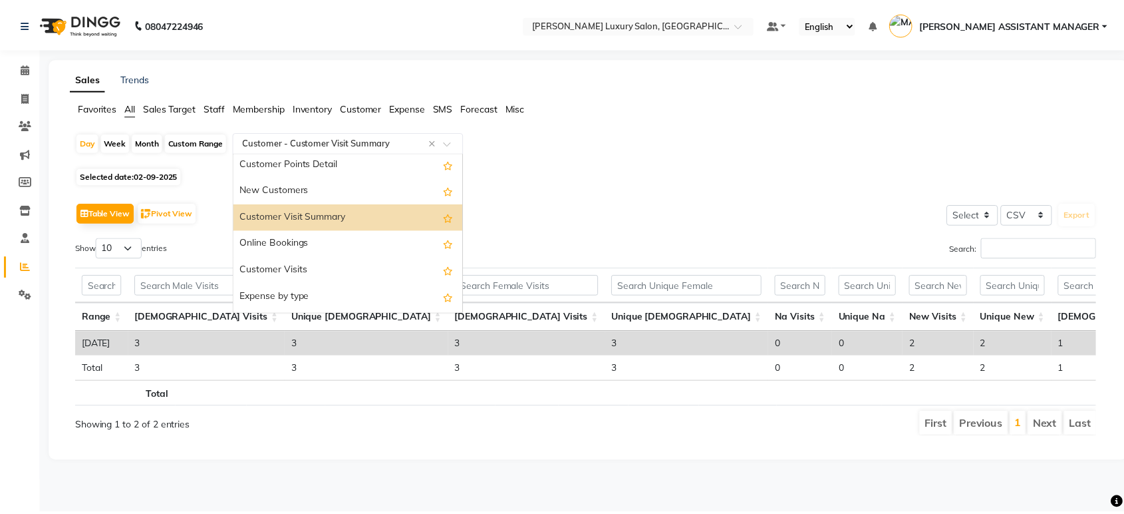
scroll to position [1229, 0]
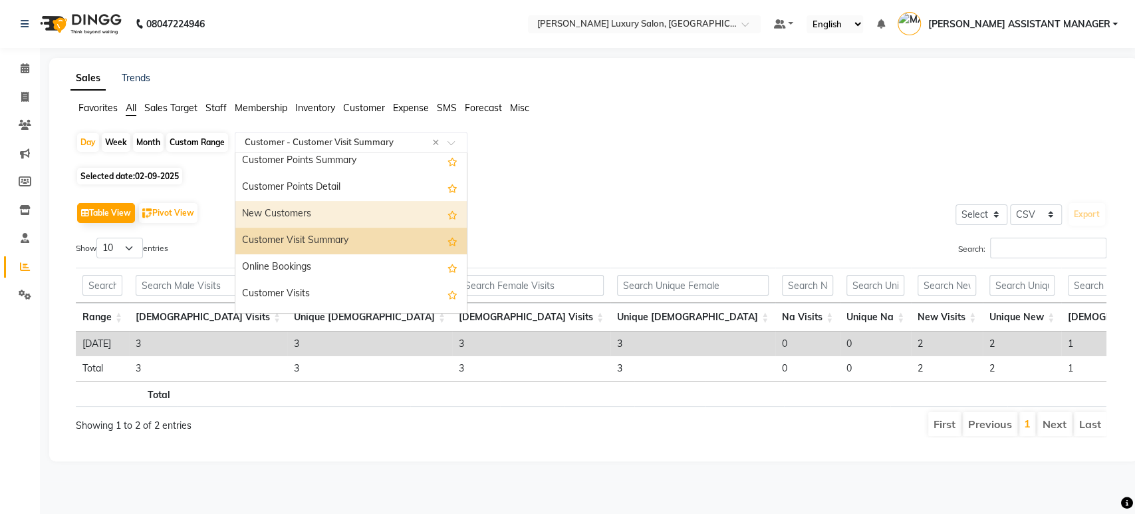
click at [277, 210] on div "New Customers" at bounding box center [350, 214] width 231 height 27
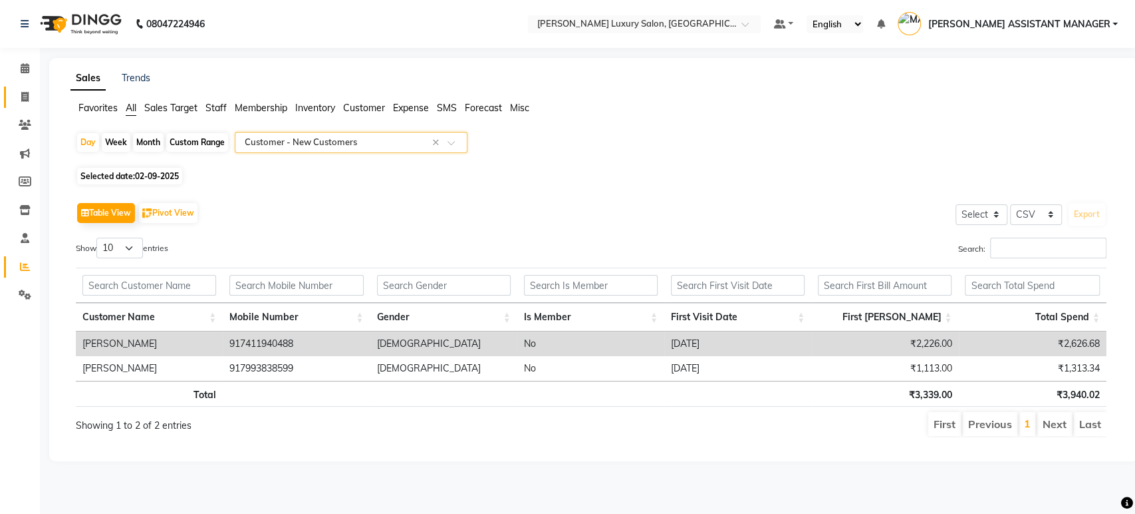
click at [27, 90] on span at bounding box center [24, 97] width 23 height 15
select select "service"
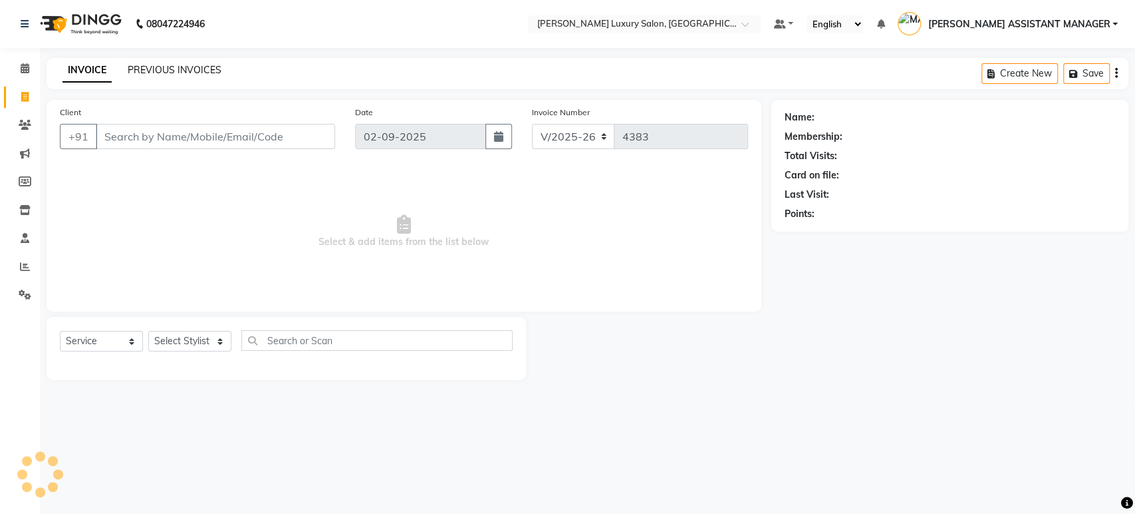
click at [160, 64] on link "PREVIOUS INVOICES" at bounding box center [175, 70] width 94 height 12
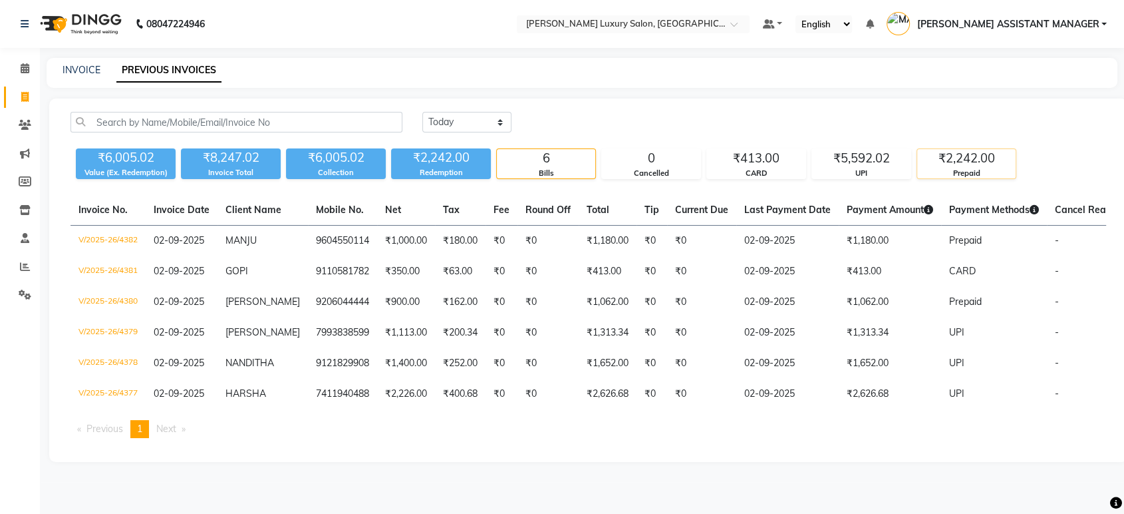
click at [991, 164] on div "₹2,242.00" at bounding box center [966, 158] width 98 height 19
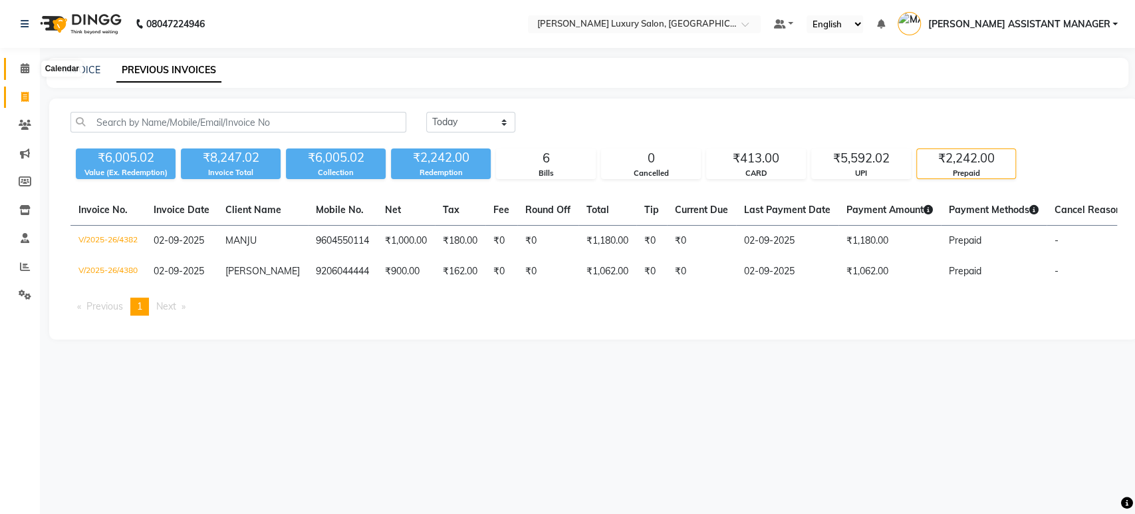
click at [21, 76] on span at bounding box center [24, 68] width 23 height 15
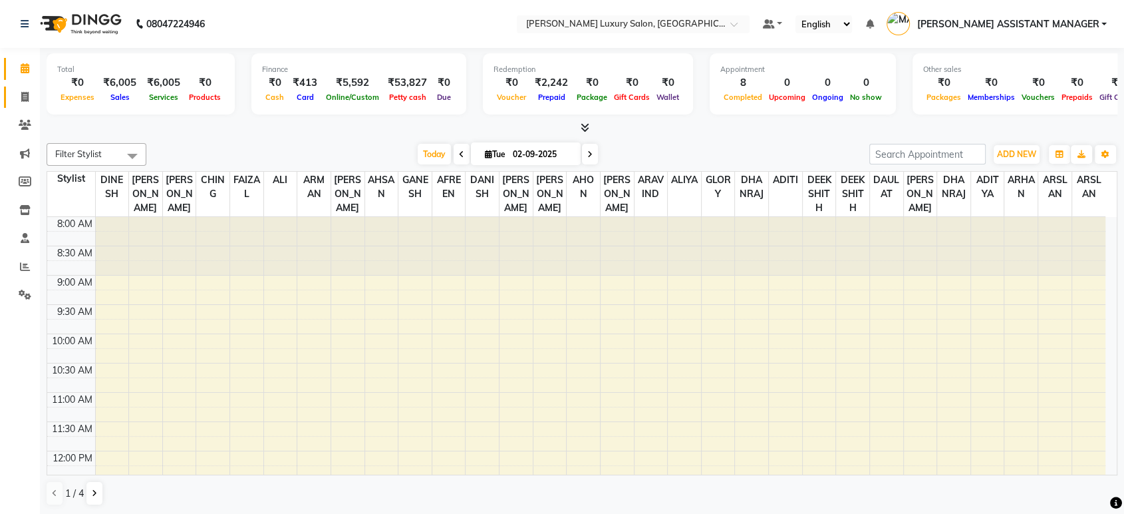
click at [25, 96] on icon at bounding box center [24, 97] width 7 height 10
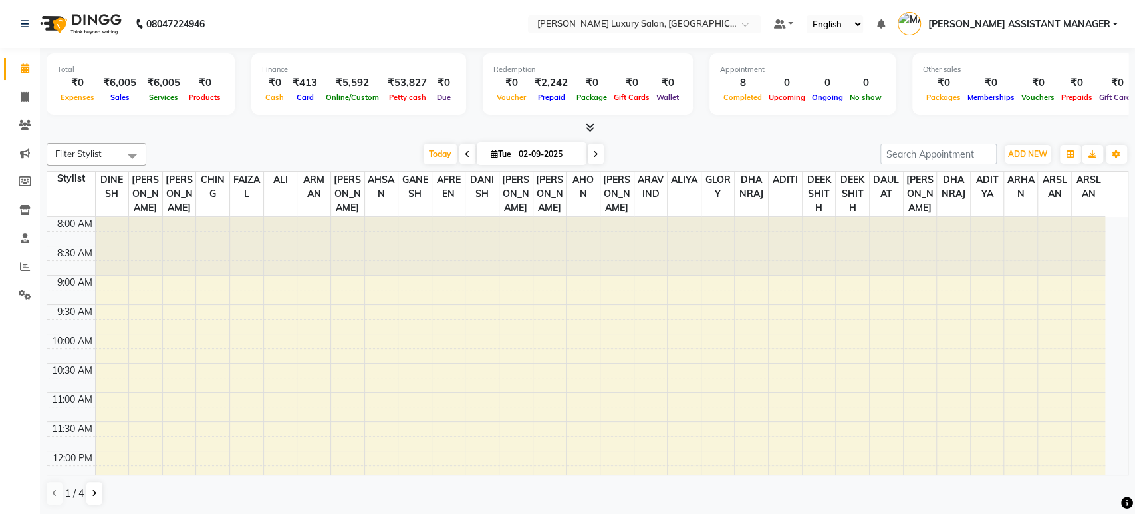
select select "4712"
select select "service"
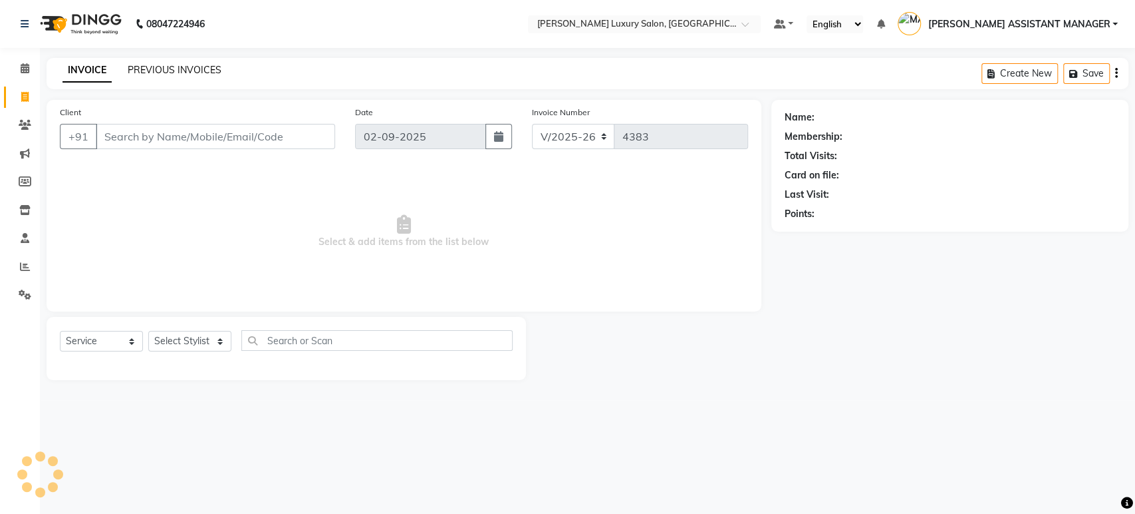
click at [188, 68] on link "PREVIOUS INVOICES" at bounding box center [175, 70] width 94 height 12
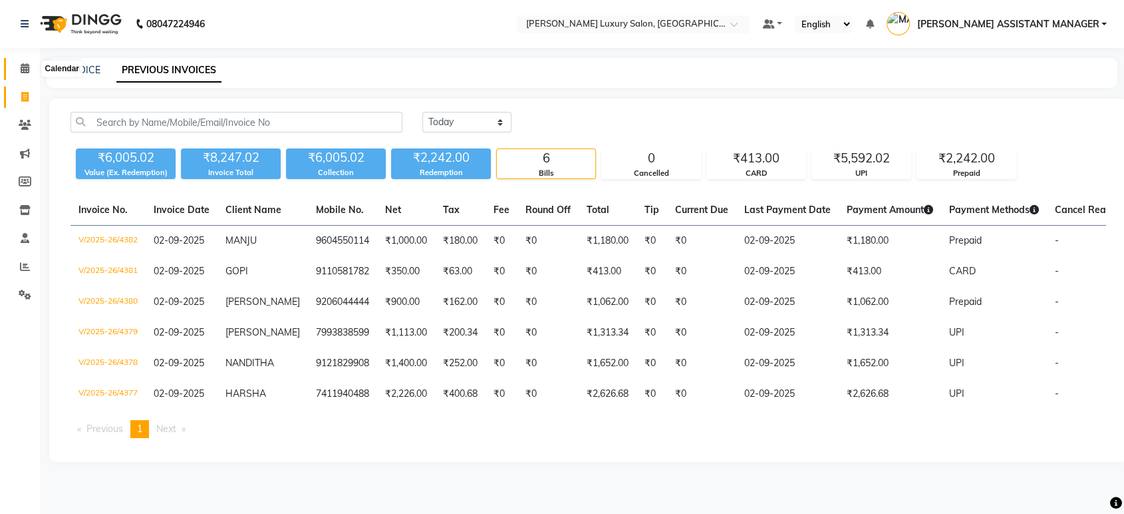
click at [15, 64] on span at bounding box center [24, 68] width 23 height 15
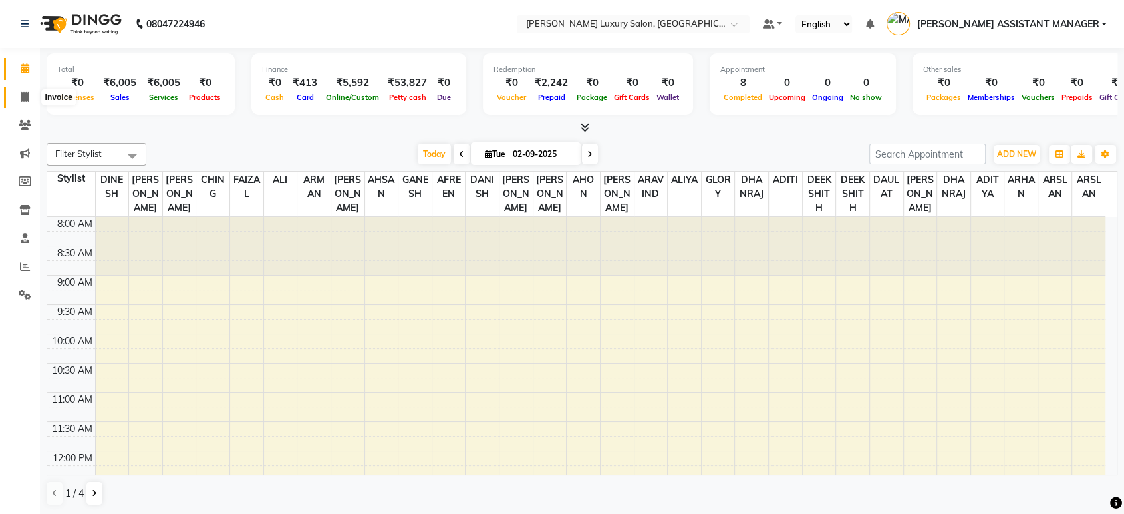
click at [21, 94] on icon at bounding box center [24, 97] width 7 height 10
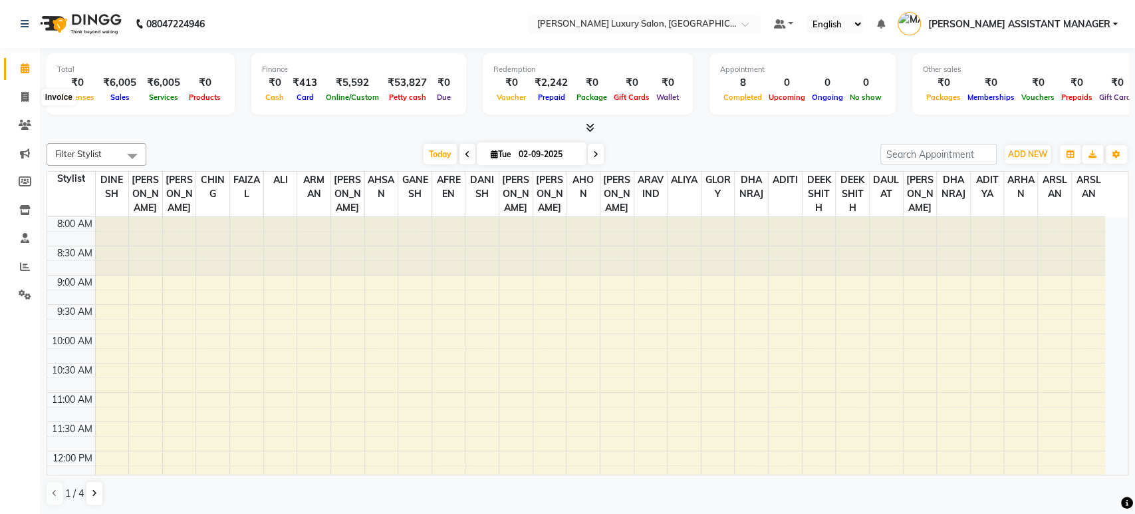
select select "4712"
select select "service"
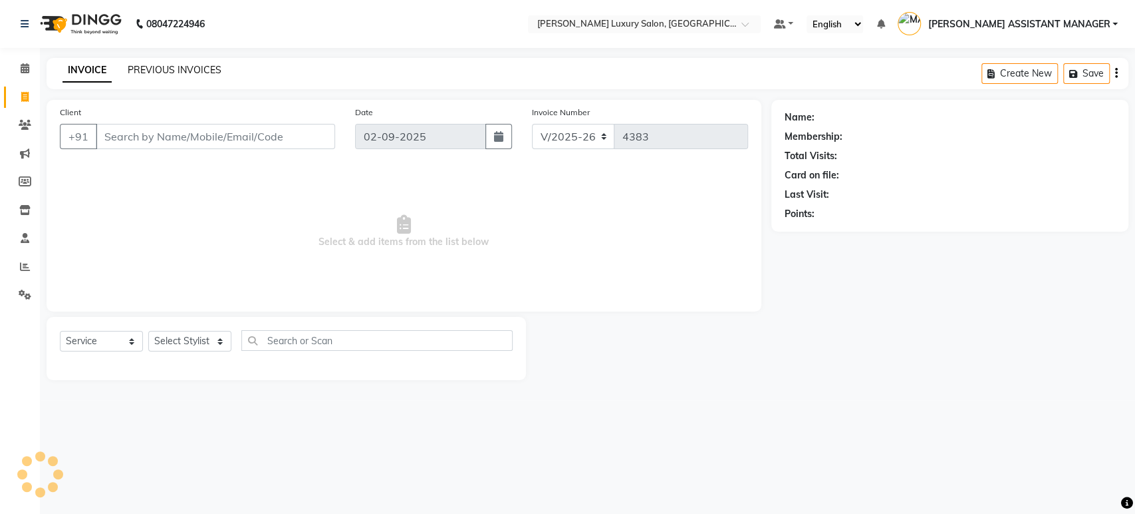
click at [144, 70] on link "PREVIOUS INVOICES" at bounding box center [175, 70] width 94 height 12
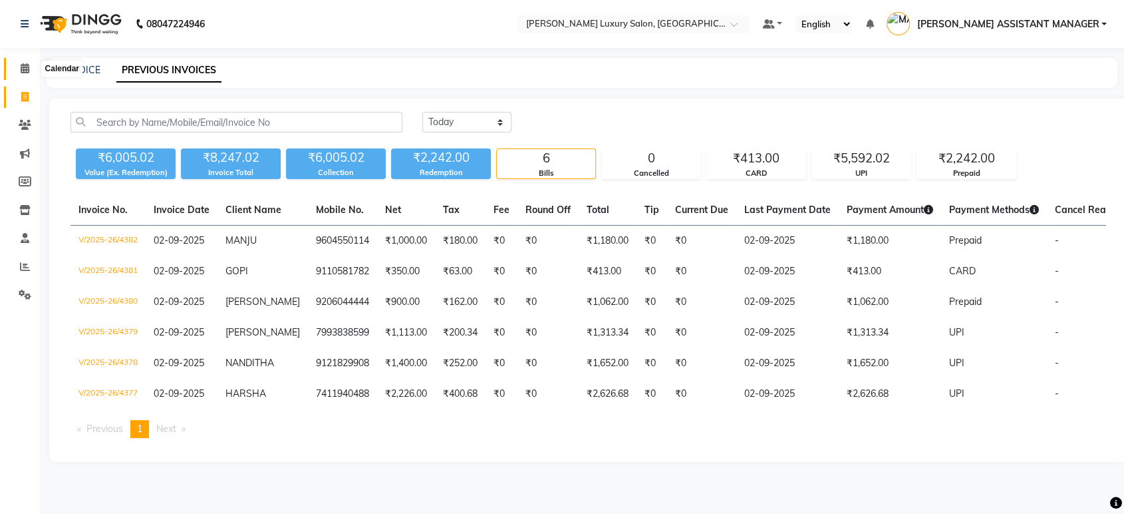
click at [28, 67] on icon at bounding box center [25, 68] width 9 height 10
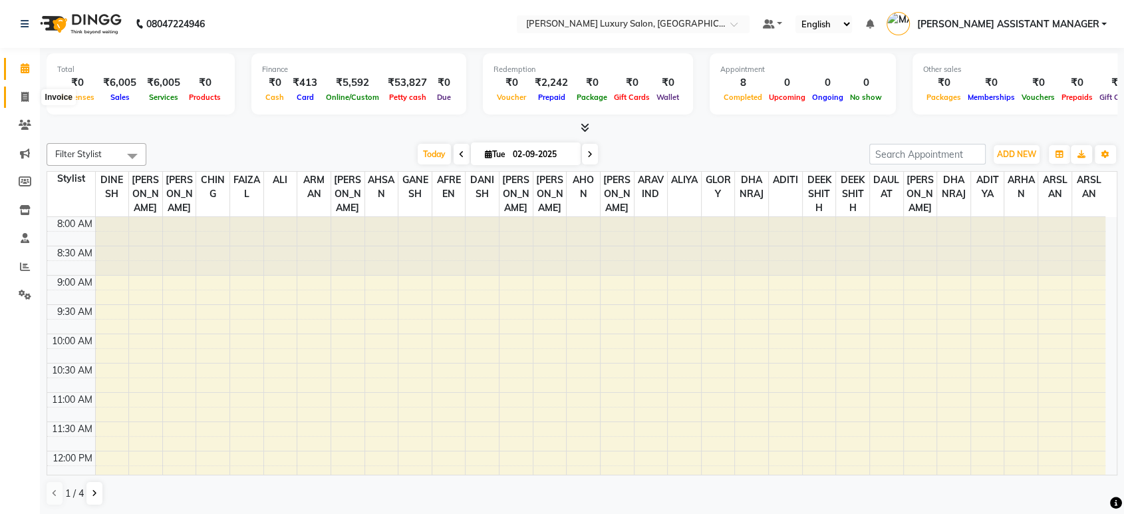
click at [26, 100] on icon at bounding box center [24, 97] width 7 height 10
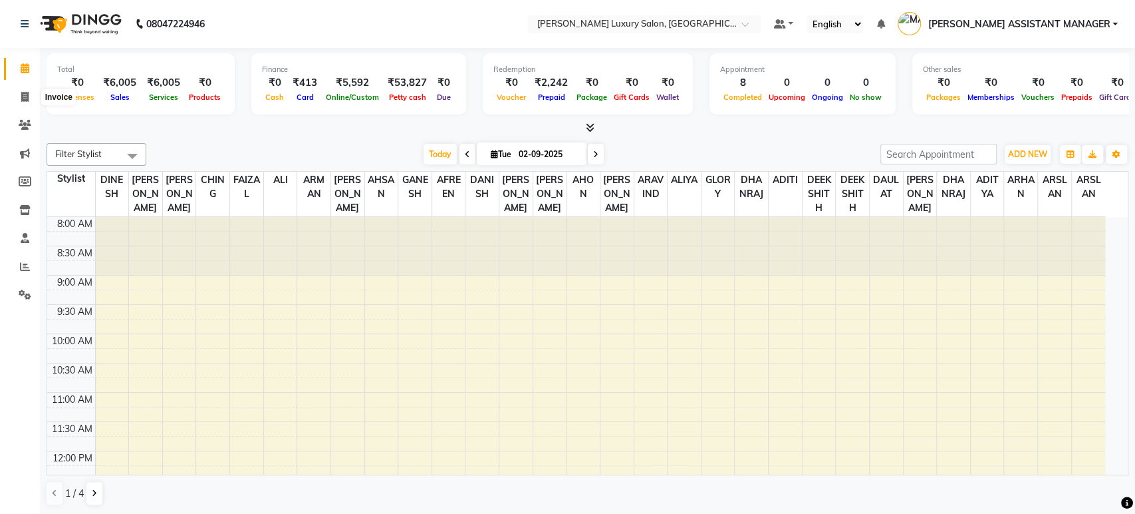
select select "4712"
select select "service"
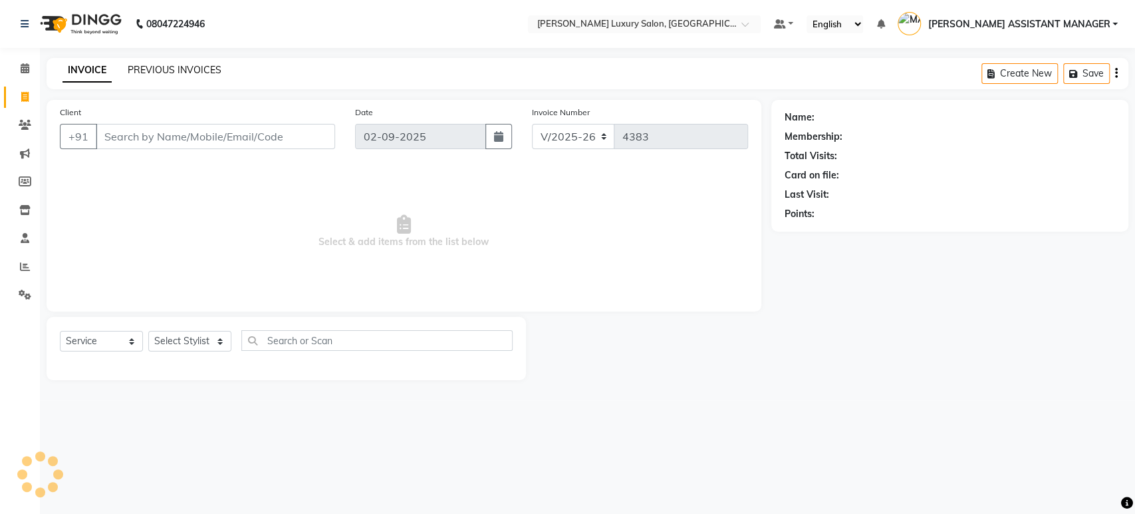
click at [174, 74] on link "PREVIOUS INVOICES" at bounding box center [175, 70] width 94 height 12
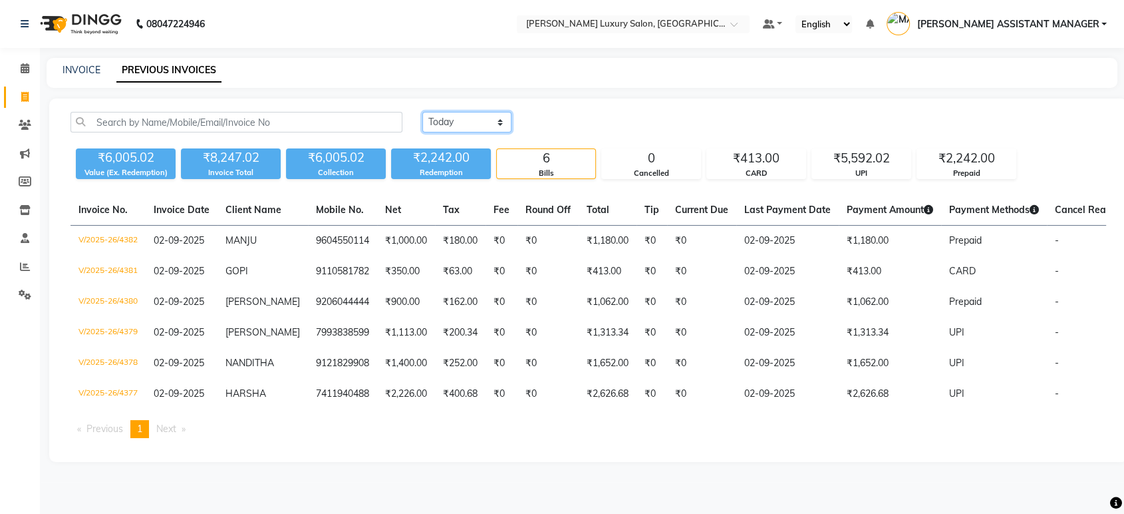
click at [451, 122] on select "Today Yesterday Custom Range" at bounding box center [466, 122] width 89 height 21
select select "yesterday"
click at [422, 112] on select "Today Yesterday Custom Range" at bounding box center [466, 122] width 89 height 21
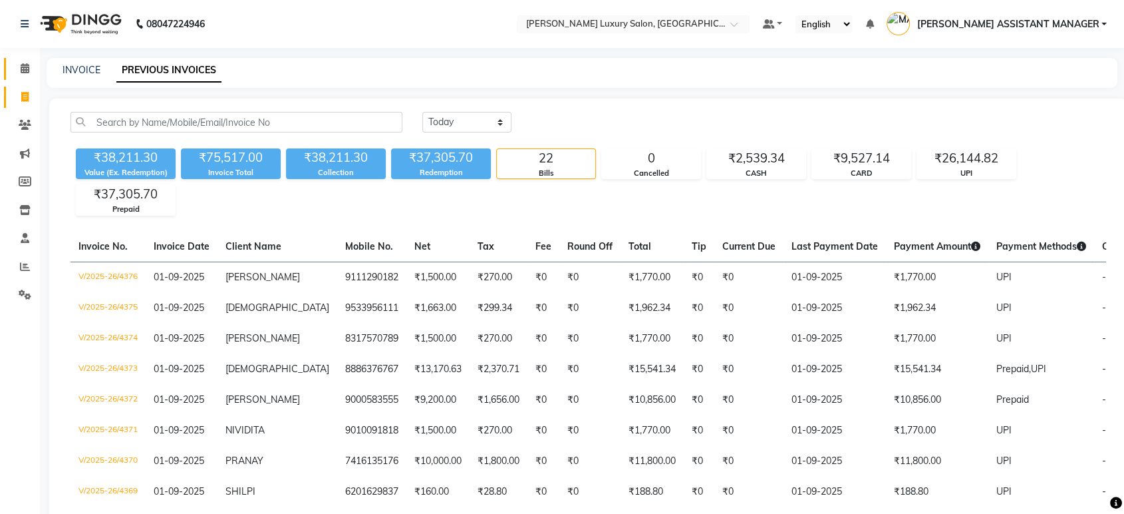
click at [35, 59] on link "Calendar" at bounding box center [20, 69] width 32 height 22
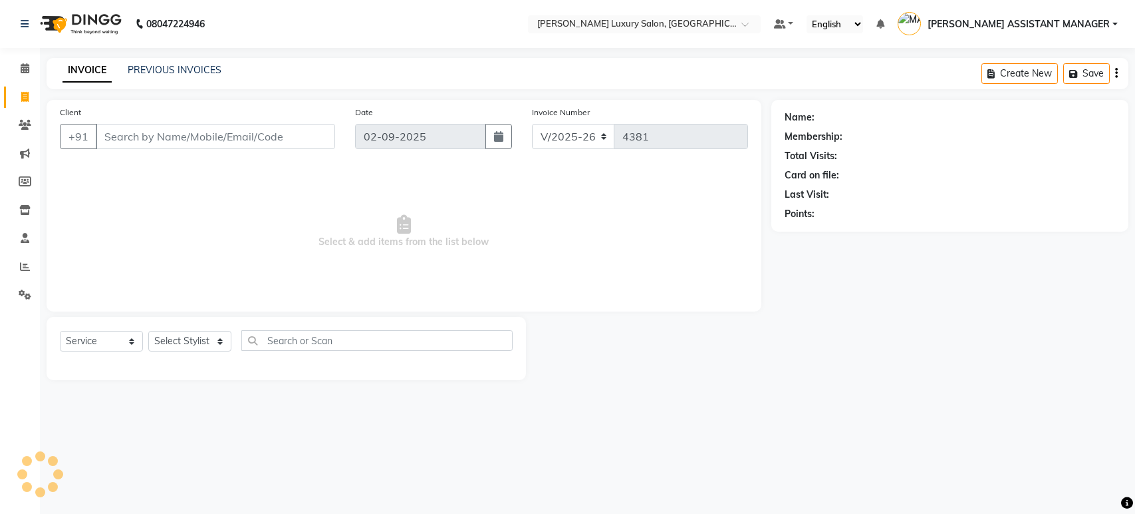
select select "4712"
select select "service"
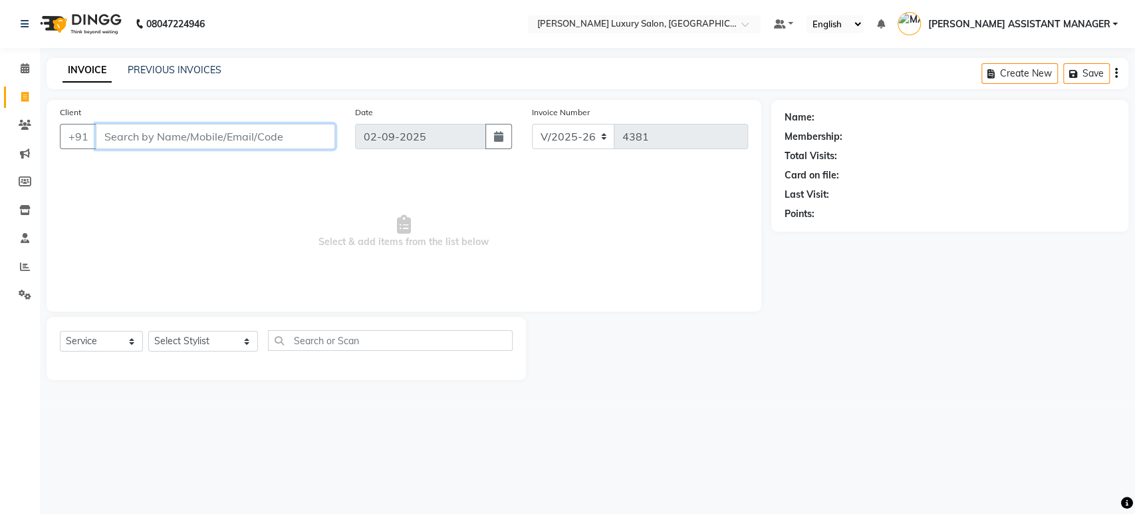
click at [140, 141] on input "Client" at bounding box center [215, 136] width 239 height 25
paste input "9110581782"
type input "9110581782"
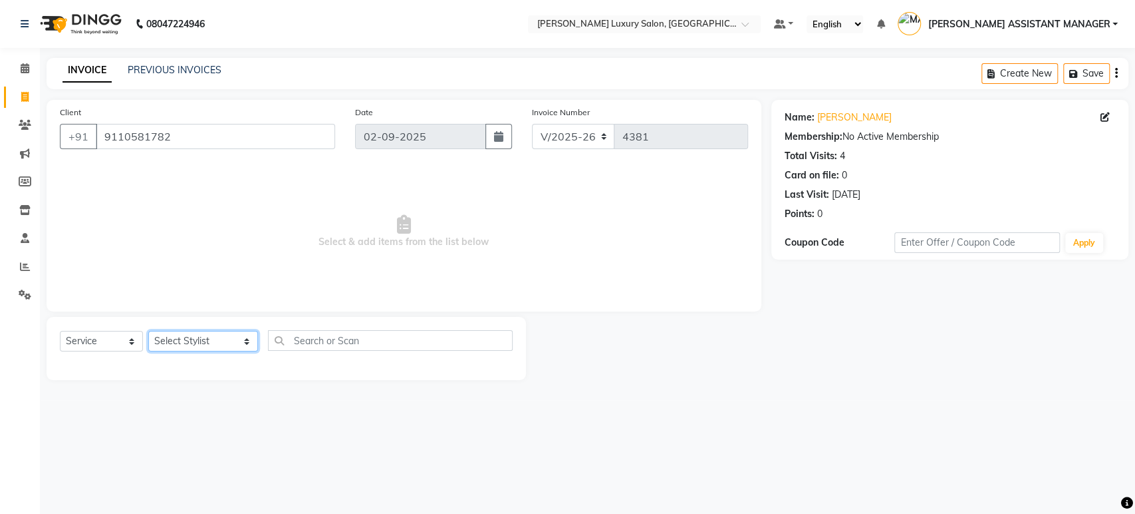
click at [223, 346] on select "Select Stylist ADITI ADITYA [PERSON_NAME] AHON [PERSON_NAME] [PERSON_NAME] [PER…" at bounding box center [203, 341] width 110 height 21
select select "54813"
click at [148, 331] on select "Select Stylist ADITI ADITYA AFREEN AHON AHSAN ALI ALIYA ANKITH ARAVIND ARHAN AR…" at bounding box center [203, 341] width 110 height 21
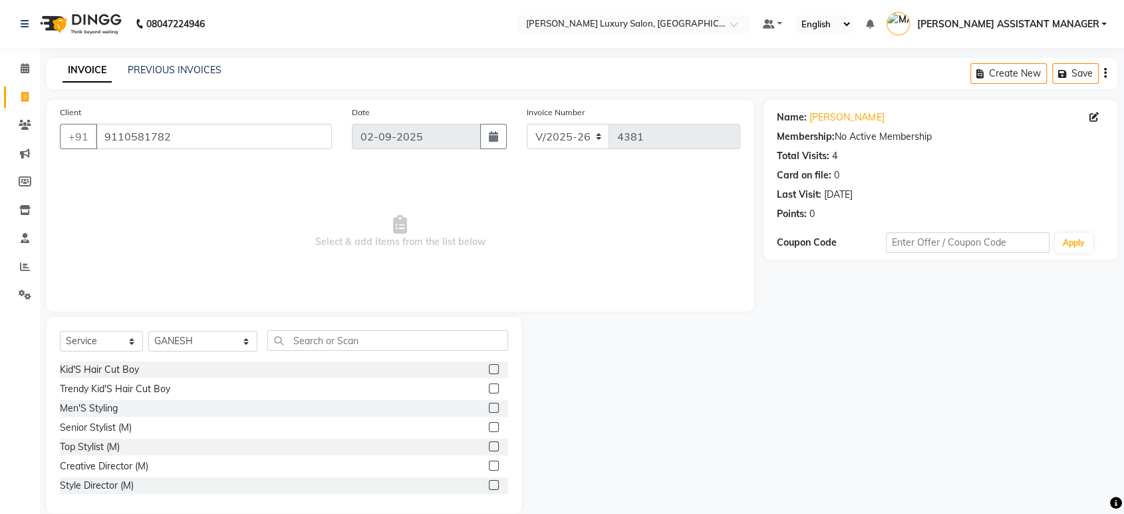
click at [489, 426] on label at bounding box center [494, 427] width 10 height 10
click at [489, 426] on input "checkbox" at bounding box center [493, 427] width 9 height 9
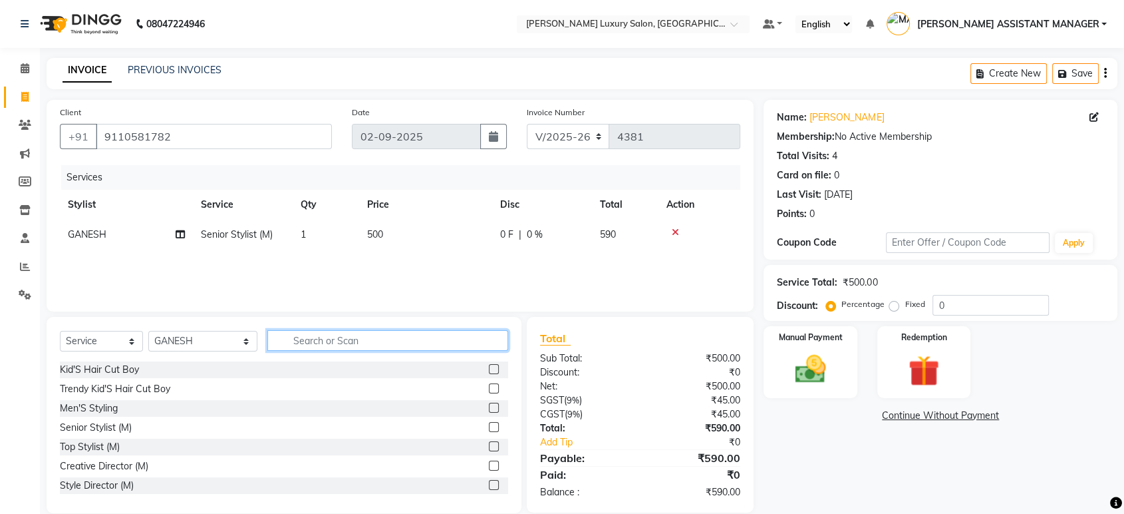
checkbox input "false"
click at [361, 340] on input "text" at bounding box center [387, 340] width 241 height 21
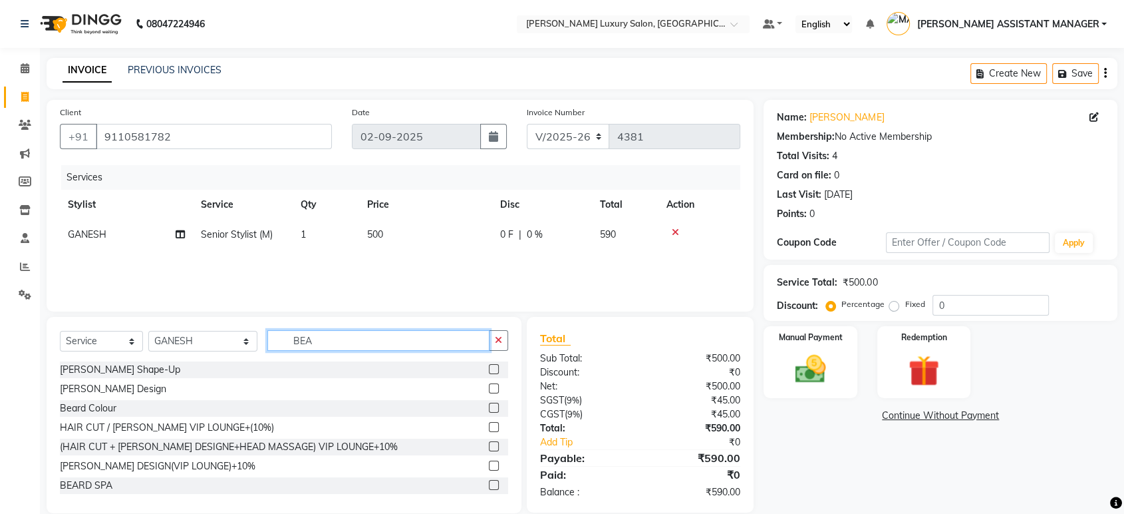
type input "BEA"
click at [489, 366] on label at bounding box center [494, 369] width 10 height 10
click at [489, 366] on input "checkbox" at bounding box center [493, 369] width 9 height 9
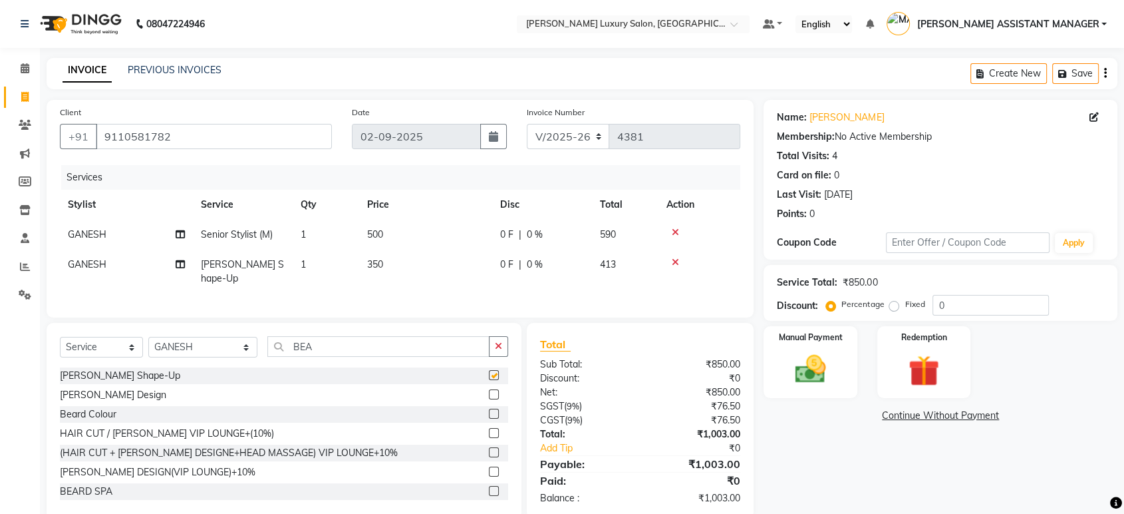
click at [386, 241] on td "500" at bounding box center [425, 235] width 133 height 30
checkbox input "false"
select select "54813"
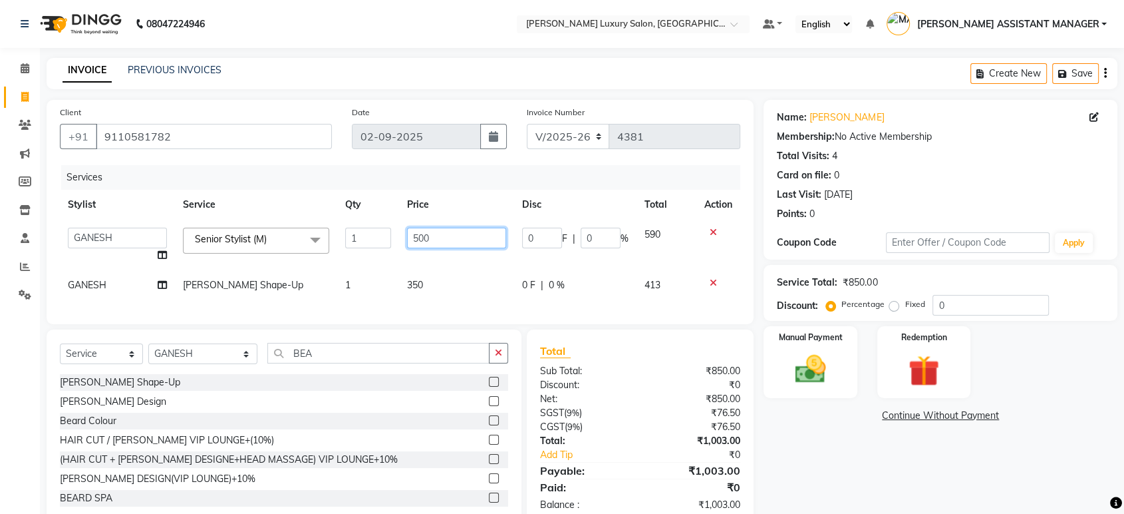
drag, startPoint x: 400, startPoint y: 239, endPoint x: 370, endPoint y: 237, distance: 30.6
click at [372, 238] on tr "ADITI ADITYA AFREEN AHON AHSAN ALI ALIYA ANKITH ARAVIND ARHAN ARIF ARMAN ARSLAN…" at bounding box center [400, 245] width 680 height 51
type input "763"
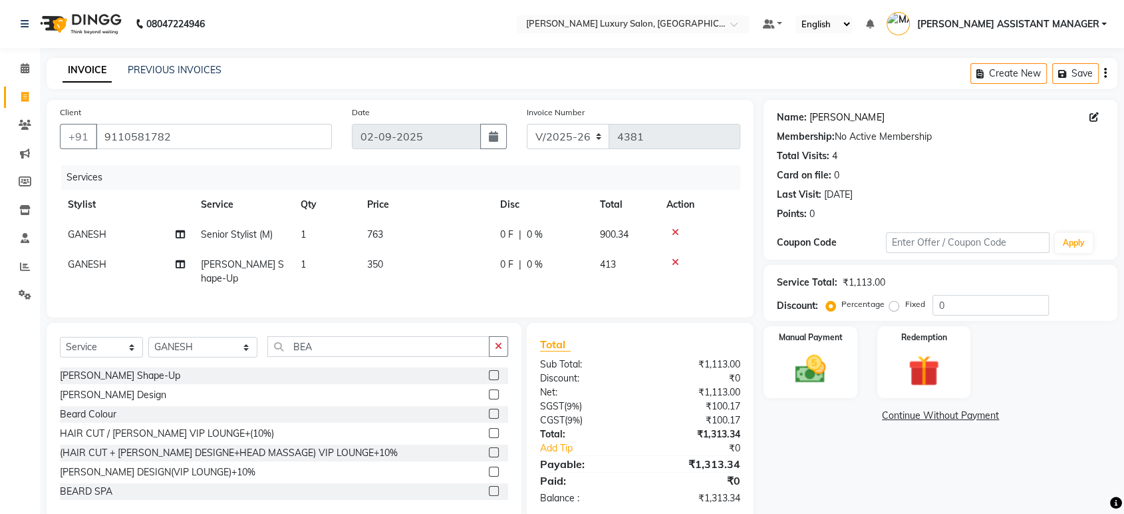
click at [824, 114] on link "Gopi" at bounding box center [847, 117] width 75 height 14
click at [676, 228] on icon at bounding box center [675, 231] width 7 height 9
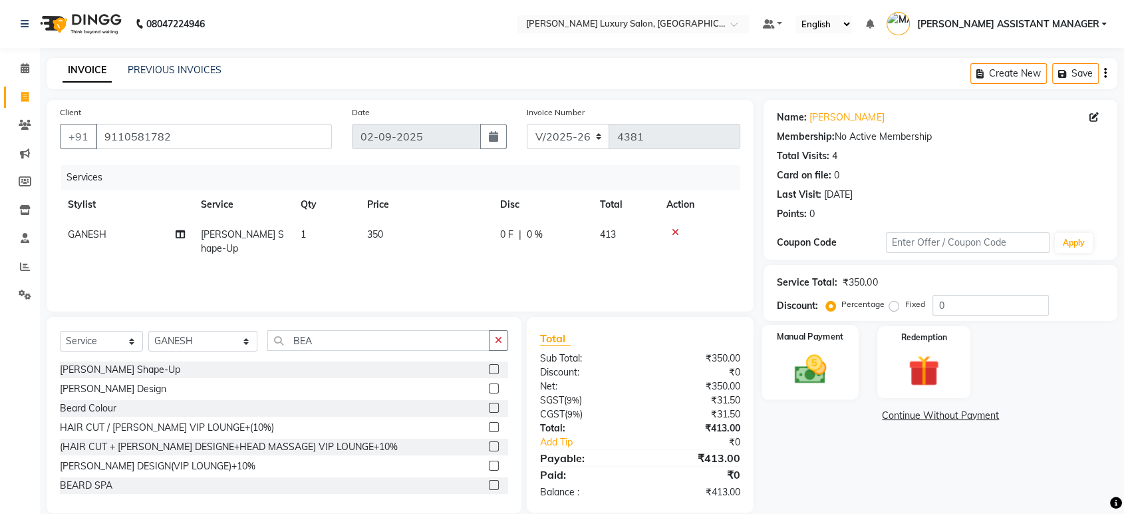
click at [815, 376] on img at bounding box center [810, 369] width 52 height 37
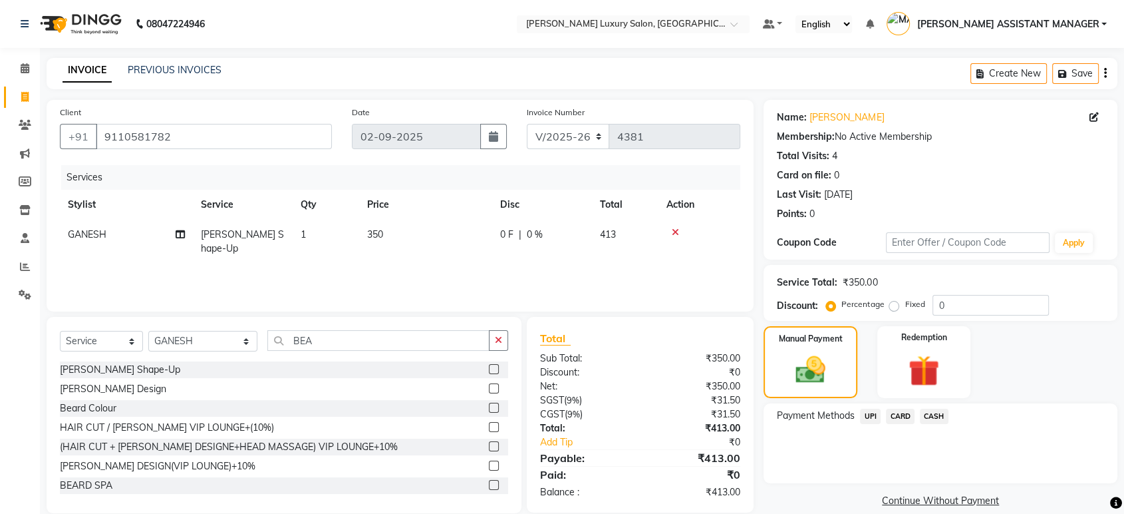
click at [895, 411] on span "CARD" at bounding box center [900, 415] width 29 height 15
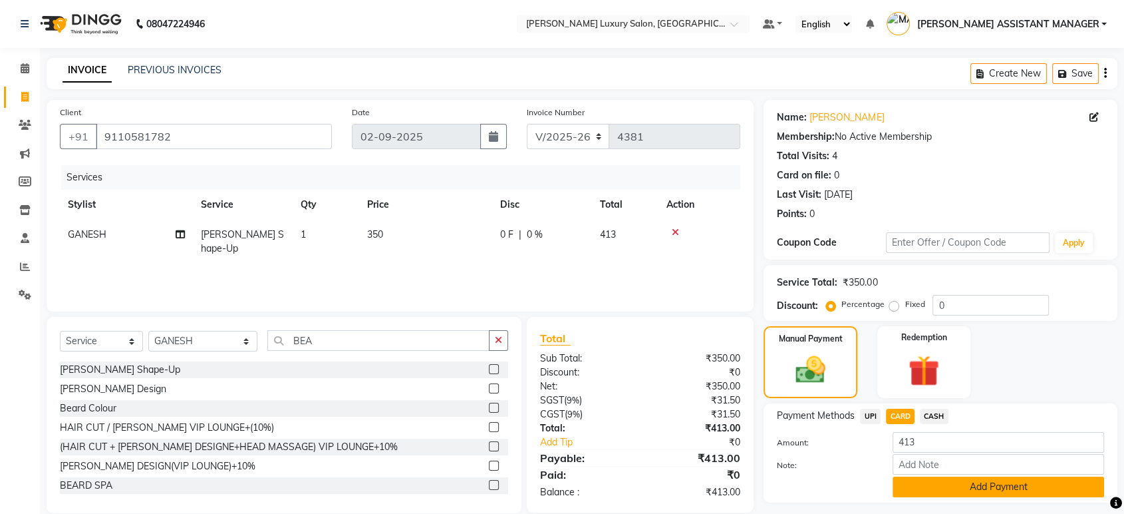
click at [945, 483] on button "Add Payment" at bounding box center [999, 486] width 212 height 21
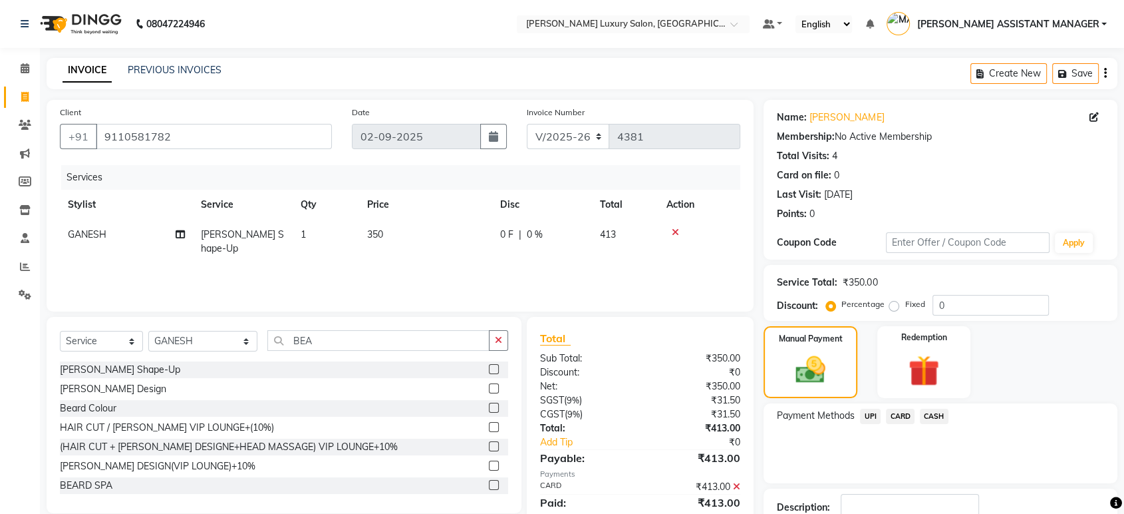
scroll to position [90, 0]
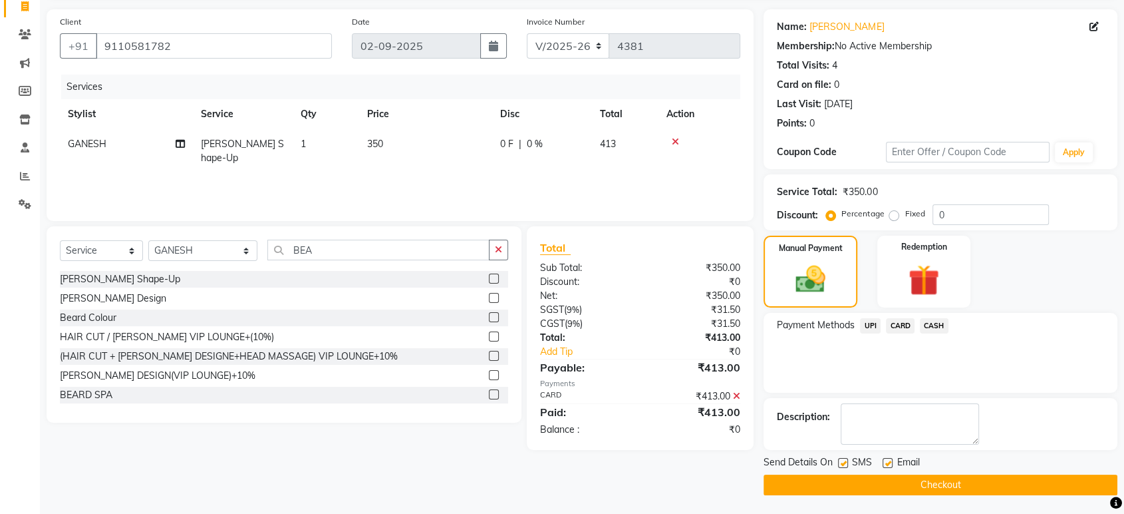
click at [947, 482] on button "Checkout" at bounding box center [941, 484] width 354 height 21
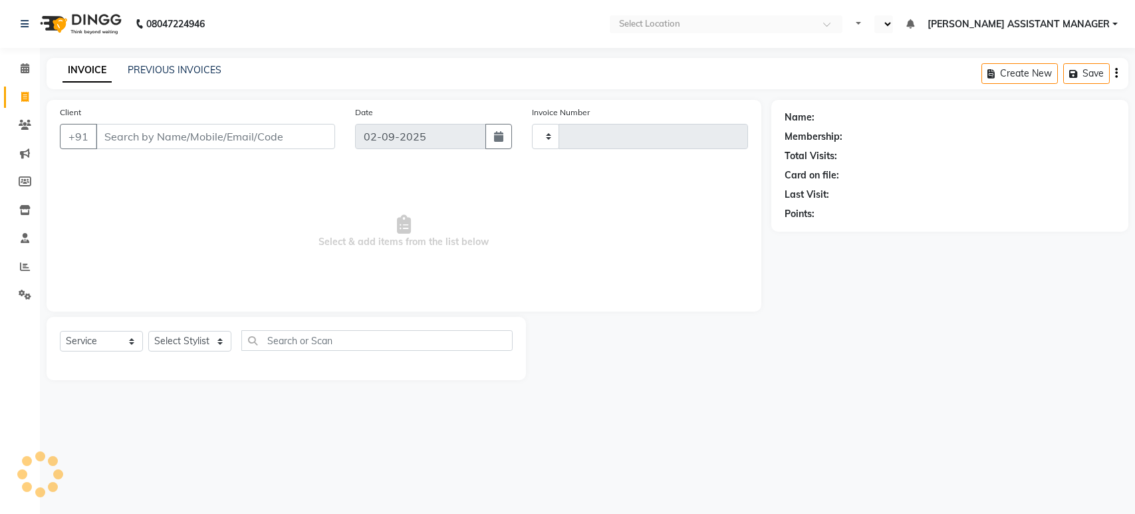
select select "service"
type input "4381"
select select "en"
select select "4712"
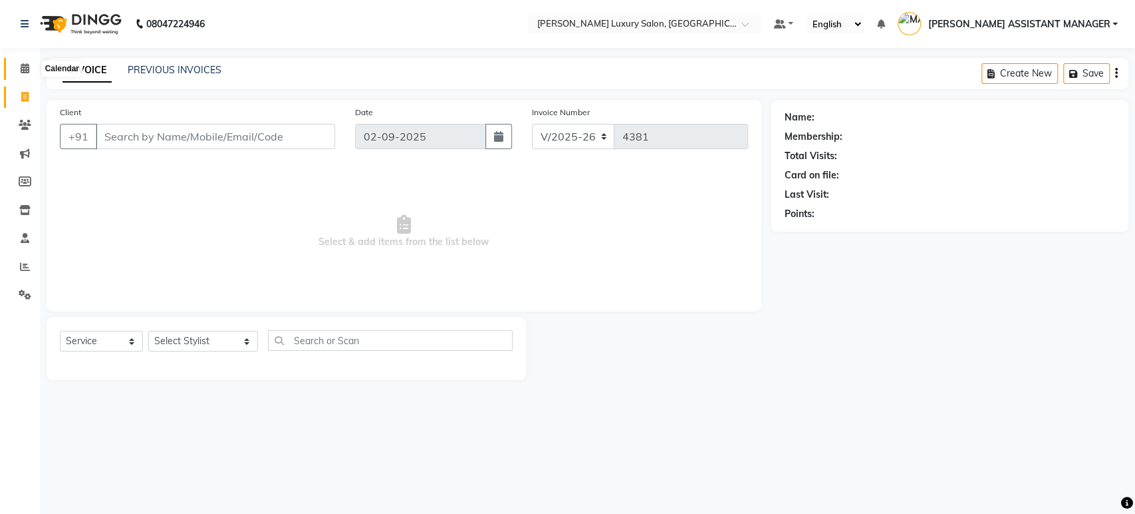
click at [31, 62] on span at bounding box center [24, 68] width 23 height 15
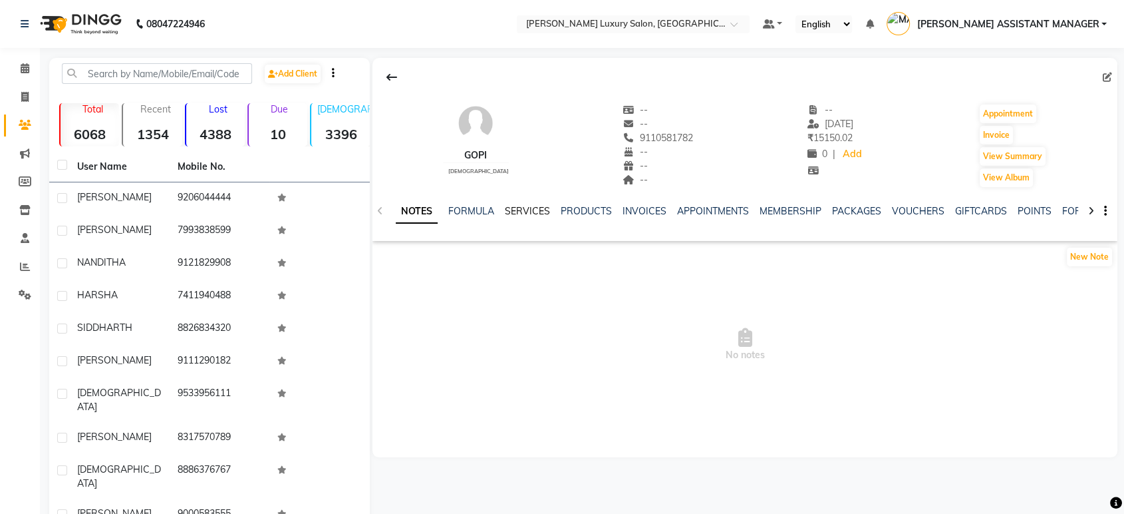
click at [547, 208] on link "SERVICES" at bounding box center [527, 211] width 45 height 12
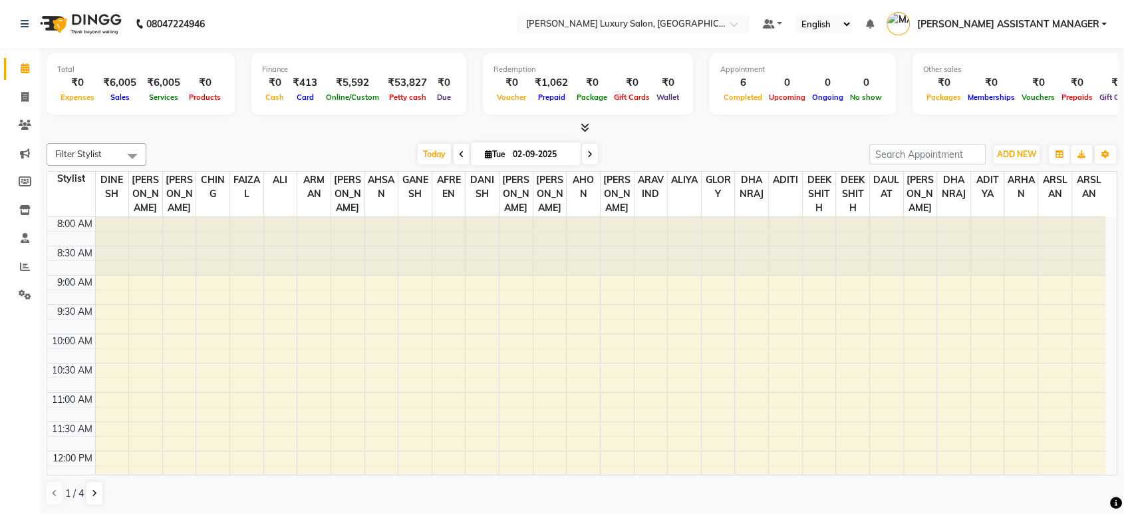
click at [586, 126] on icon at bounding box center [585, 127] width 9 height 10
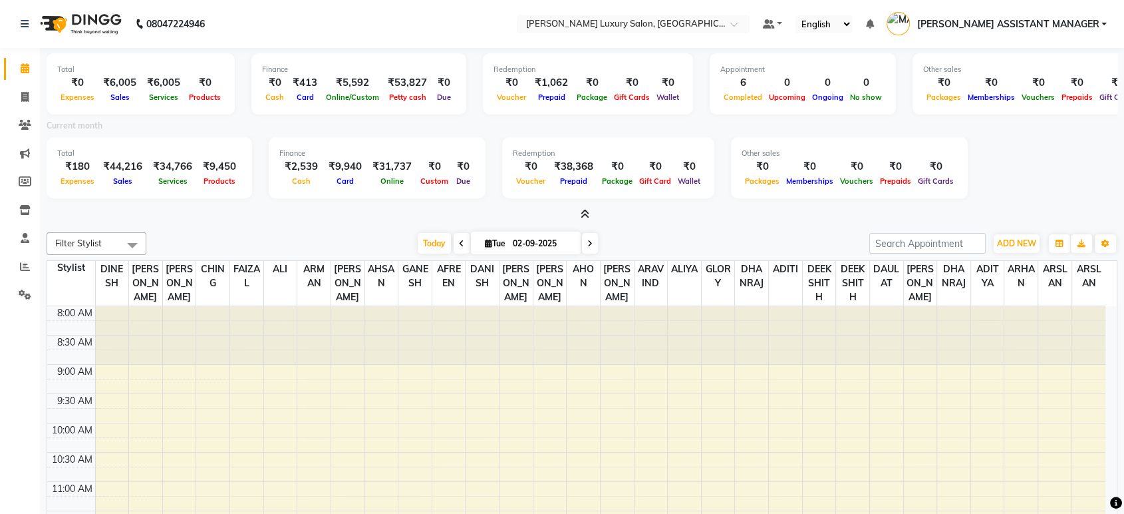
click at [585, 212] on icon at bounding box center [585, 214] width 9 height 10
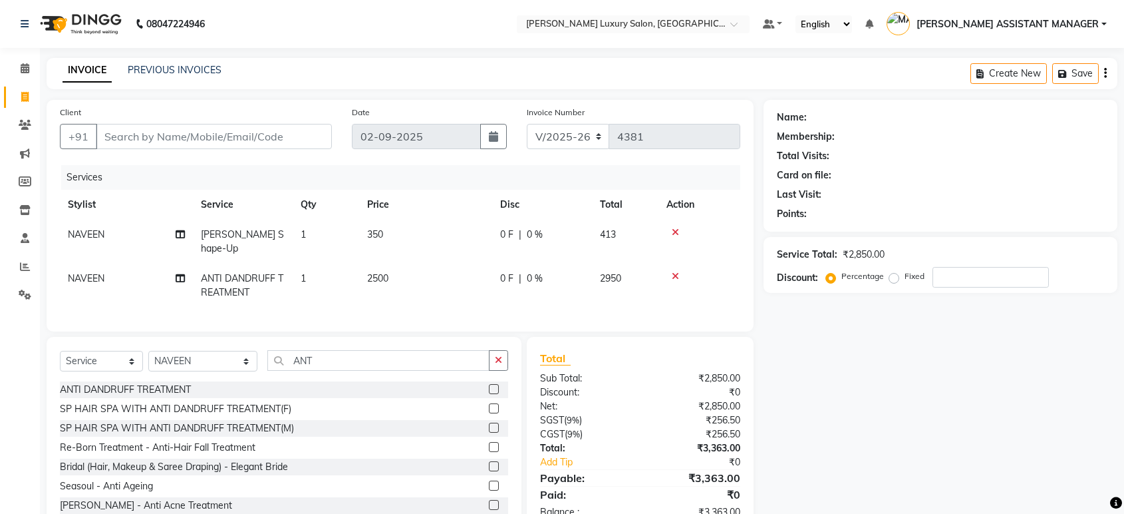
select select "4712"
select select "service"
select select "82526"
click at [294, 141] on input "Client" at bounding box center [214, 136] width 236 height 25
click at [309, 144] on input "Client" at bounding box center [214, 136] width 236 height 25
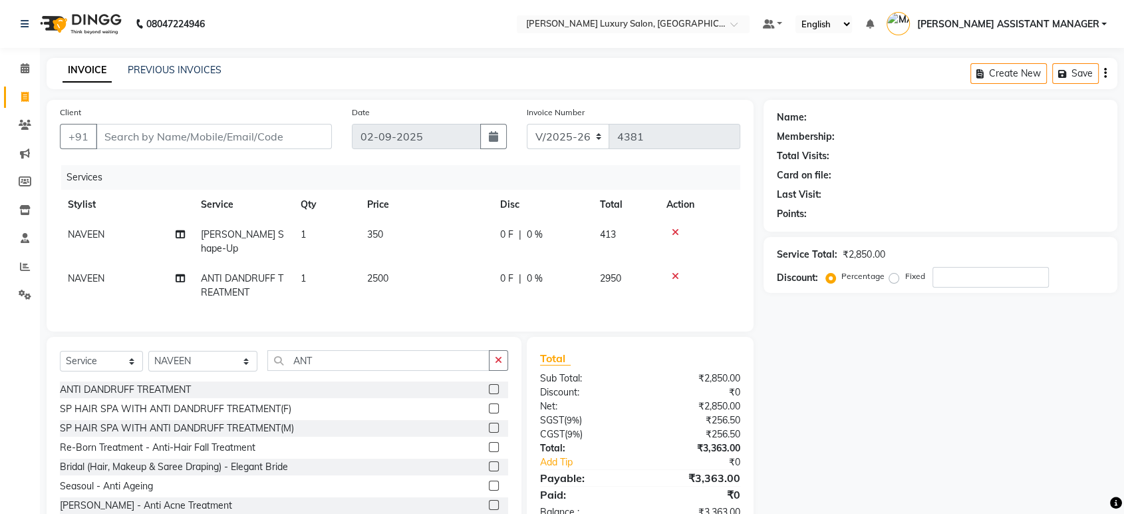
click at [353, 275] on td "1" at bounding box center [326, 285] width 67 height 44
select select "82526"
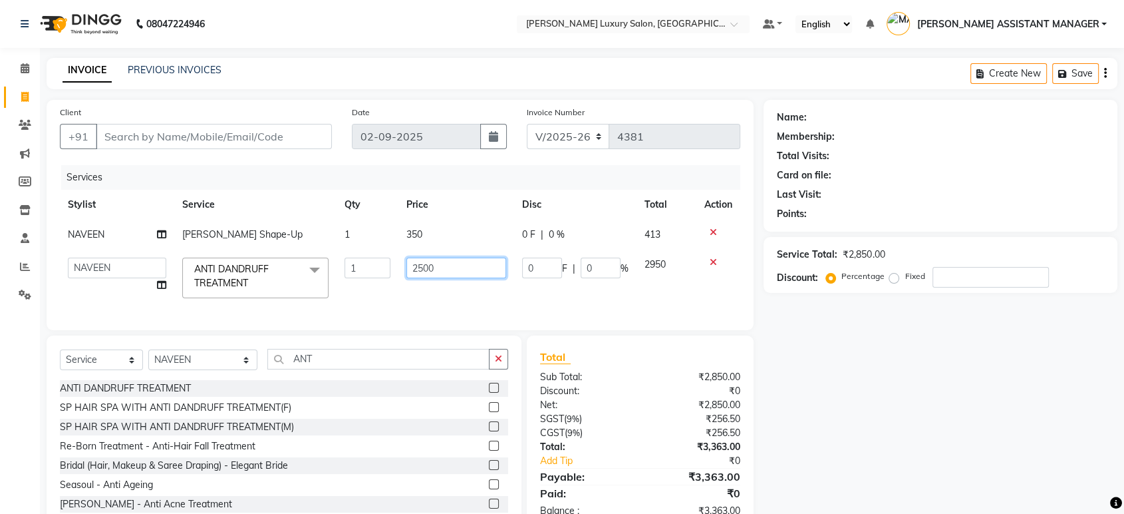
drag, startPoint x: 472, startPoint y: 262, endPoint x: 391, endPoint y: 285, distance: 84.4
click at [391, 285] on tr "ADITI ADITYA [PERSON_NAME] AHON [PERSON_NAME] [PERSON_NAME] [PERSON_NAME] [PERS…" at bounding box center [400, 277] width 680 height 57
type input "3000"
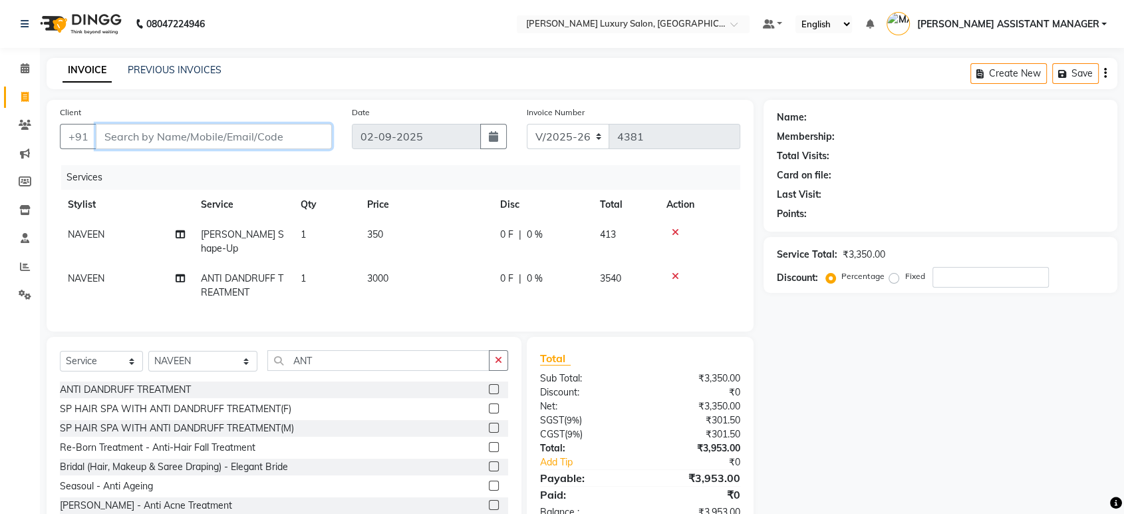
click at [271, 132] on input "Client" at bounding box center [214, 136] width 236 height 25
type input "9"
type input "0"
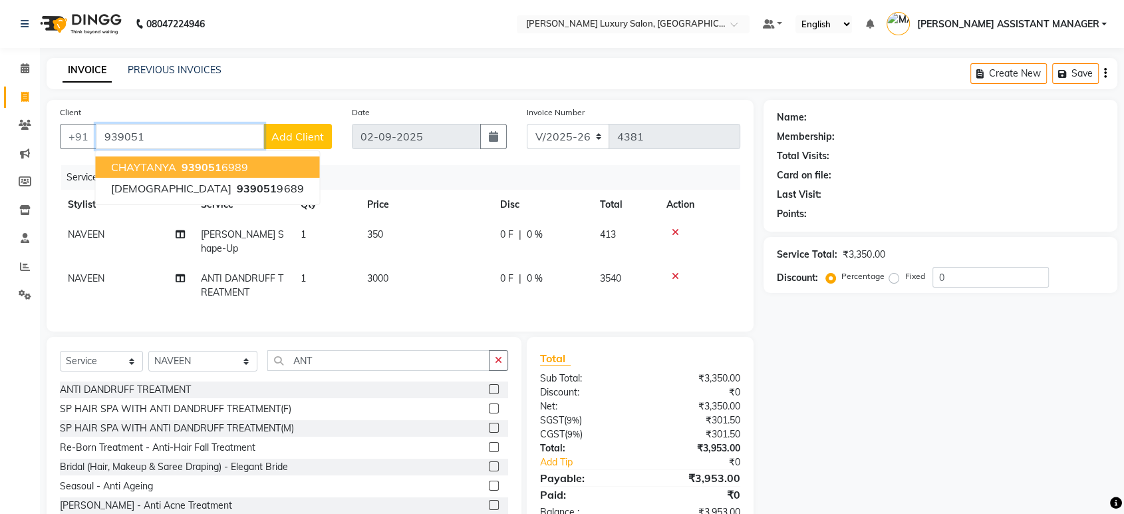
click at [226, 166] on ngb-highlight "939051 6989" at bounding box center [213, 166] width 69 height 13
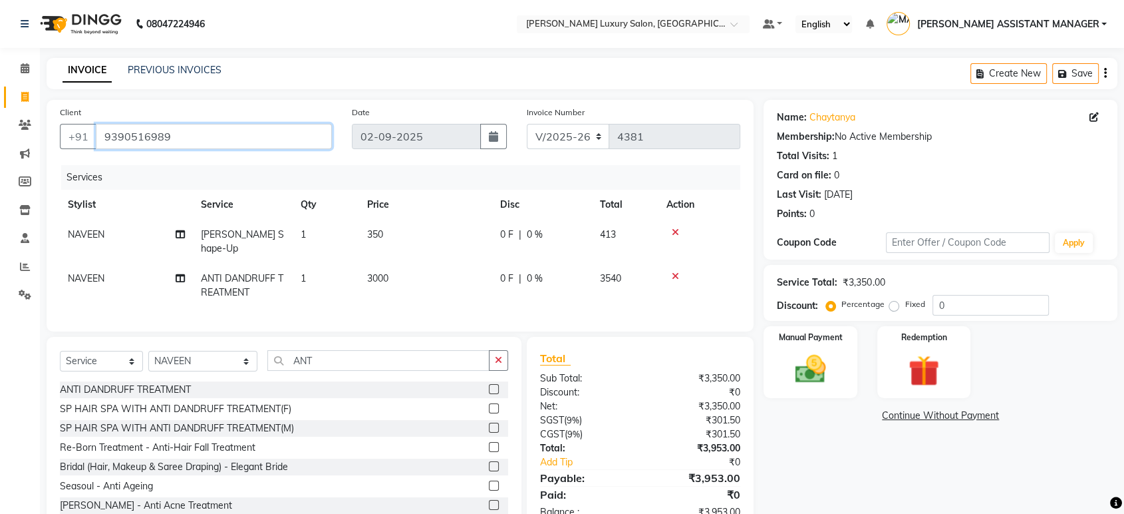
click at [224, 141] on input "9390516989" at bounding box center [214, 136] width 236 height 25
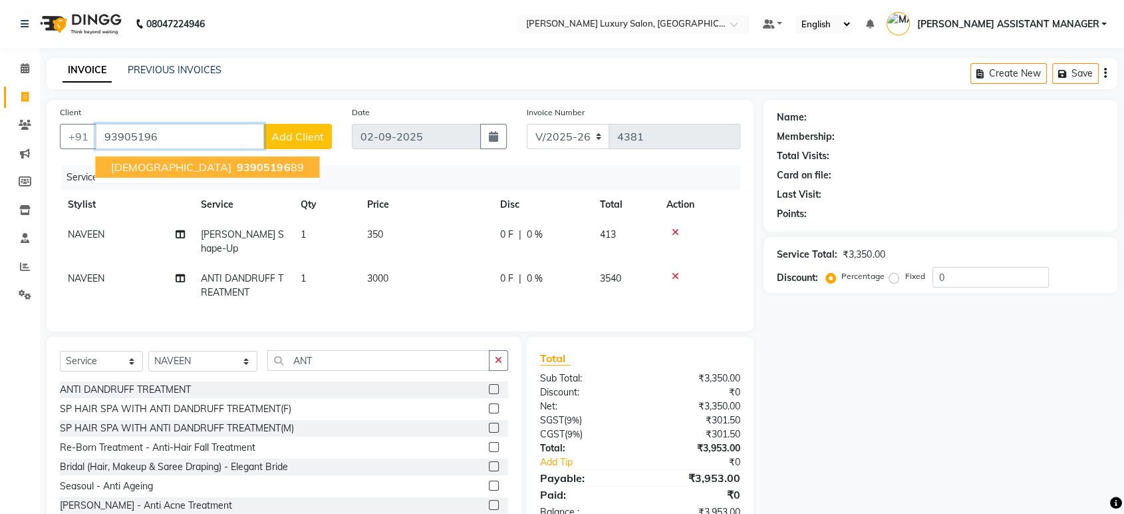
click at [237, 170] on span "93905196" at bounding box center [263, 166] width 53 height 13
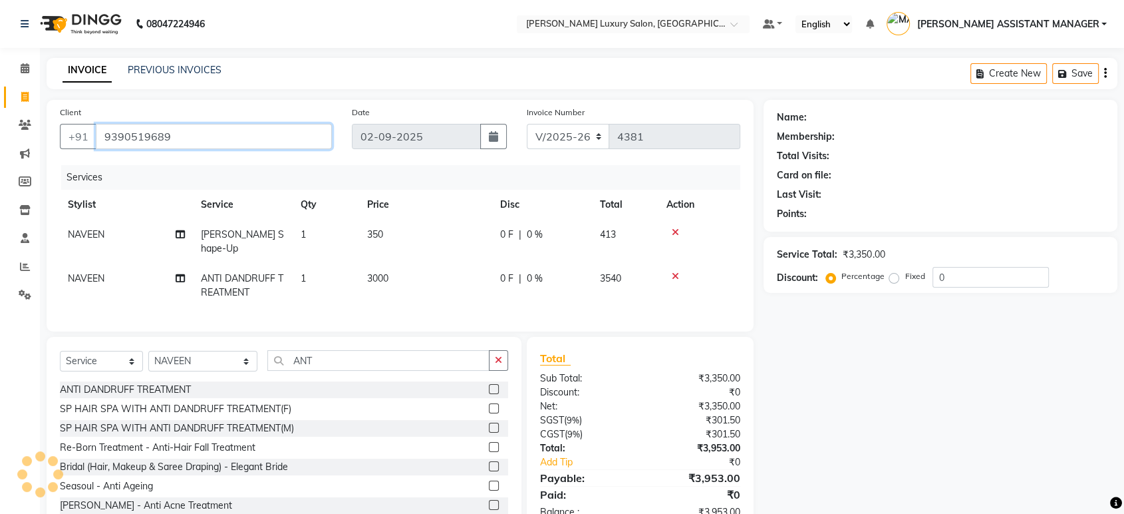
type input "9390519689"
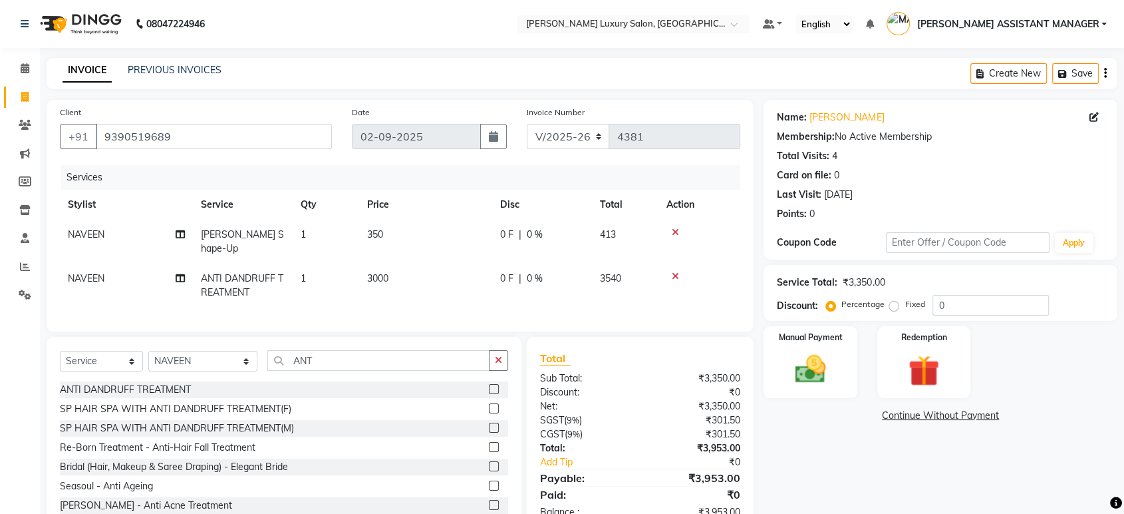
scroll to position [36, 0]
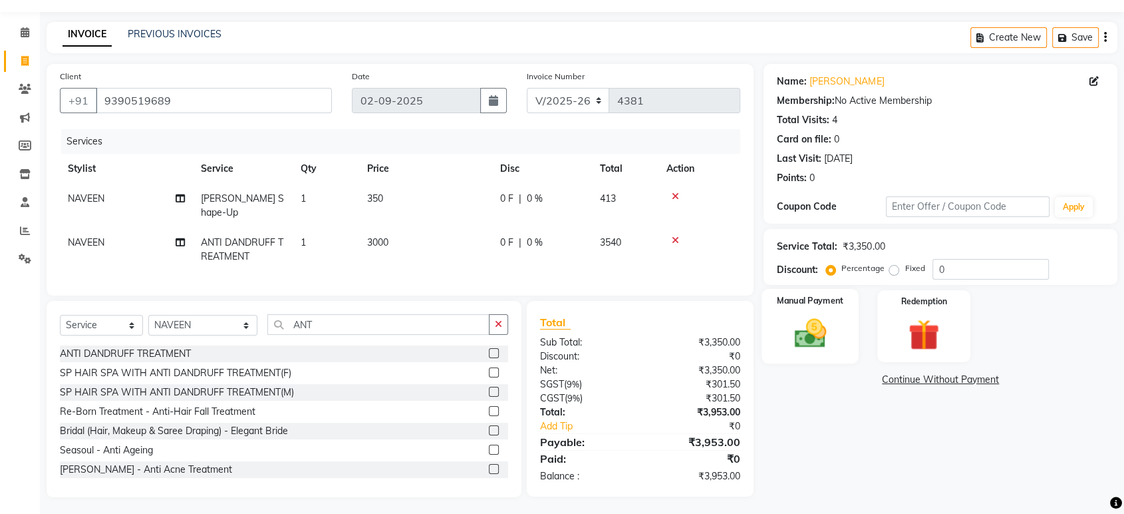
click at [829, 339] on img at bounding box center [810, 333] width 52 height 37
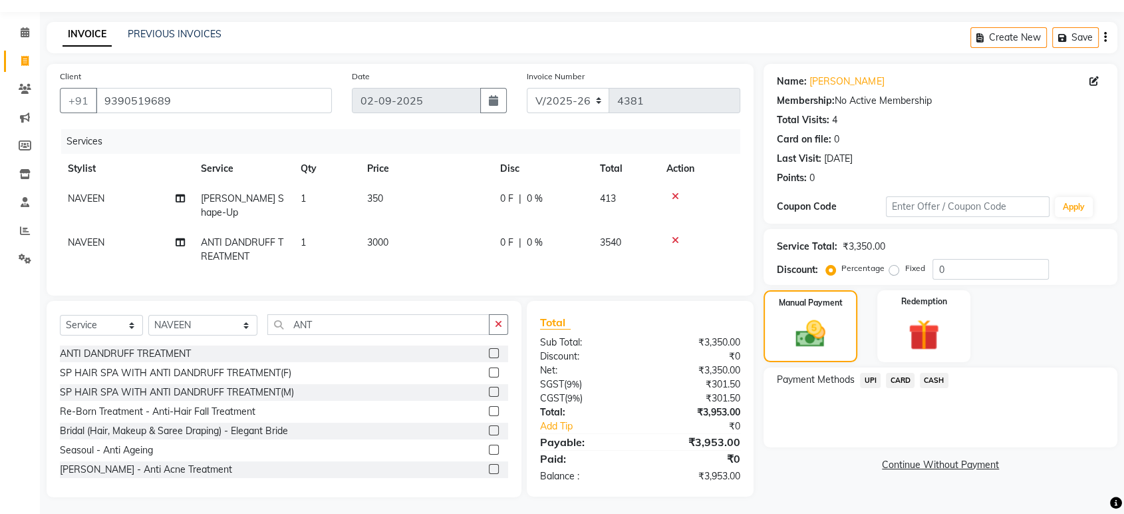
click at [871, 379] on span "UPI" at bounding box center [870, 380] width 21 height 15
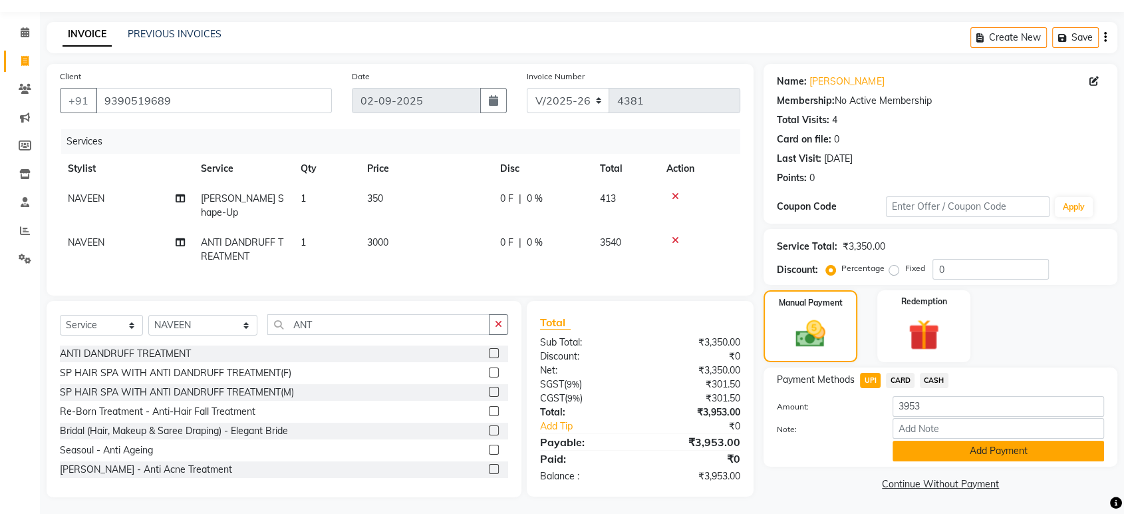
click at [947, 448] on button "Add Payment" at bounding box center [999, 450] width 212 height 21
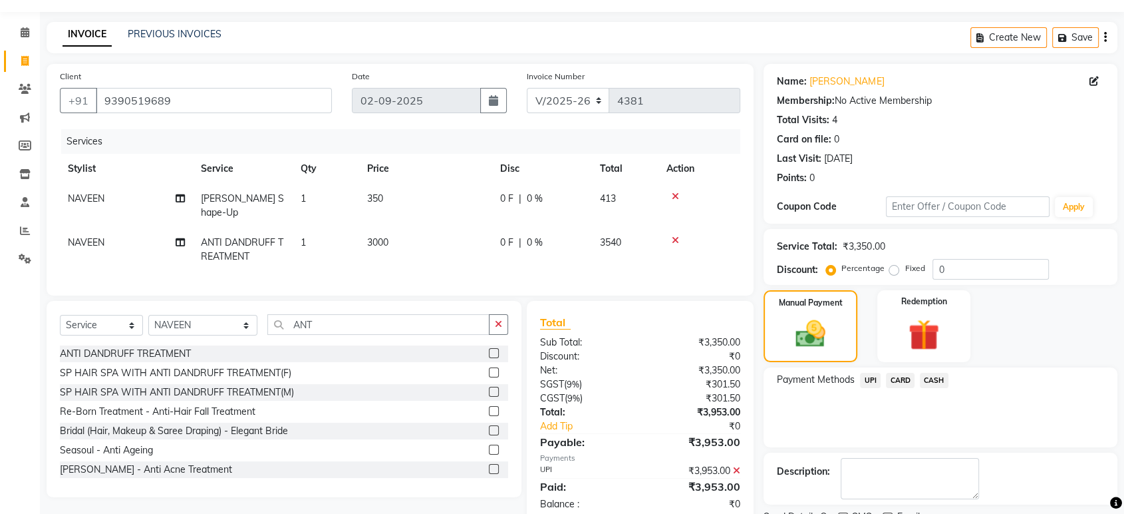
scroll to position [90, 0]
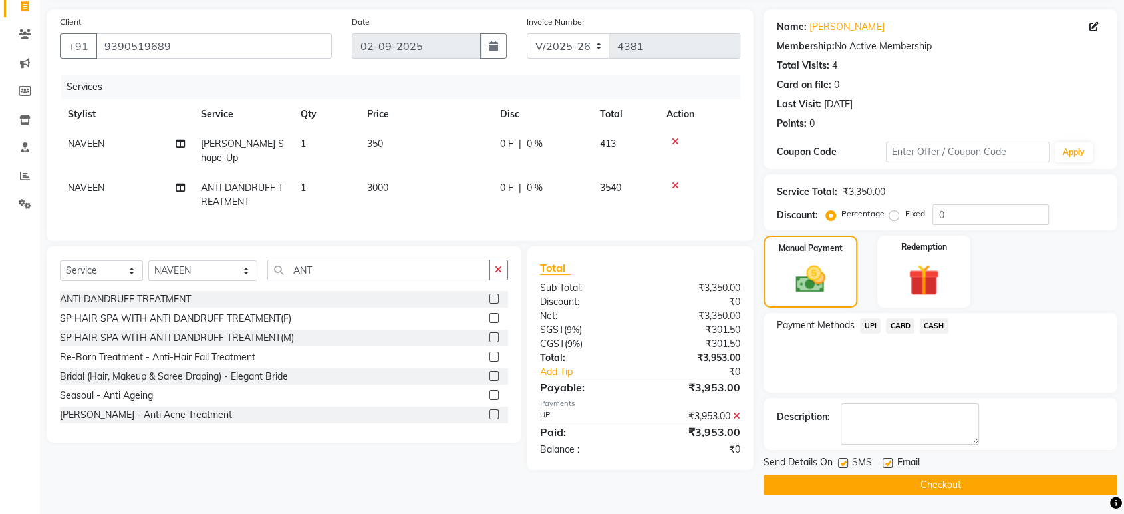
click at [957, 478] on button "Checkout" at bounding box center [941, 484] width 354 height 21
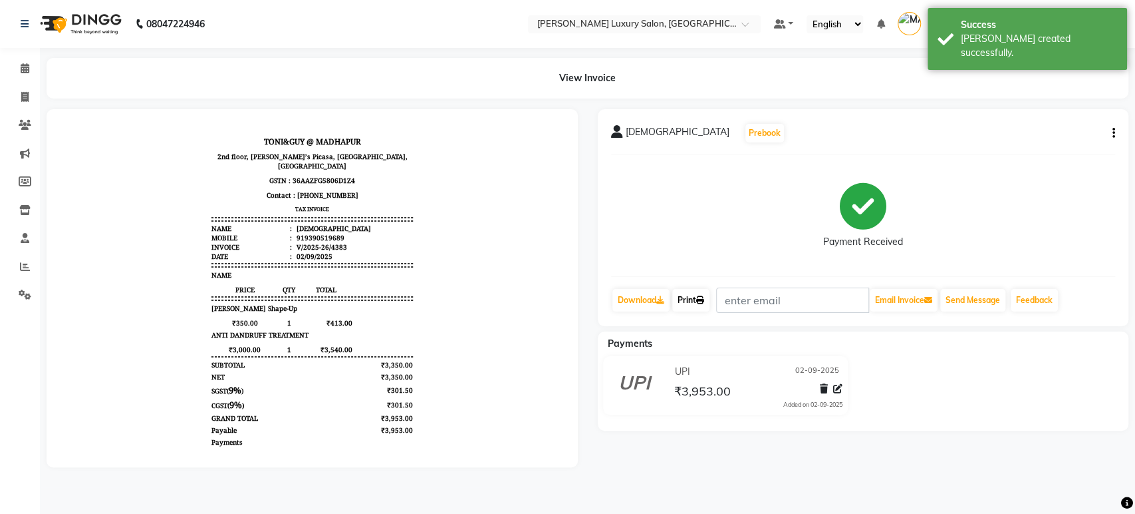
click at [698, 297] on link "Print" at bounding box center [691, 300] width 37 height 23
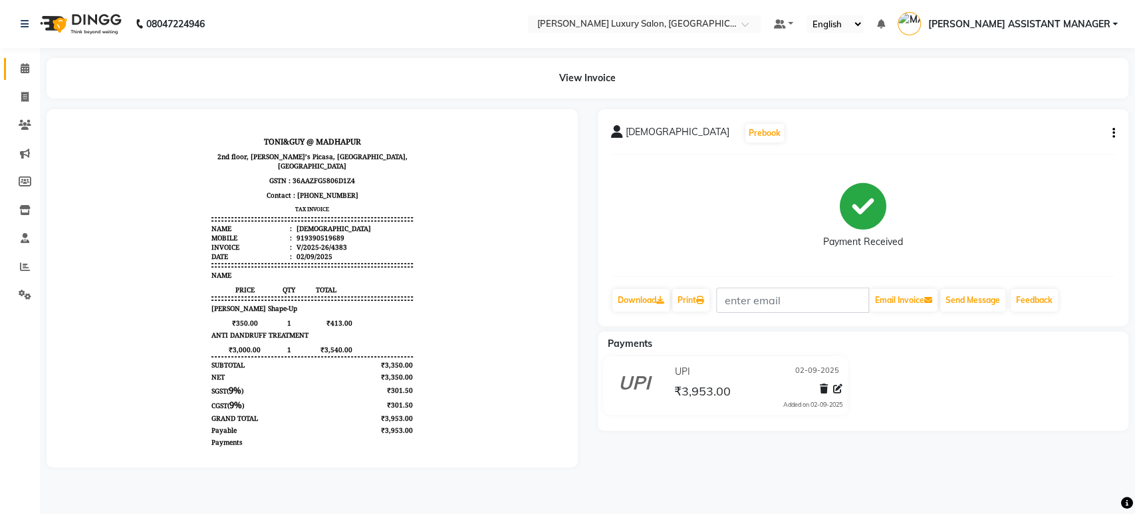
click at [16, 66] on span at bounding box center [24, 68] width 23 height 15
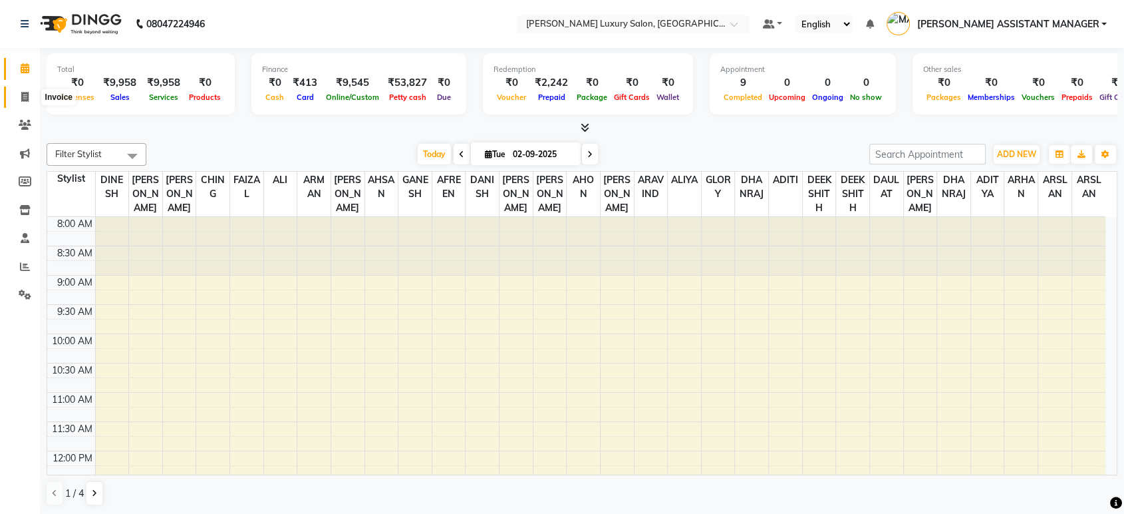
drag, startPoint x: 21, startPoint y: 93, endPoint x: 53, endPoint y: 94, distance: 32.6
click at [21, 93] on icon at bounding box center [24, 97] width 7 height 10
select select "service"
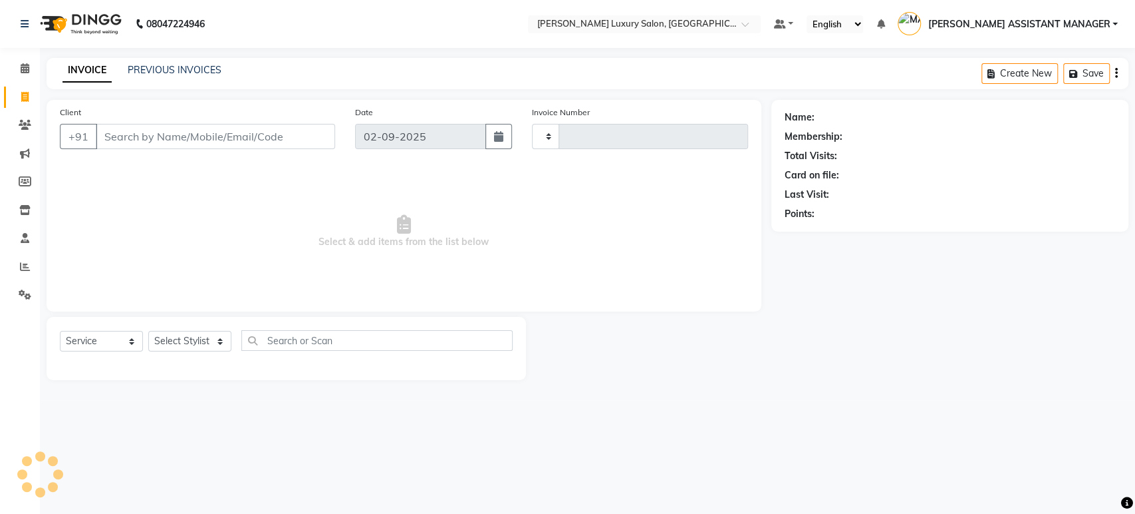
type input "4384"
select select "4712"
click at [142, 70] on link "PREVIOUS INVOICES" at bounding box center [175, 70] width 94 height 12
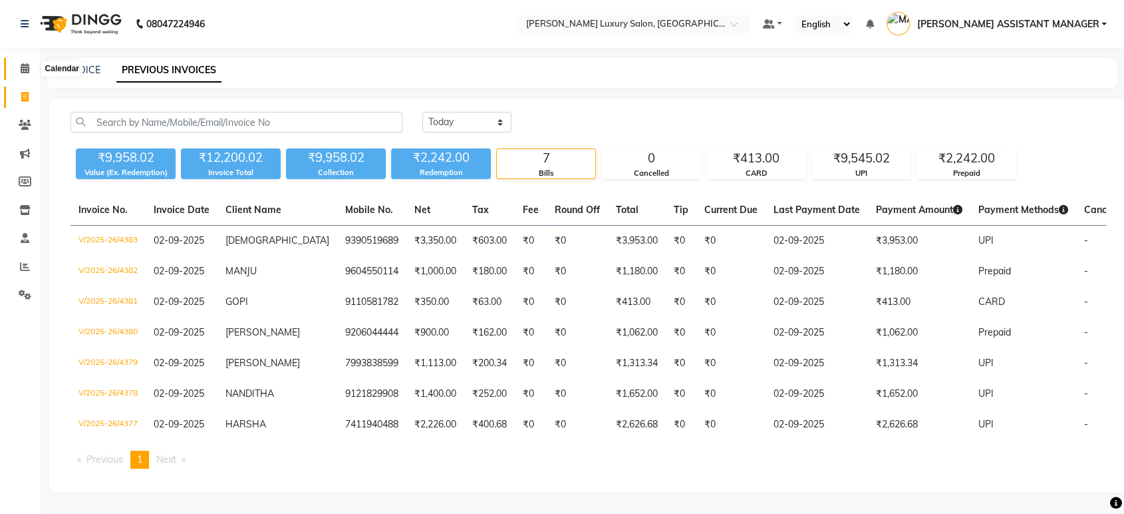
click at [25, 64] on icon at bounding box center [25, 68] width 9 height 10
